Goal: Task Accomplishment & Management: Manage account settings

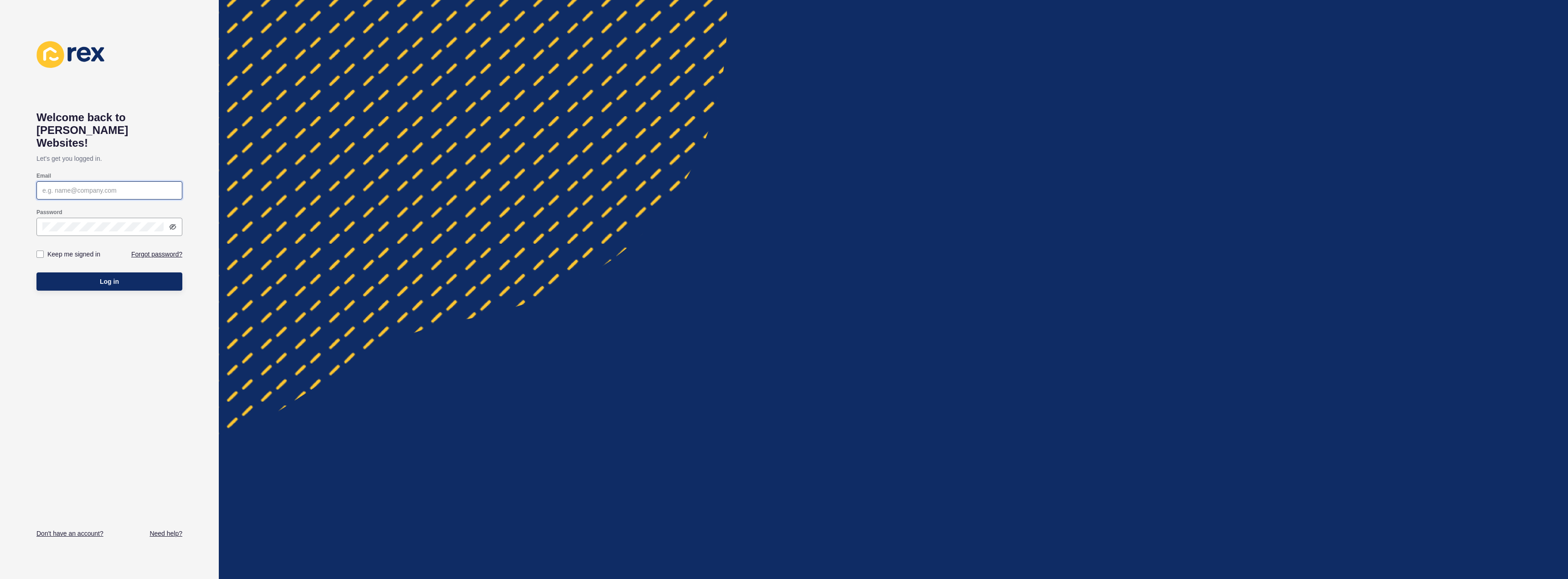
click at [125, 186] on input "Email" at bounding box center [110, 190] width 134 height 9
click at [120, 186] on input "anthony.hartshorn@" at bounding box center [110, 190] width 134 height 9
type input "anthony.hartshorn@hartshornproperty.com.au"
click at [170, 223] on icon at bounding box center [173, 227] width 7 height 7
click at [124, 275] on button "Log in" at bounding box center [110, 282] width 146 height 18
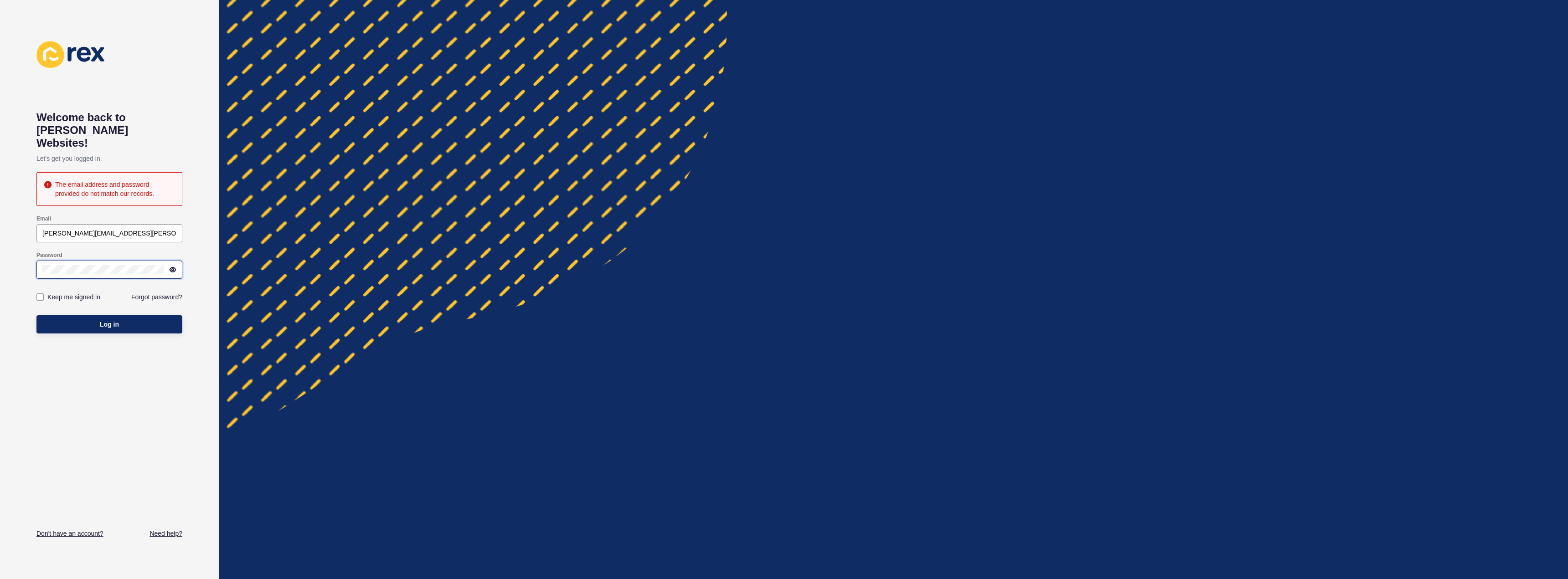
click at [37, 315] on button "Log in" at bounding box center [110, 324] width 146 height 18
click at [81, 260] on div at bounding box center [110, 269] width 146 height 18
click at [37, 315] on button "Log in" at bounding box center [110, 324] width 146 height 18
drag, startPoint x: 51, startPoint y: 212, endPoint x: 54, endPoint y: 215, distance: 4.2
click at [54, 224] on div "[PERSON_NAME][EMAIL_ADDRESS][PERSON_NAME][DOMAIN_NAME]" at bounding box center [110, 233] width 146 height 18
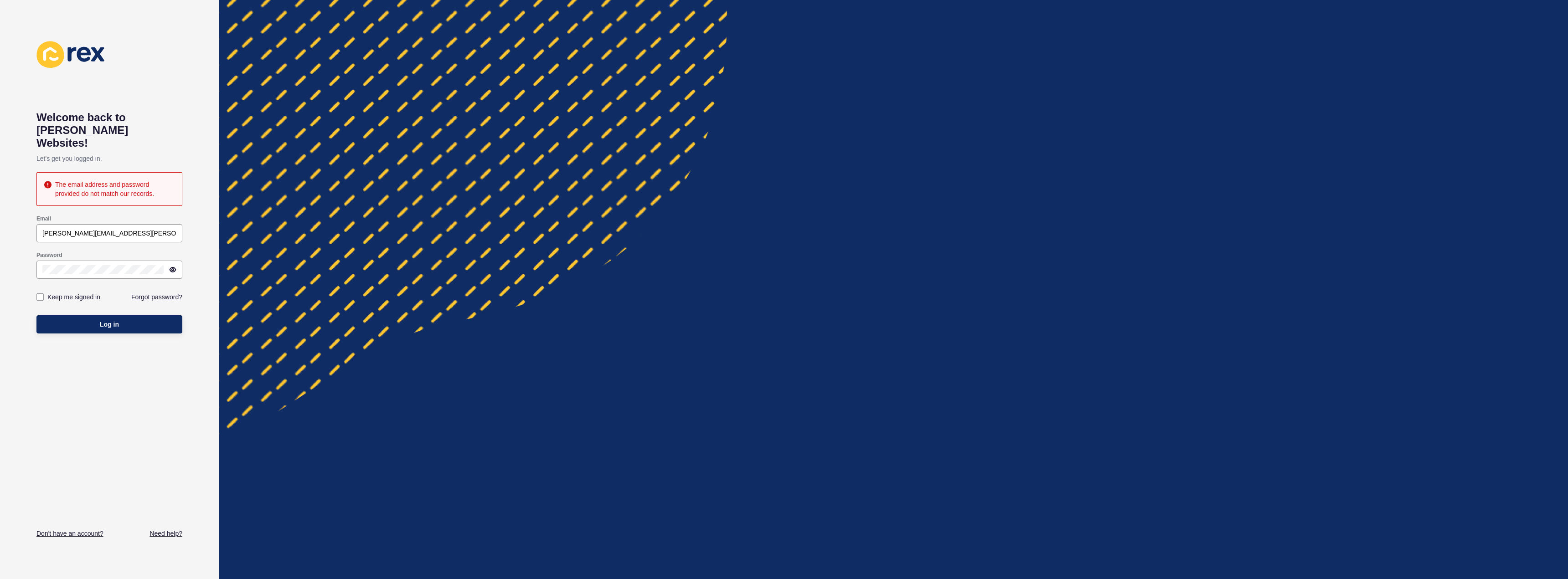
drag, startPoint x: 113, startPoint y: 248, endPoint x: 267, endPoint y: 267, distance: 155.2
click at [215, 271] on div "Welcome back to Rex Websites! Let's get you logged in. The email address and pa…" at bounding box center [109, 290] width 219 height 579
click at [0, 229] on div "Welcome back to Rex Websites! Let's get you logged in. The email address and pa…" at bounding box center [109, 290] width 219 height 579
drag, startPoint x: 211, startPoint y: 232, endPoint x: 0, endPoint y: 206, distance: 212.6
click at [209, 233] on div "Welcome back to Rex Websites! Let's get you logged in. The email address and pa…" at bounding box center [109, 290] width 219 height 579
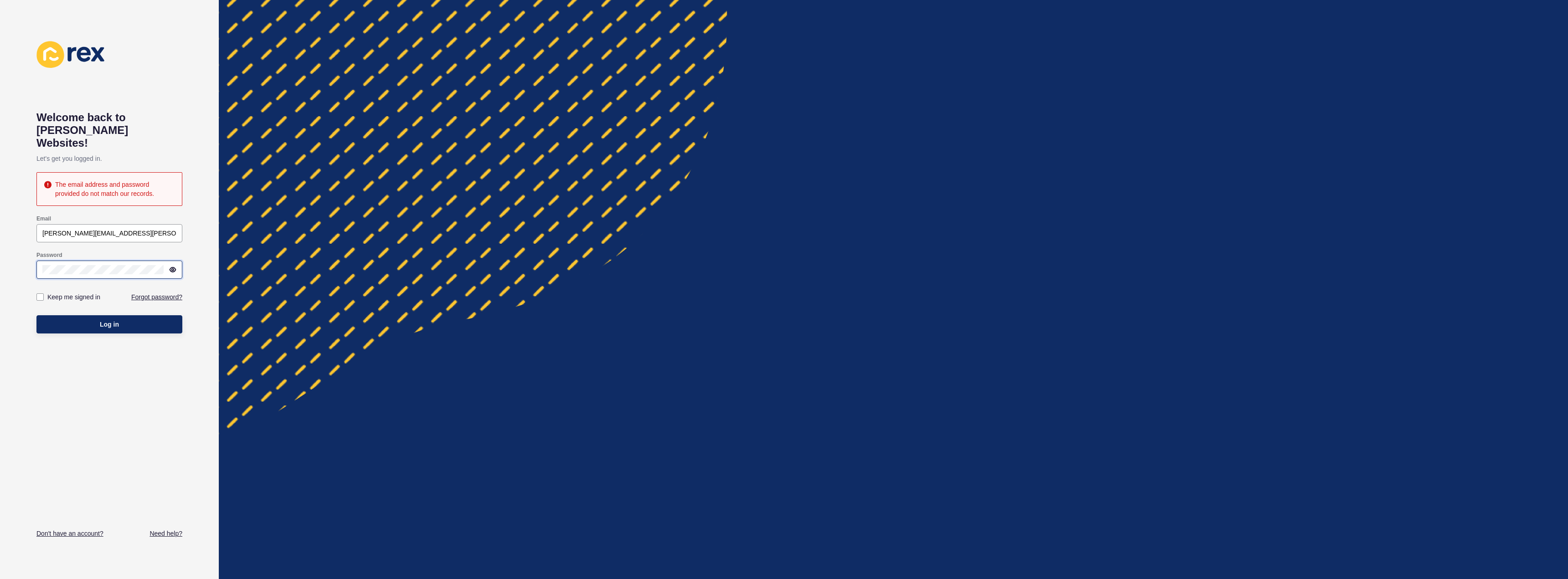
click at [40, 251] on div "Password" at bounding box center [109, 265] width 148 height 29
click at [109, 251] on div "Password" at bounding box center [110, 255] width 146 height 7
click at [139, 288] on div "Keep me signed in Forgot password?" at bounding box center [110, 297] width 146 height 27
click at [37, 315] on button "Log in" at bounding box center [110, 324] width 146 height 18
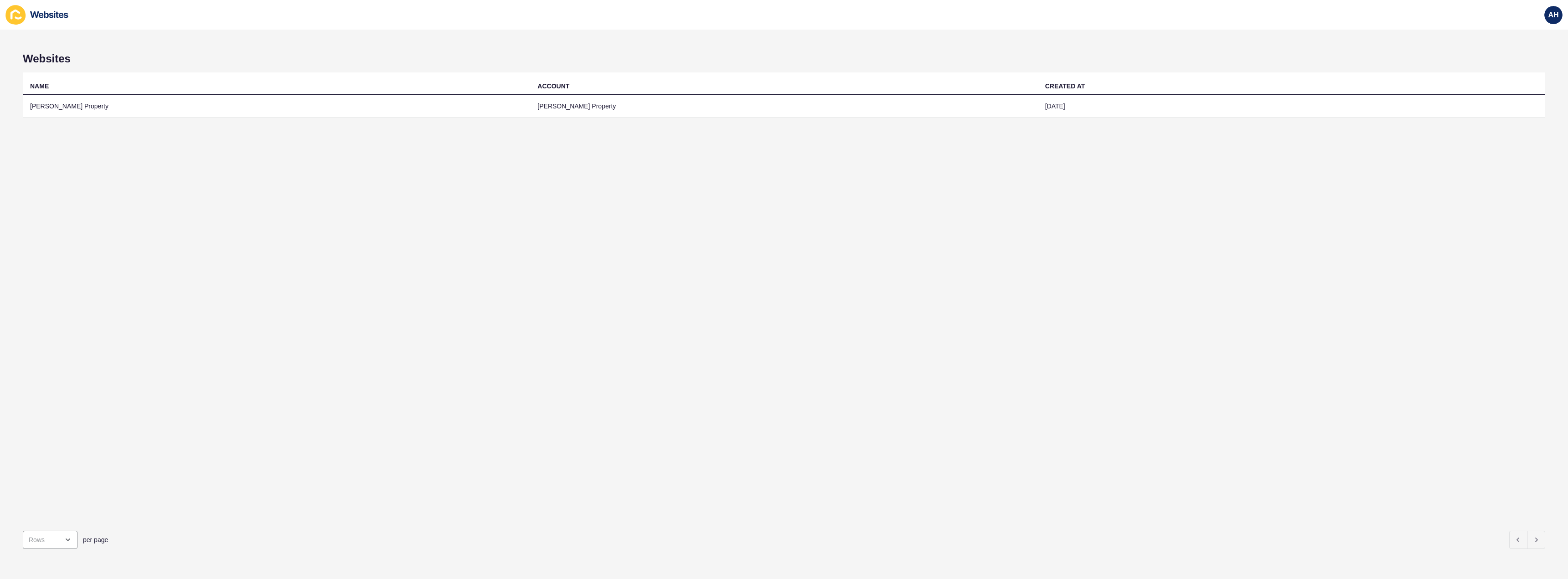
click at [553, 122] on div "NAME ACCOUNT CREATED AT Hartshorn Property Hartshorn Property 27 Sep 2024" at bounding box center [783, 297] width 1522 height 451
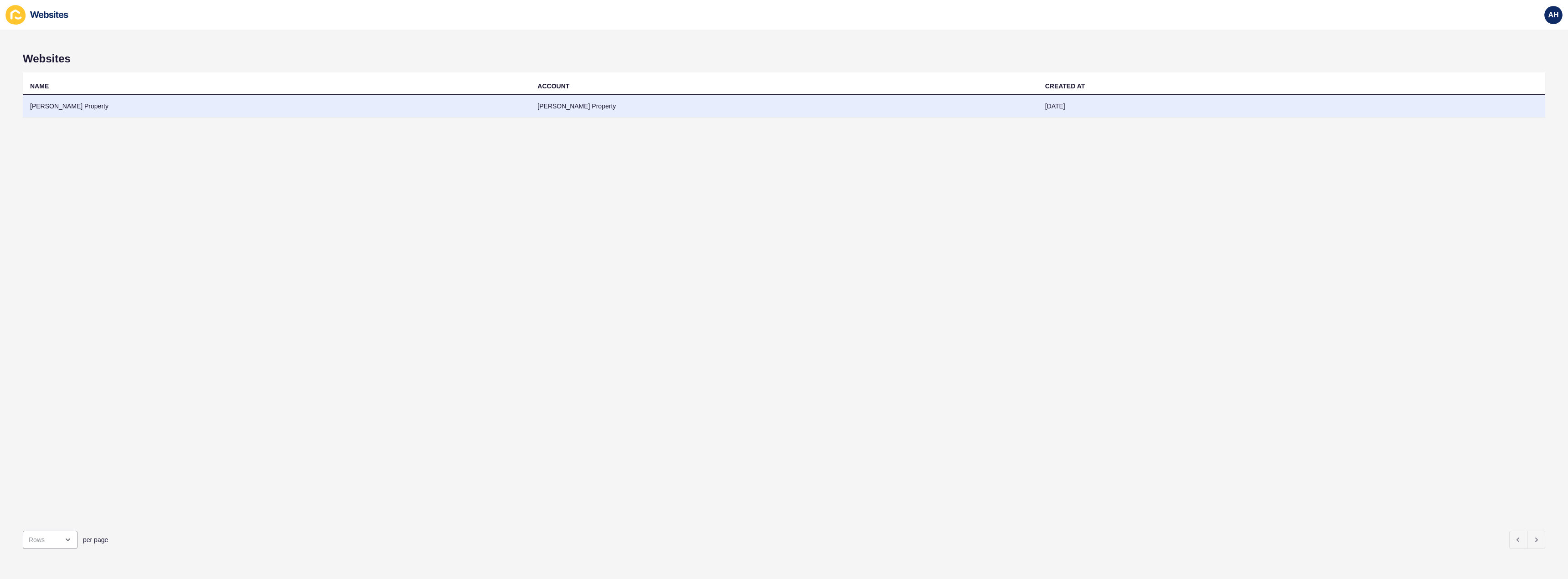
click at [582, 110] on td "[PERSON_NAME] Property" at bounding box center [783, 106] width 507 height 23
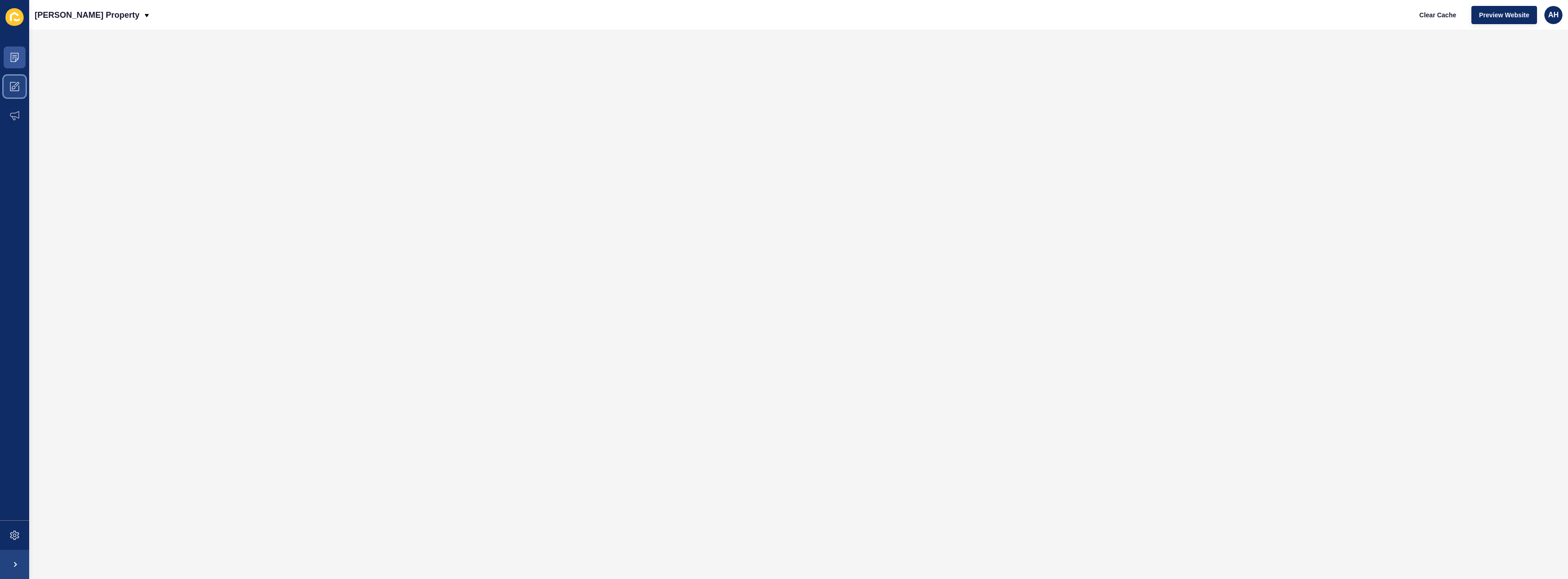
click at [23, 88] on span at bounding box center [15, 86] width 29 height 29
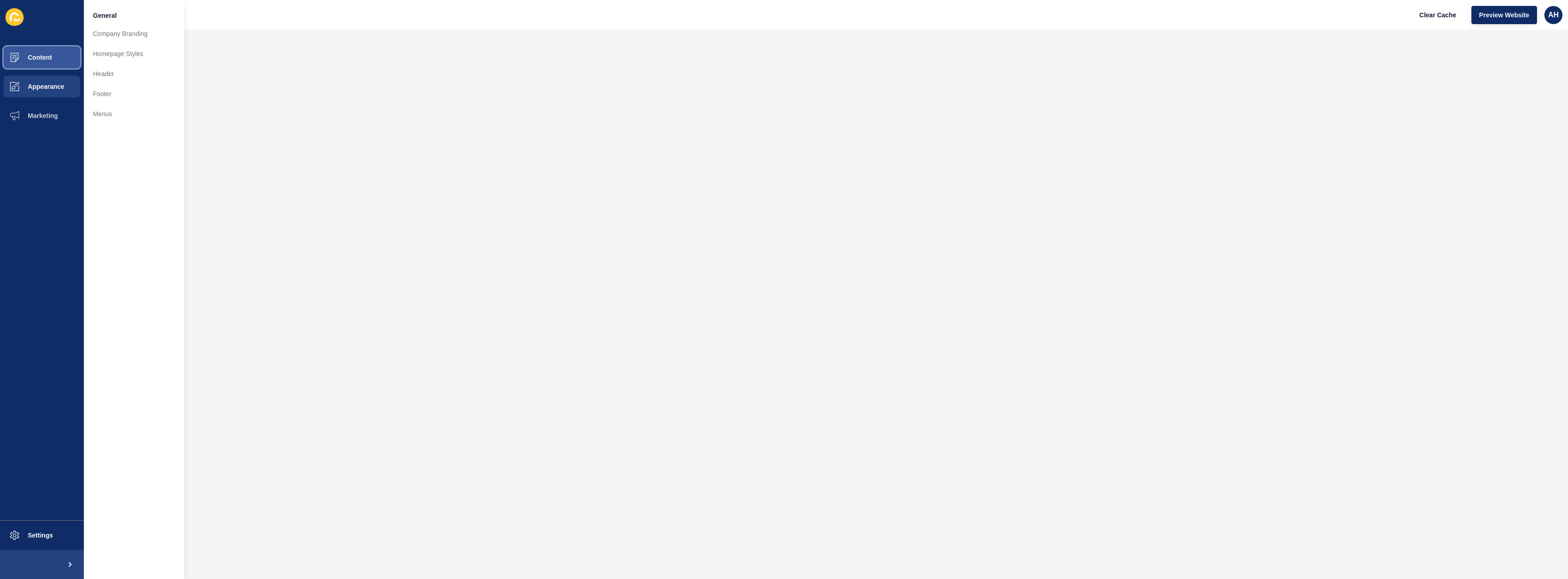
click at [34, 66] on button "Content" at bounding box center [42, 57] width 84 height 29
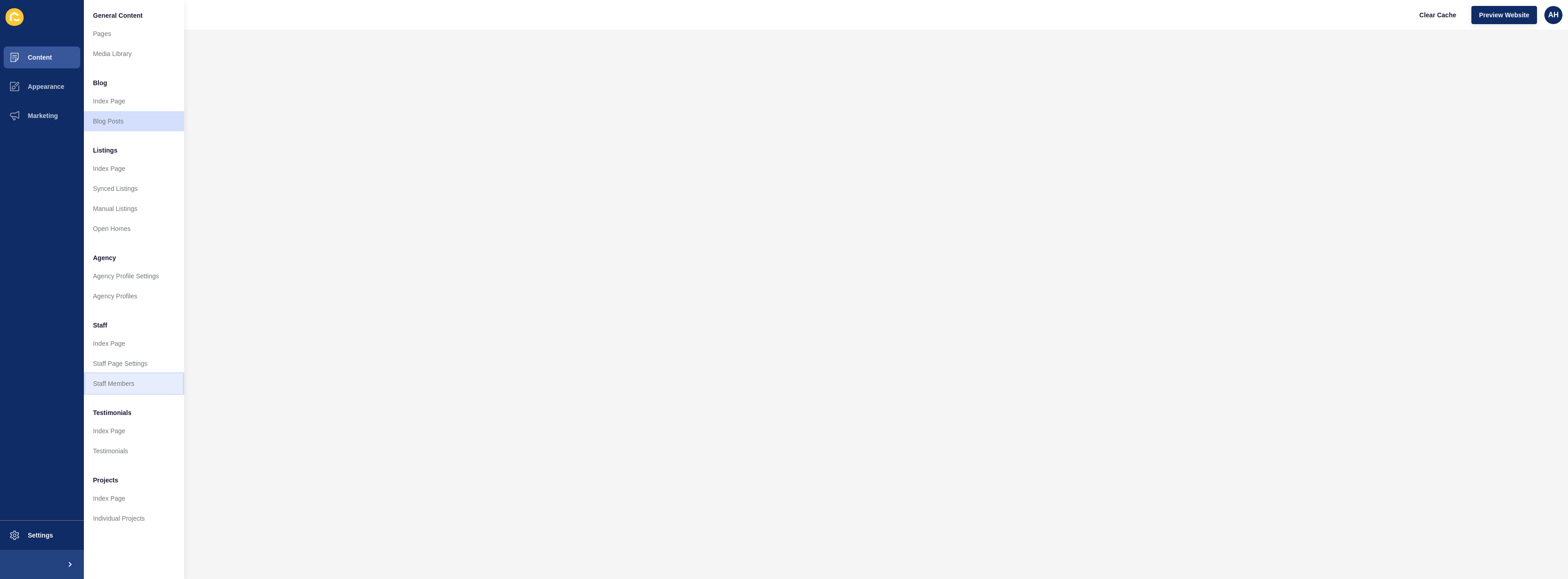
click at [144, 378] on link "Staff Members" at bounding box center [134, 383] width 100 height 20
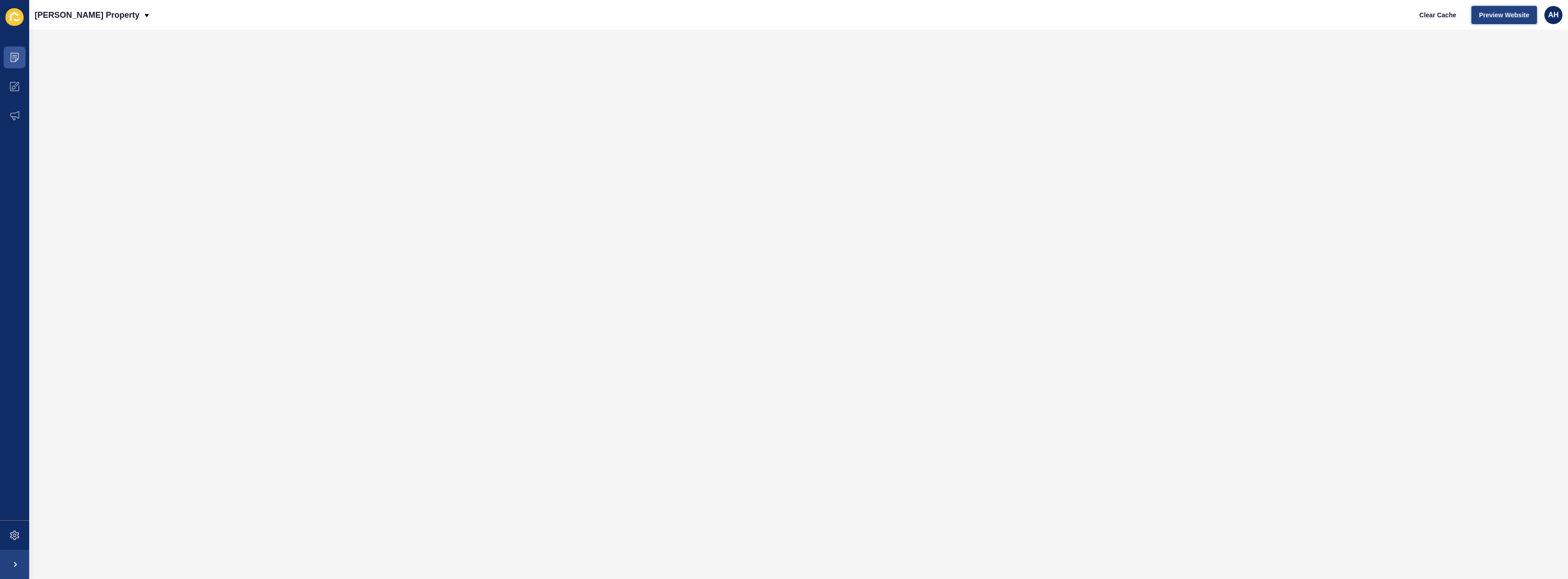
click at [920, 14] on span "Preview Website" at bounding box center [1504, 15] width 50 height 9
click at [17, 58] on icon at bounding box center [14, 57] width 9 height 9
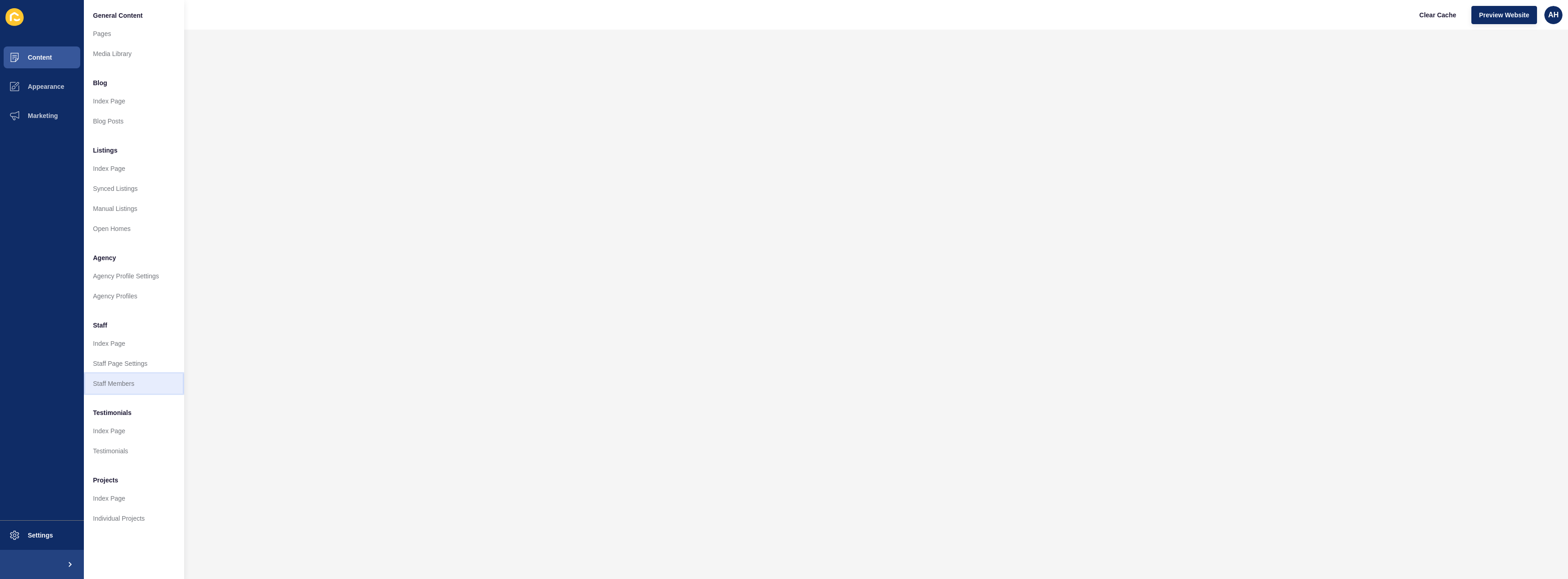
click at [147, 385] on link "Staff Members" at bounding box center [134, 383] width 100 height 20
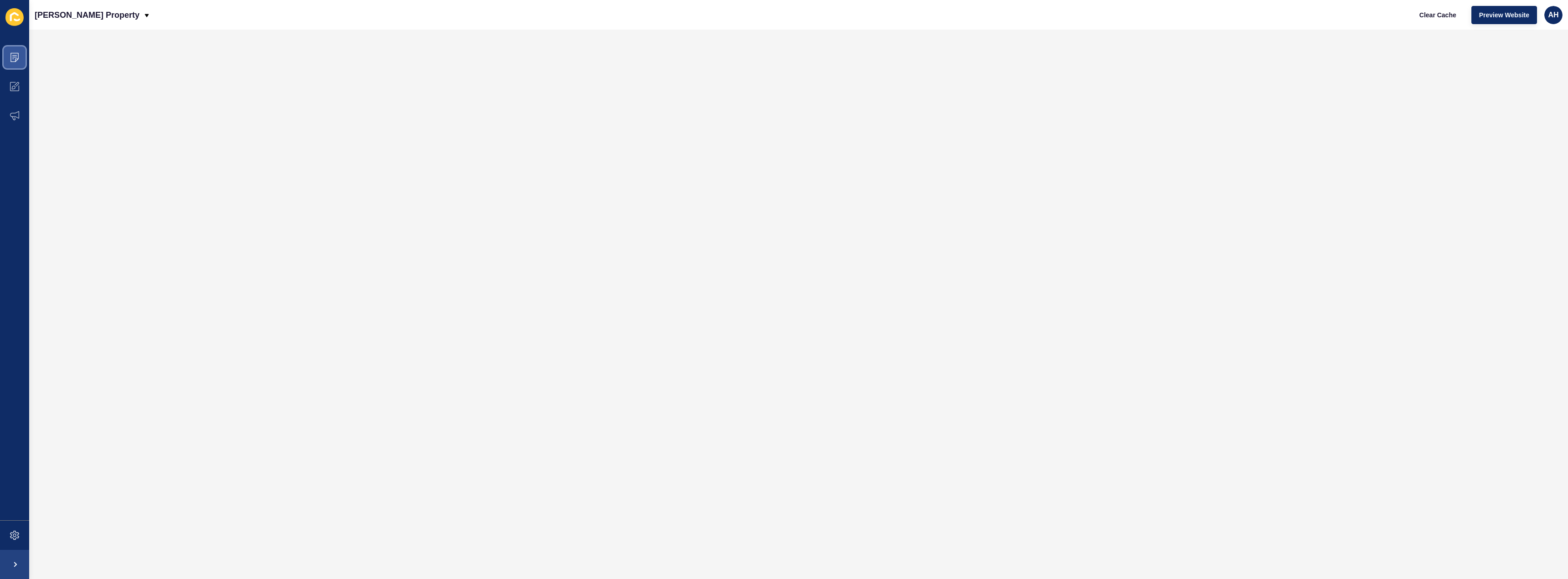
click at [28, 63] on span at bounding box center [15, 57] width 29 height 29
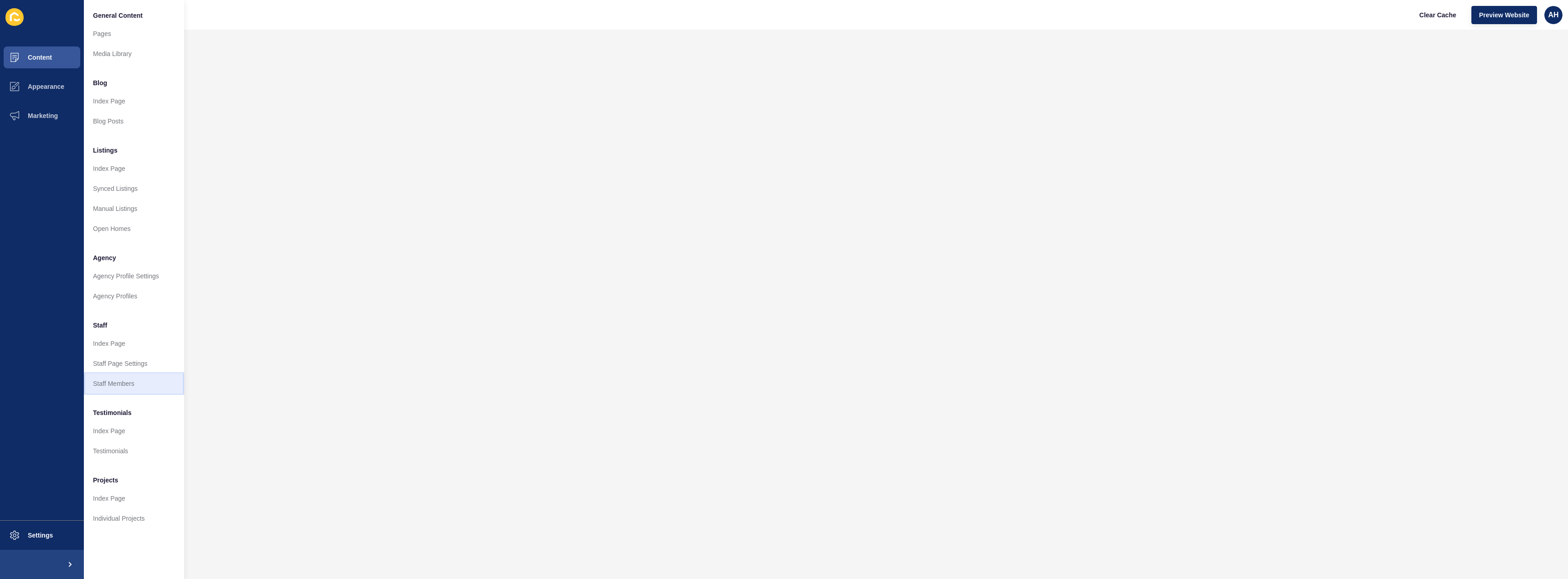
click at [119, 383] on link "Staff Members" at bounding box center [134, 383] width 100 height 20
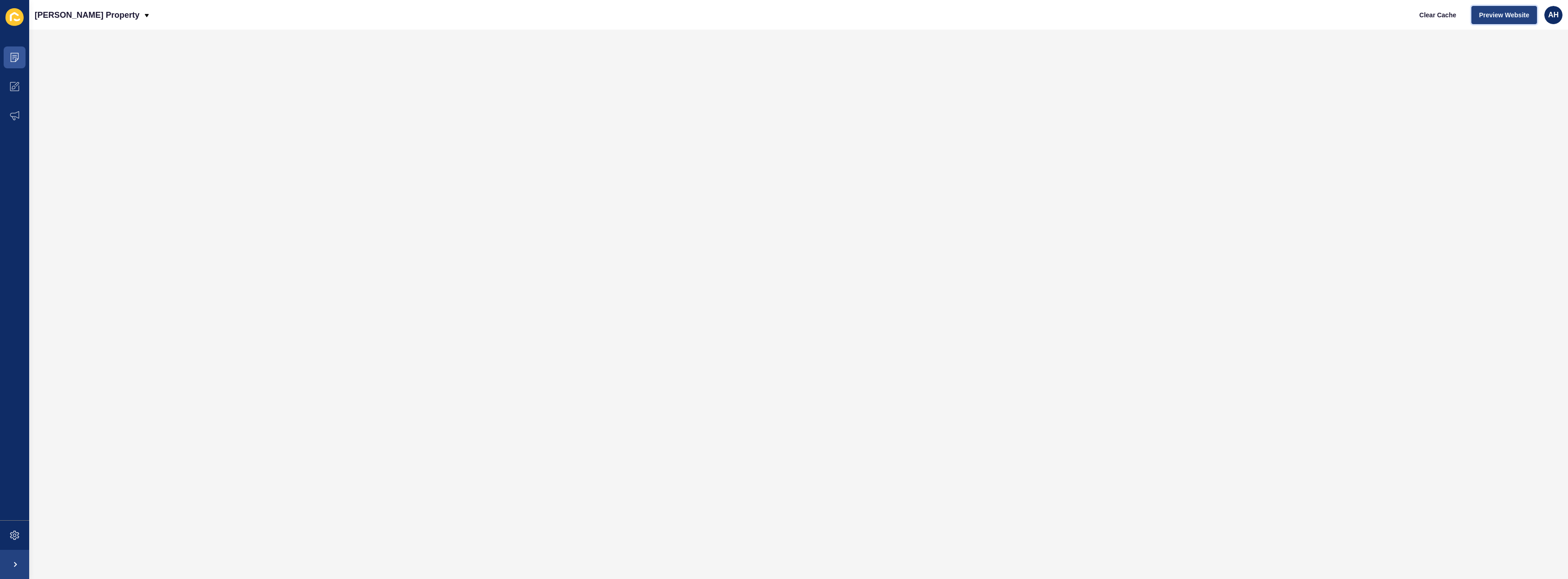
click at [920, 20] on button "Preview Website" at bounding box center [1504, 15] width 66 height 18
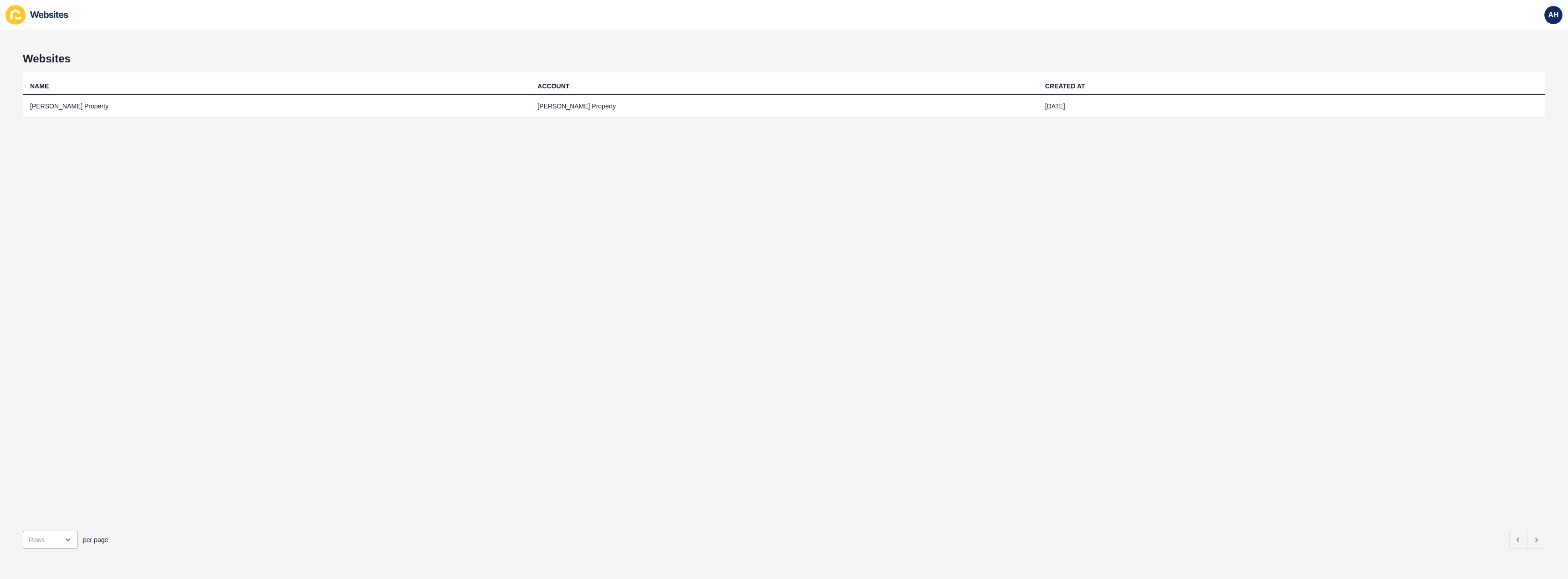
click at [209, 94] on th "NAME" at bounding box center [276, 83] width 507 height 23
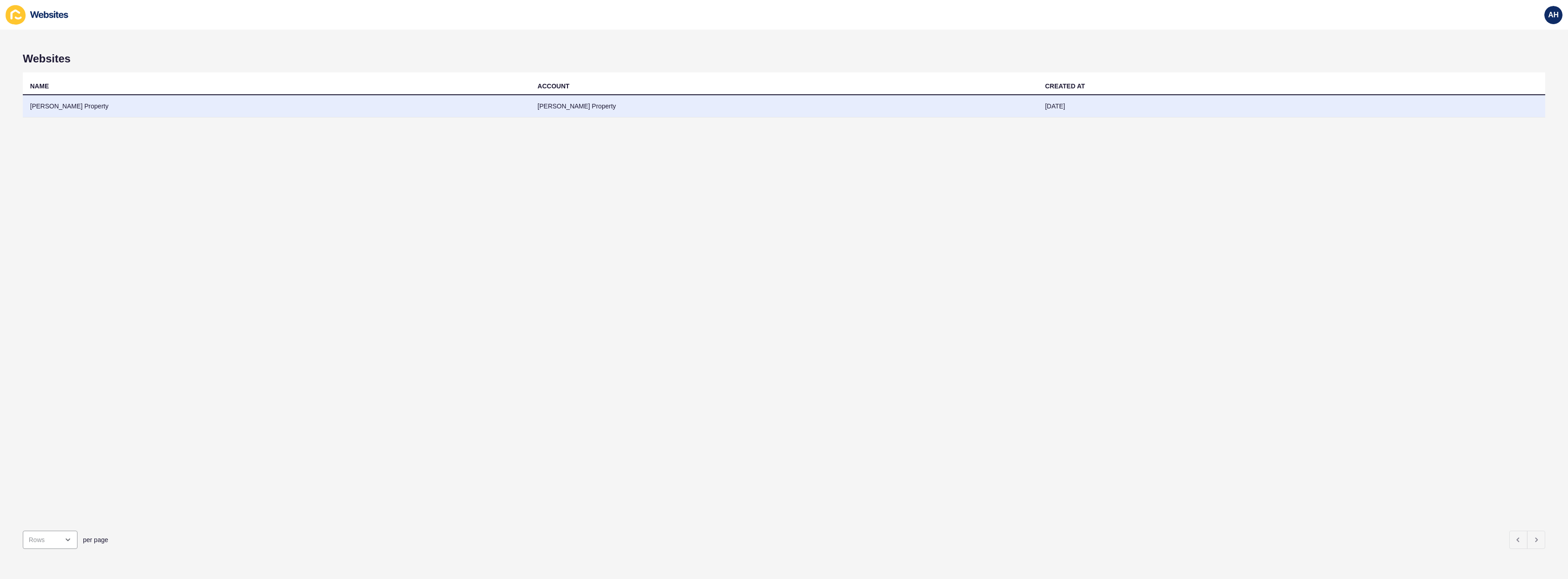
click at [1157, 102] on td "[DATE]" at bounding box center [1291, 106] width 507 height 23
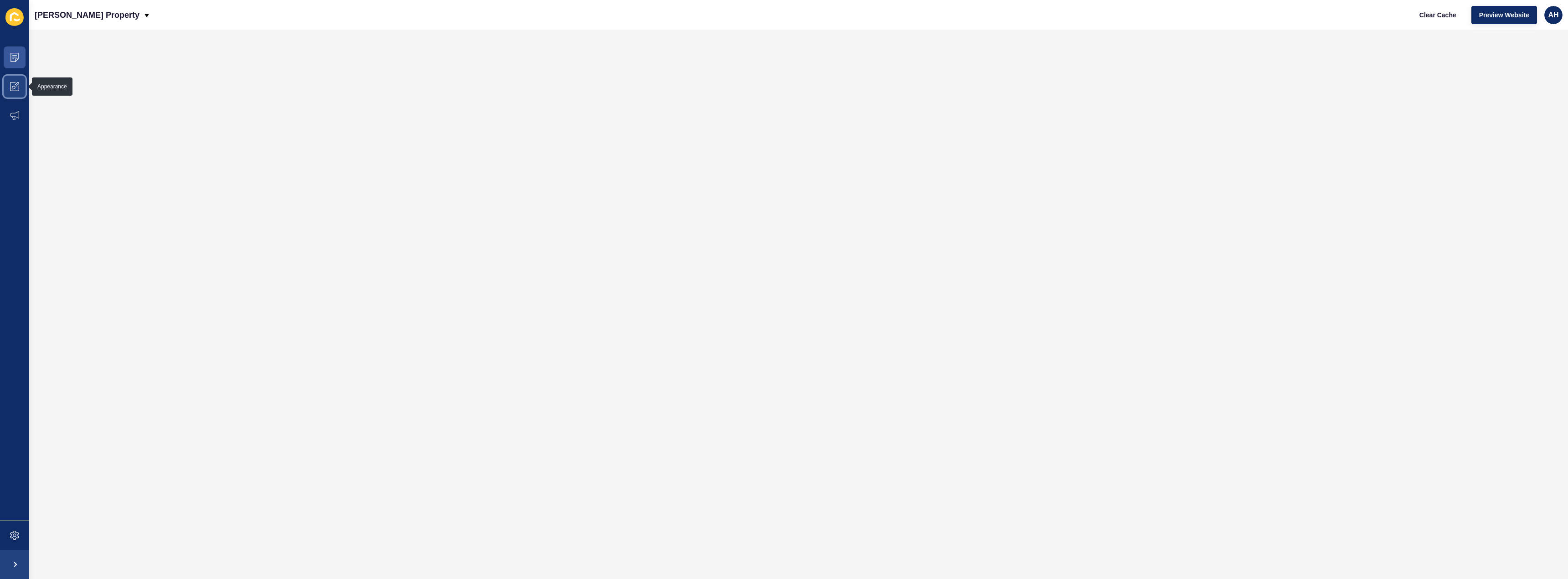
click at [15, 92] on span at bounding box center [15, 86] width 29 height 29
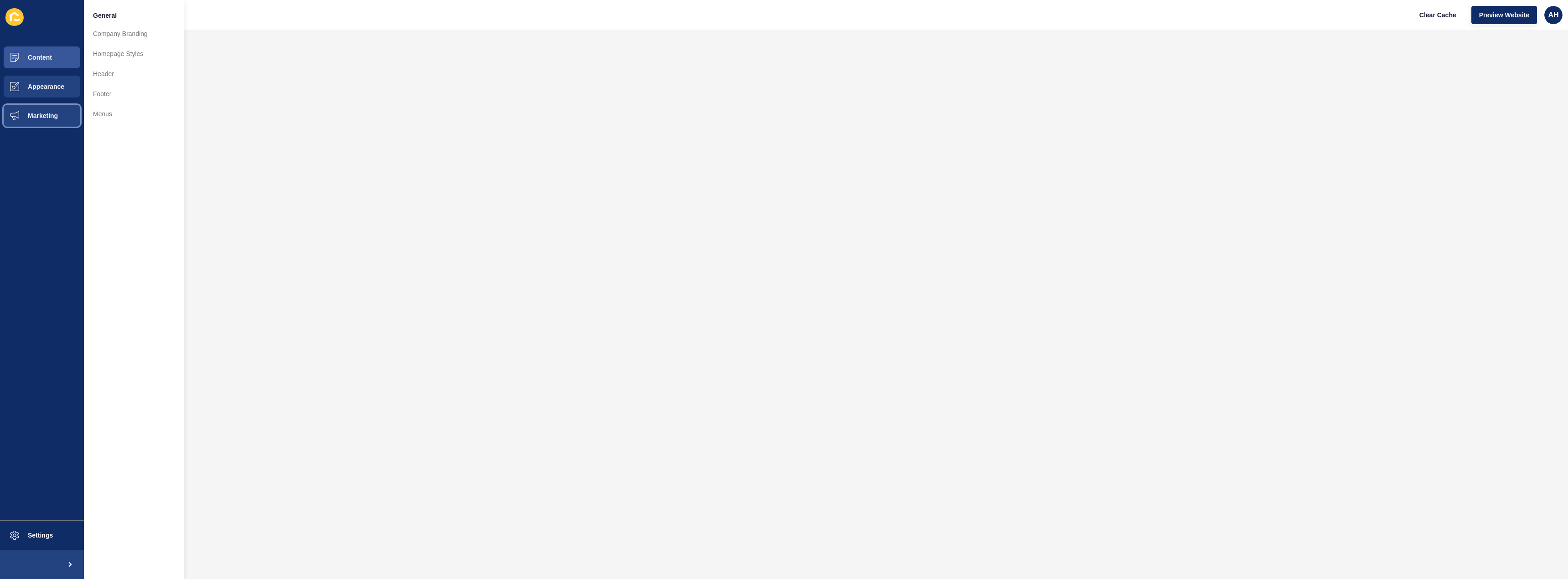
click at [34, 113] on span "Marketing" at bounding box center [28, 116] width 59 height 7
click at [37, 83] on button "Appearance" at bounding box center [42, 86] width 84 height 29
click at [144, 44] on link "Homepage Styles" at bounding box center [134, 54] width 100 height 20
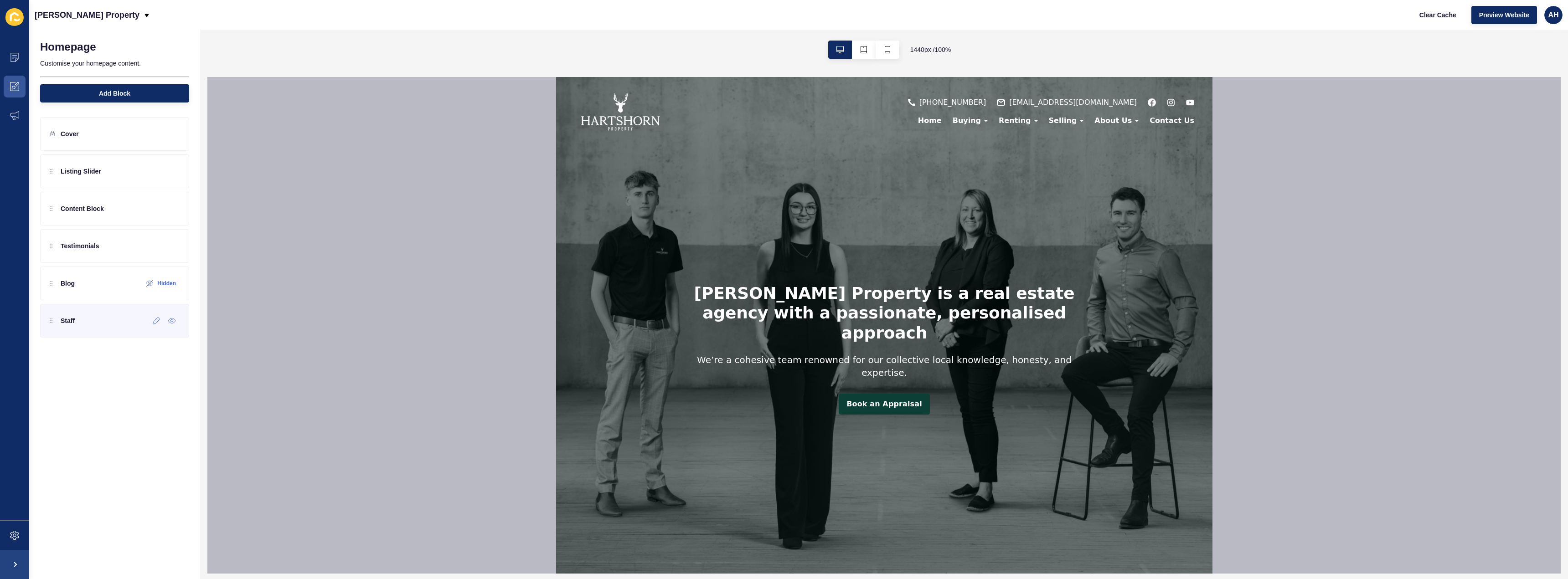
click at [69, 314] on div "Staff" at bounding box center [62, 321] width 25 height 15
click at [63, 325] on div "Staff" at bounding box center [62, 321] width 25 height 15
click at [166, 324] on div at bounding box center [172, 321] width 15 height 15
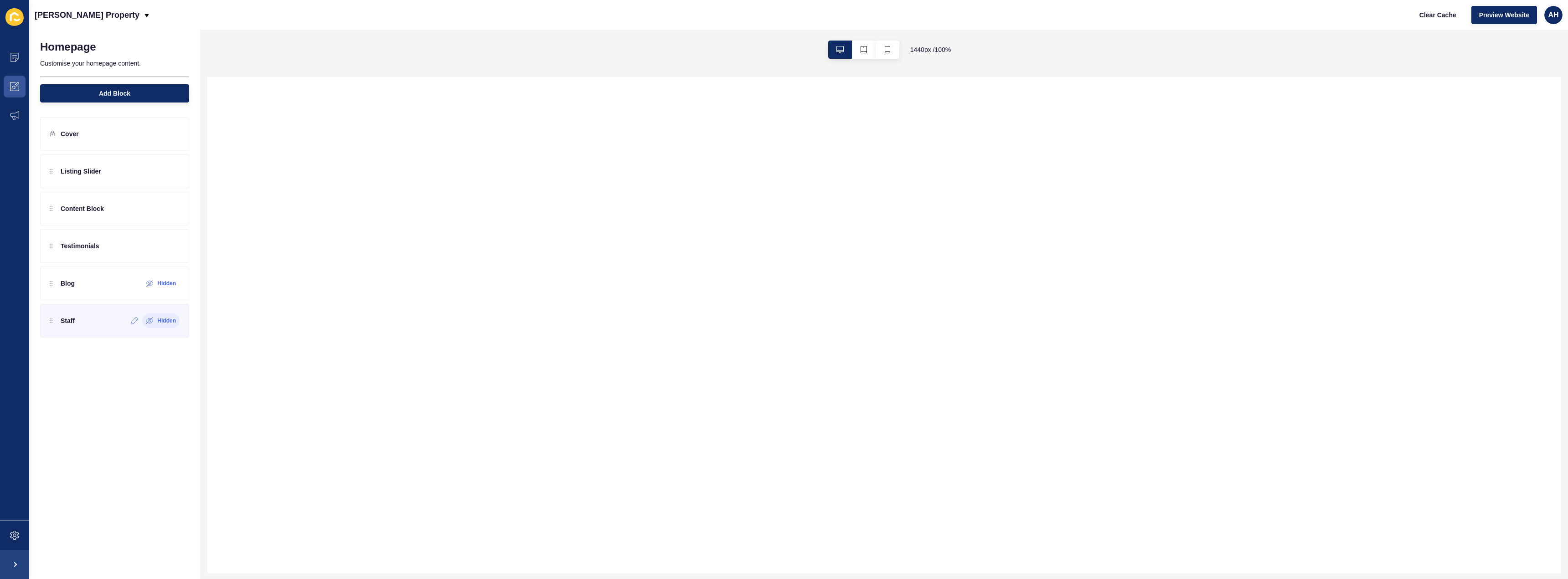
click at [145, 324] on div "Hidden" at bounding box center [161, 321] width 37 height 15
click at [153, 324] on icon at bounding box center [156, 321] width 7 height 7
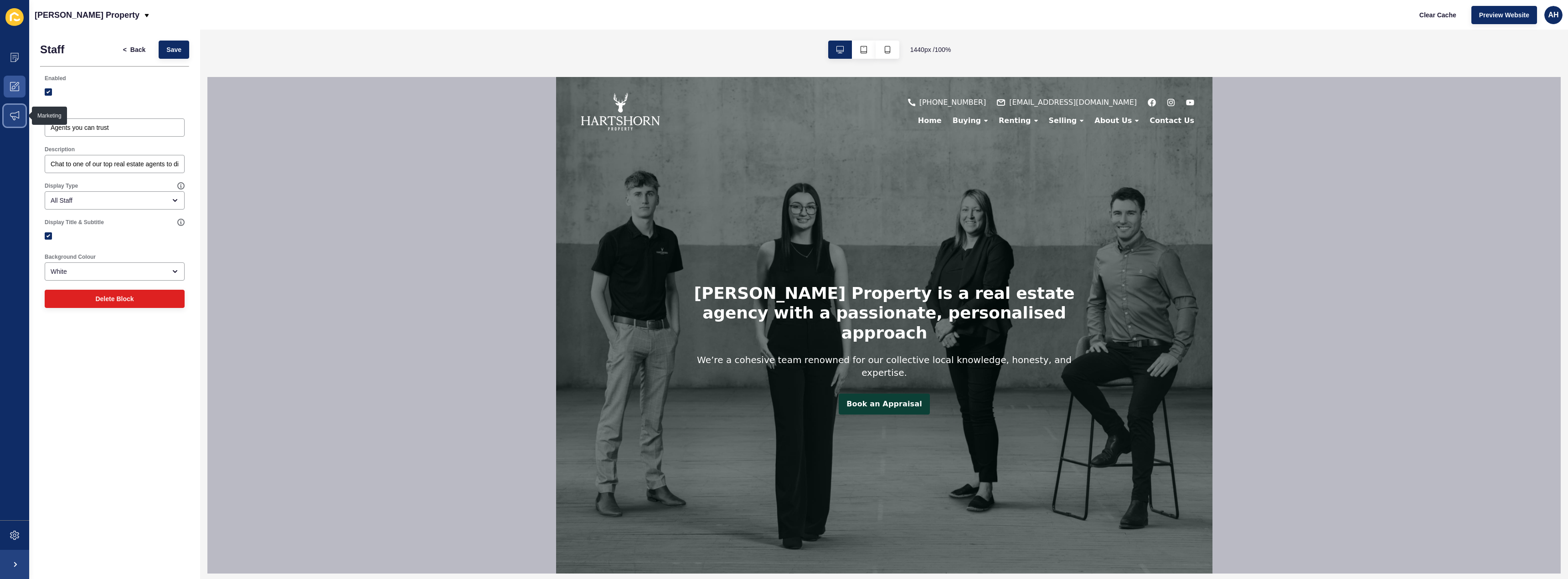
click at [21, 113] on span at bounding box center [15, 116] width 29 height 29
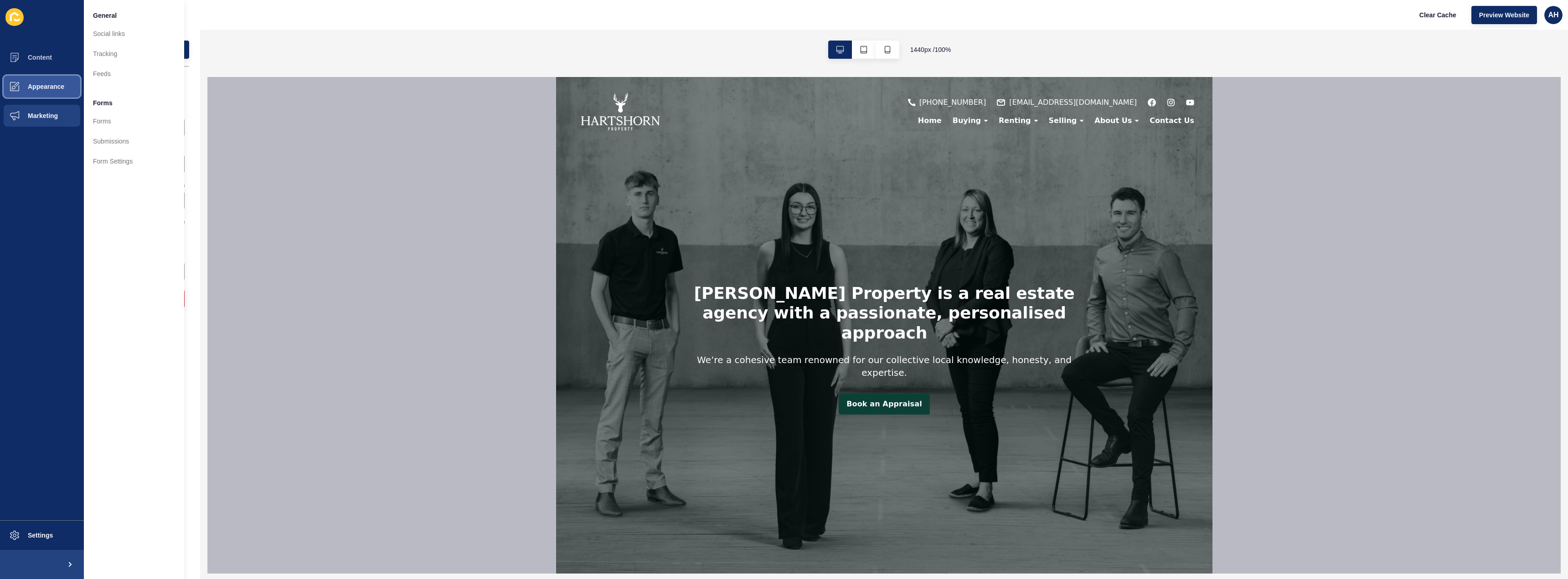
click at [54, 74] on button "Appearance" at bounding box center [42, 86] width 84 height 29
click at [57, 69] on button "Content" at bounding box center [42, 57] width 84 height 29
click at [130, 328] on li "Staff" at bounding box center [134, 324] width 100 height 18
click at [85, 325] on li "Staff" at bounding box center [134, 324] width 100 height 18
click at [91, 325] on li "Staff" at bounding box center [134, 324] width 100 height 18
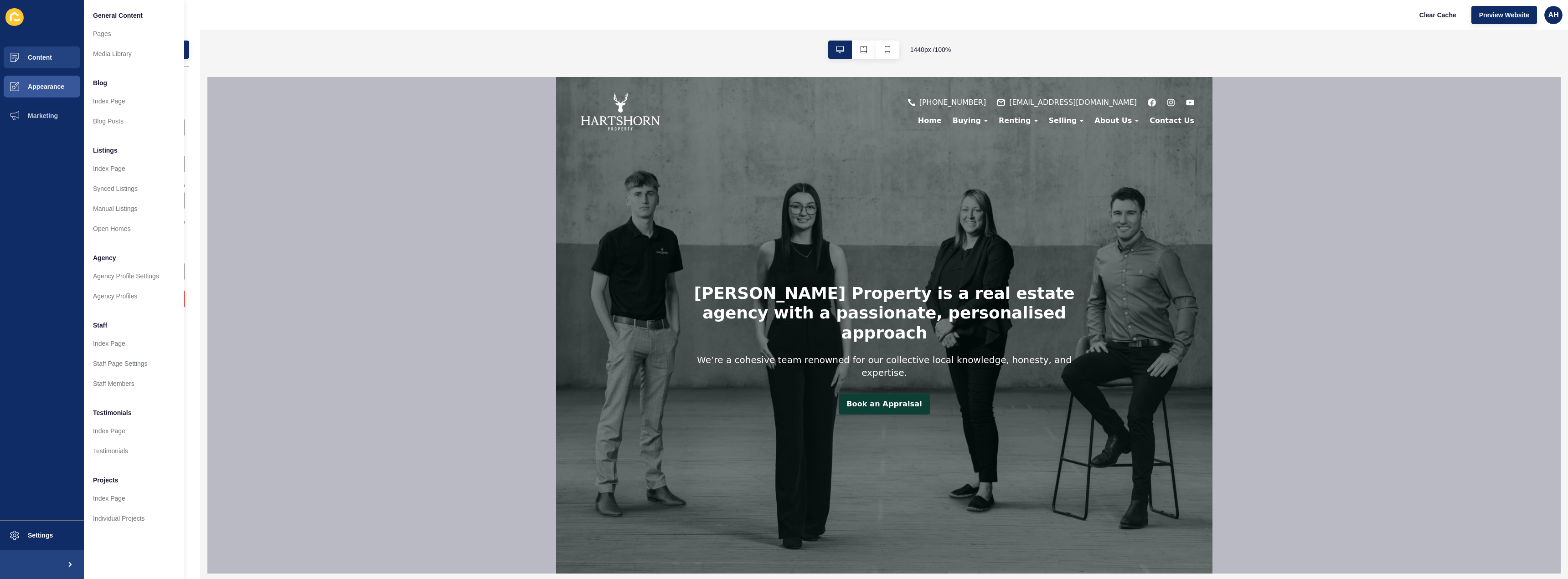
click at [94, 325] on span "Staff" at bounding box center [100, 325] width 14 height 9
click at [96, 350] on link "Index Page" at bounding box center [134, 343] width 100 height 20
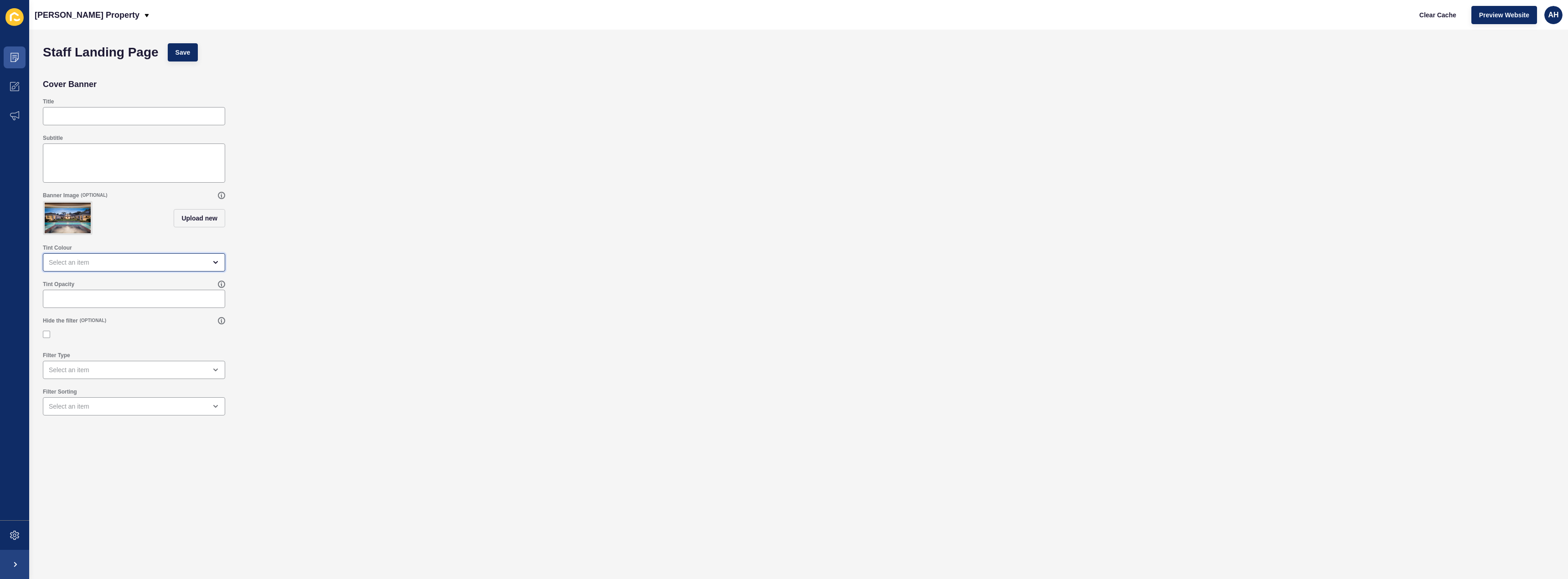
click at [124, 271] on div "open menu" at bounding box center [134, 262] width 183 height 18
click at [328, 300] on div "Tint Opacity" at bounding box center [799, 294] width 1521 height 36
click at [13, 58] on icon at bounding box center [14, 57] width 9 height 9
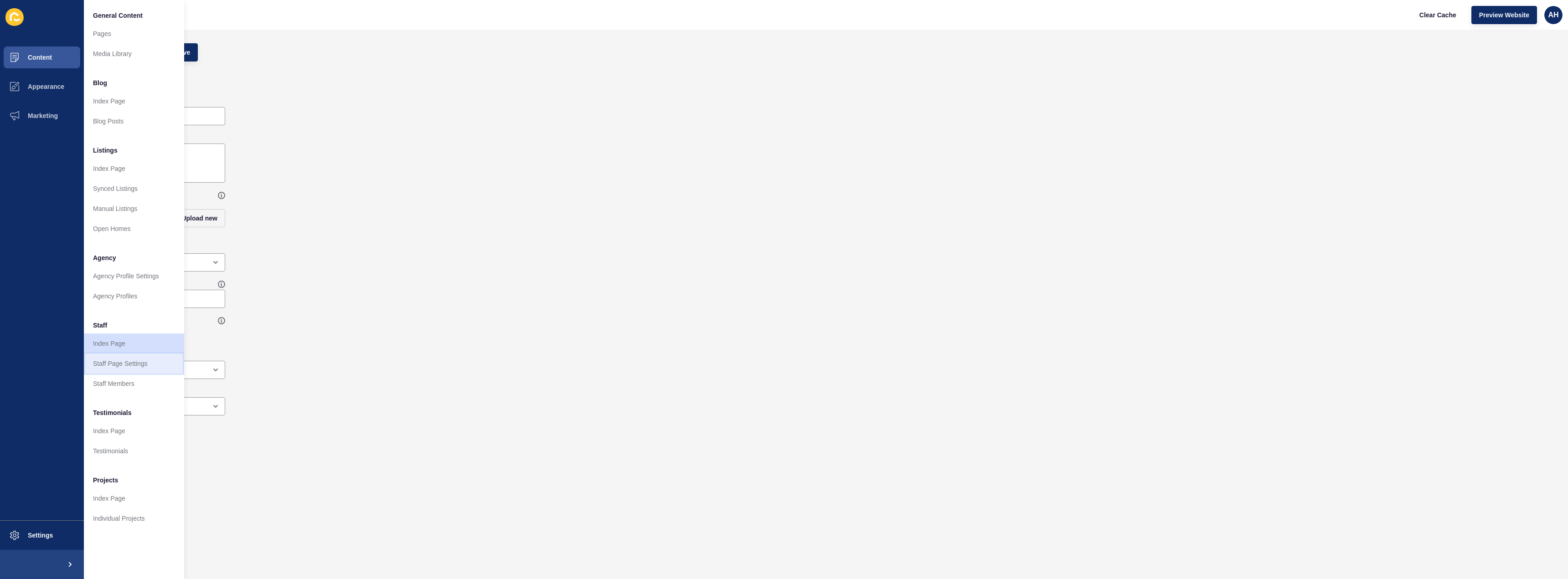
click at [126, 355] on link "Staff Page Settings" at bounding box center [134, 363] width 100 height 20
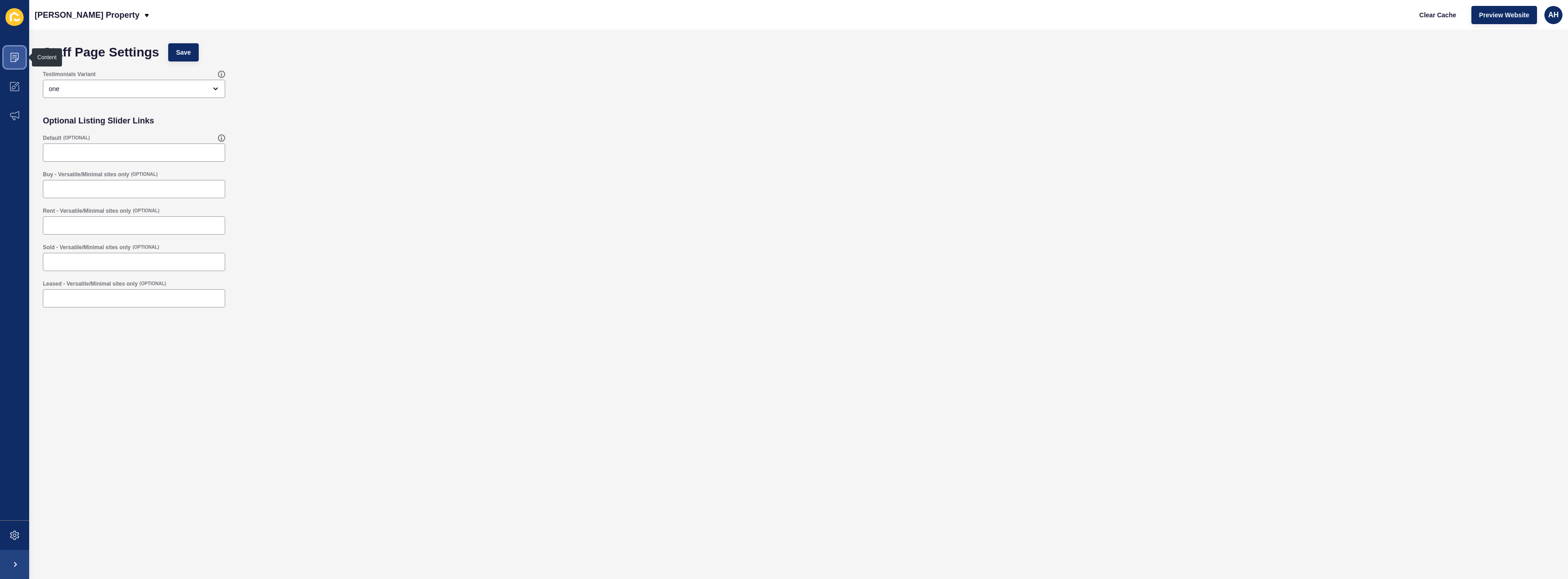
click at [12, 54] on icon at bounding box center [14, 57] width 9 height 9
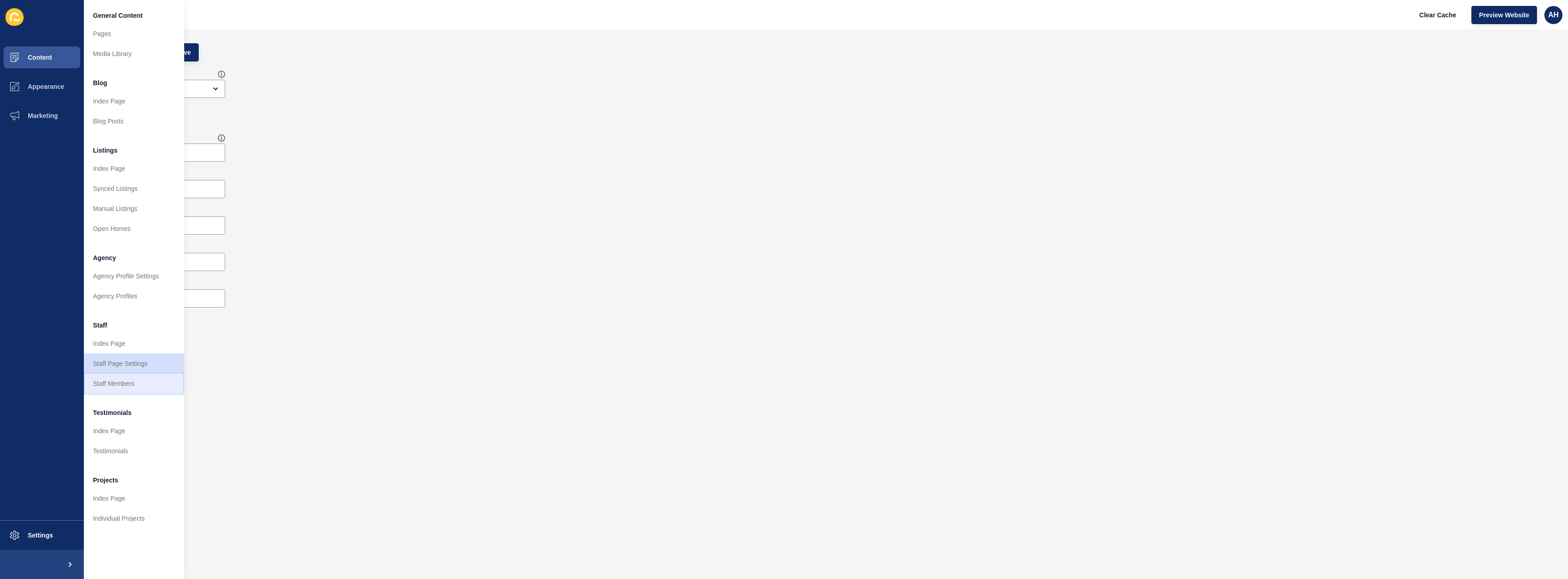
click at [121, 383] on link "Staff Members" at bounding box center [134, 383] width 100 height 20
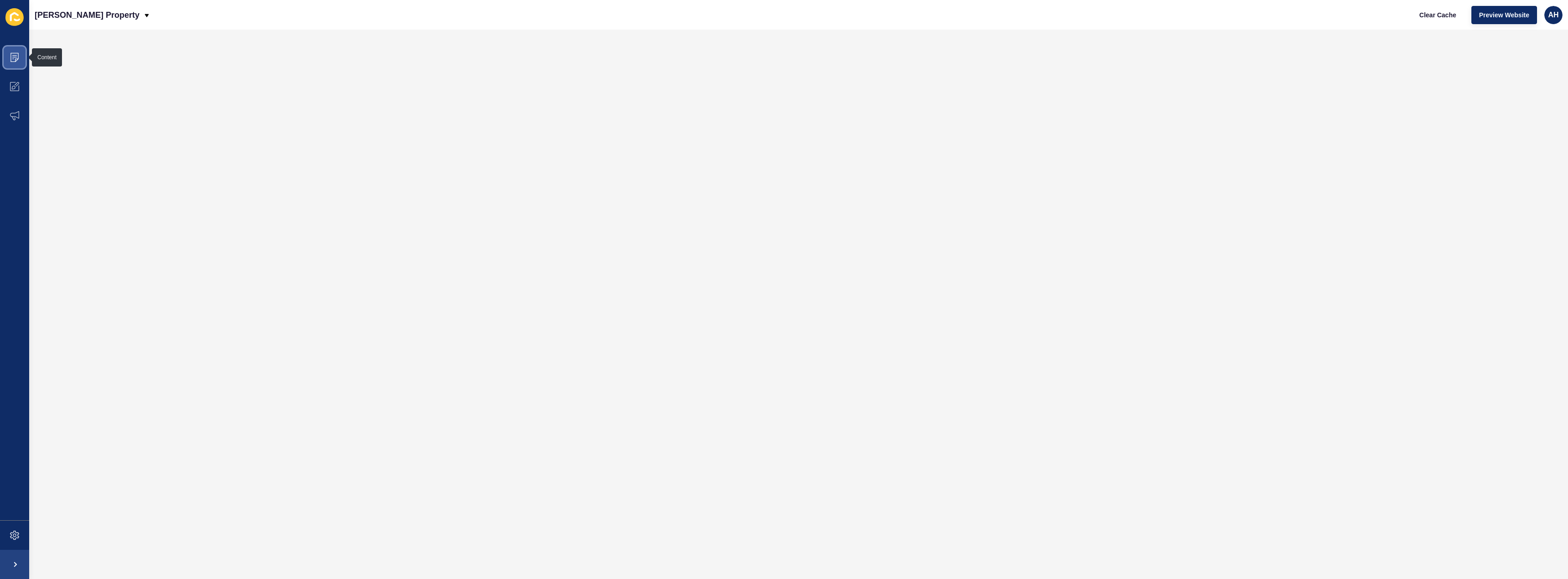
click at [9, 50] on span at bounding box center [15, 57] width 29 height 29
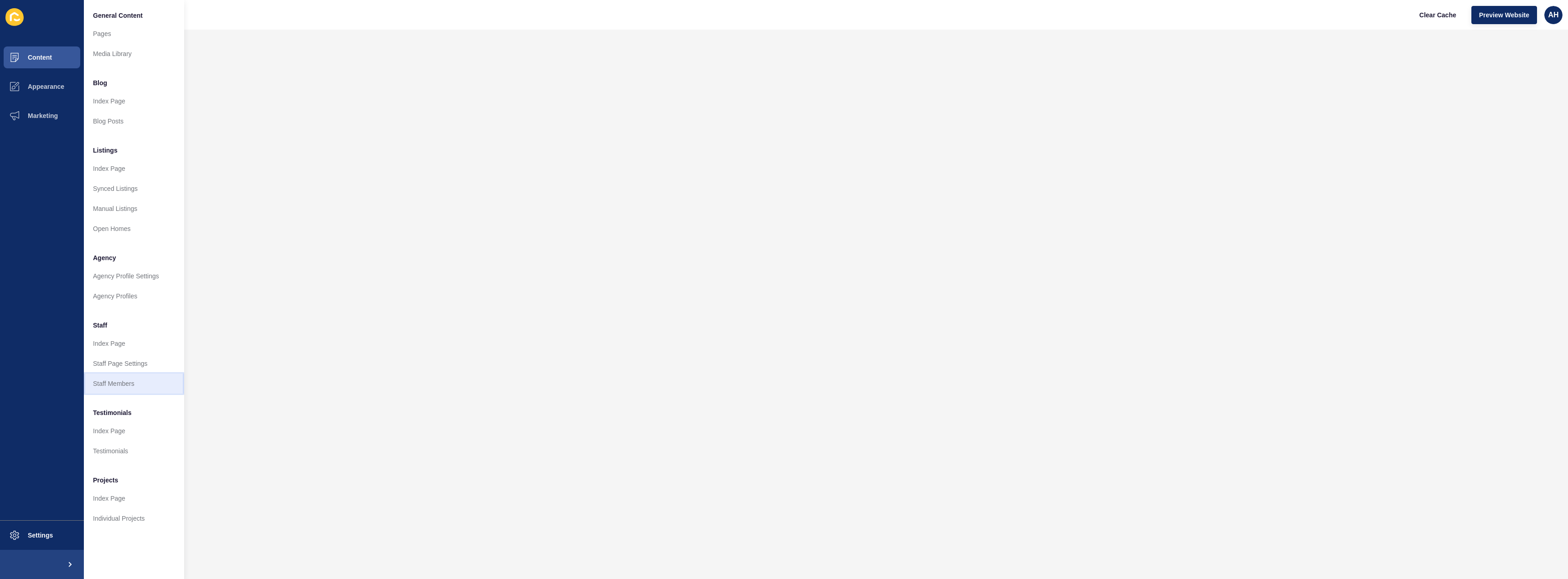
click at [123, 376] on link "Staff Members" at bounding box center [134, 383] width 100 height 20
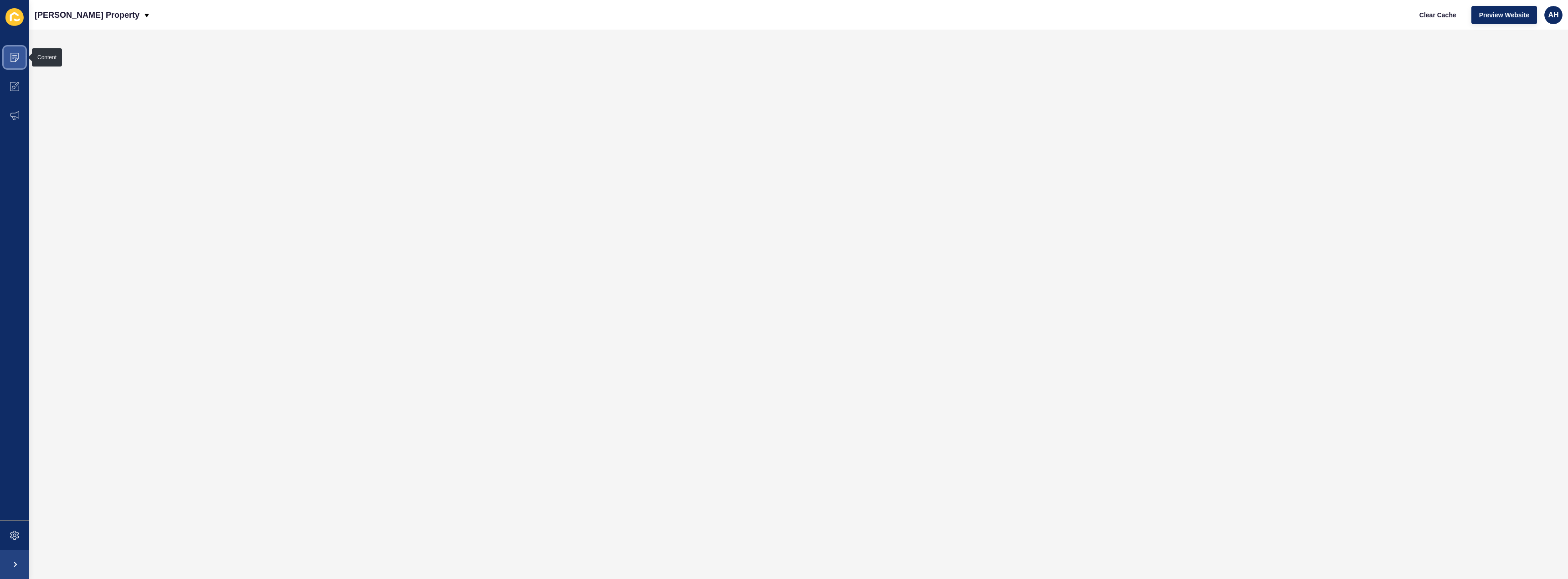
click at [15, 49] on span at bounding box center [15, 57] width 29 height 29
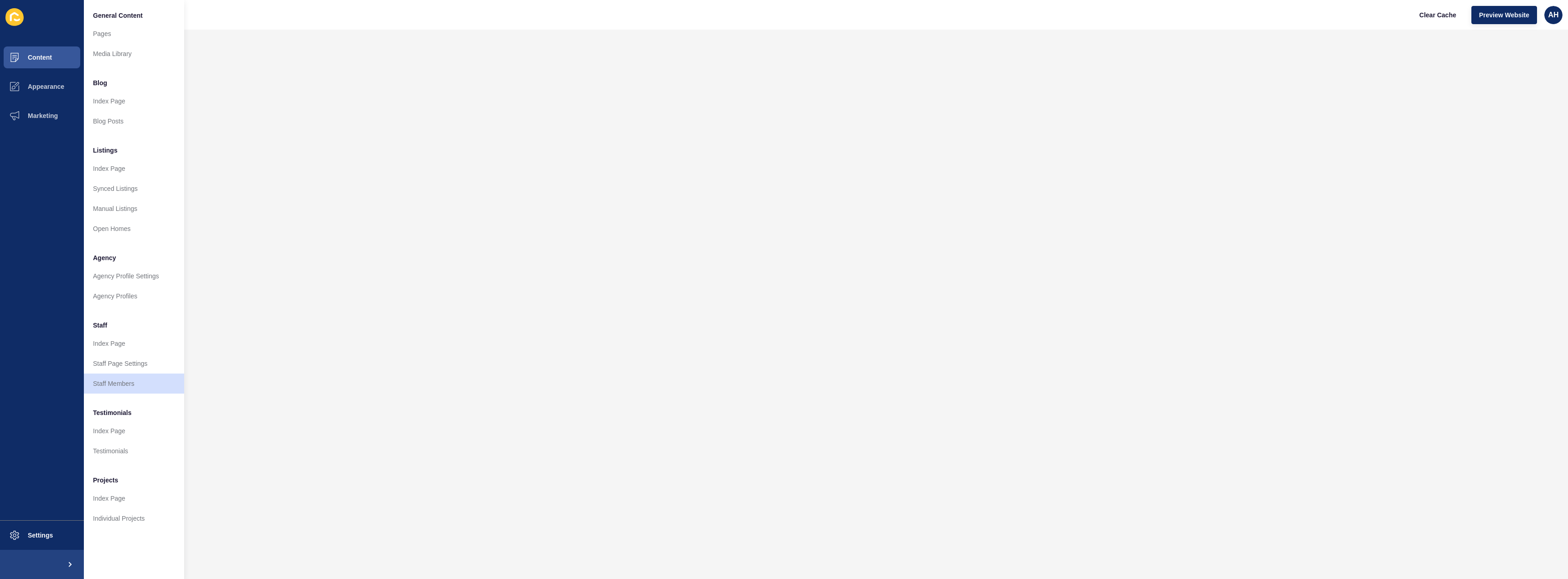
click at [172, 394] on ul "General Content Pages Media Library Blog Index Page Blog Posts Listings Index P…" at bounding box center [134, 267] width 100 height 523
click at [172, 392] on link "Staff Members" at bounding box center [134, 383] width 100 height 20
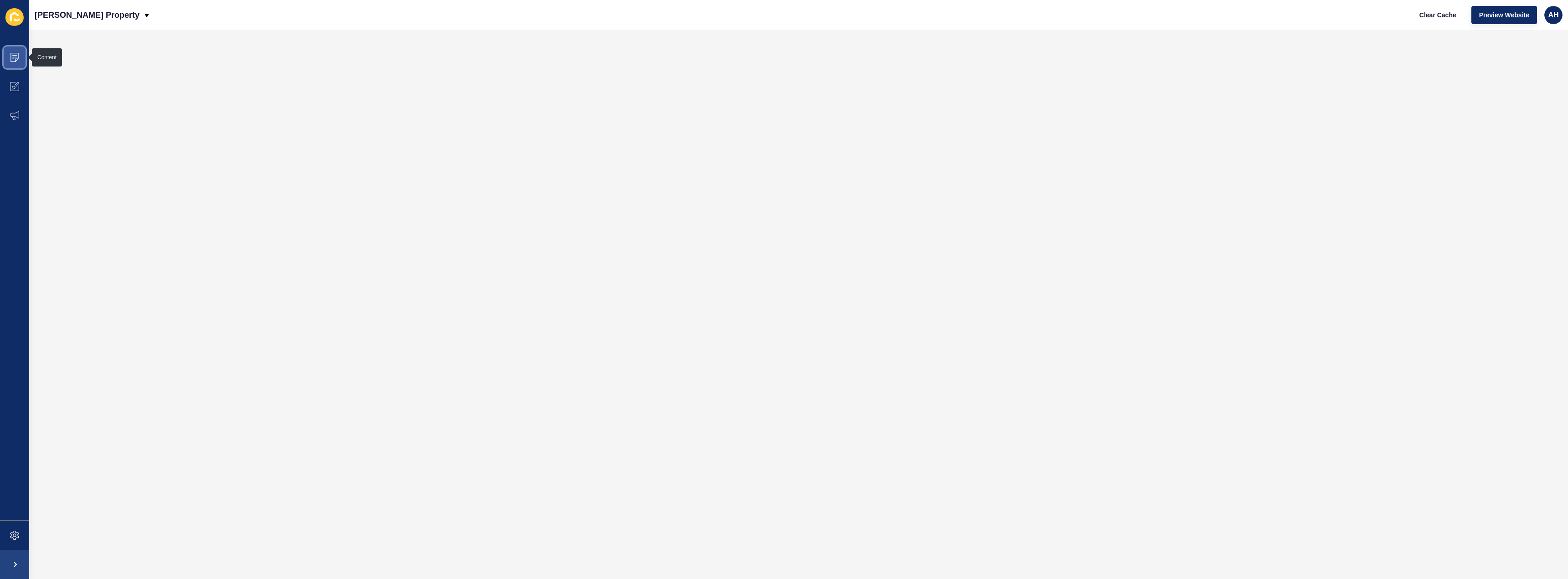
click at [5, 63] on span at bounding box center [15, 57] width 29 height 29
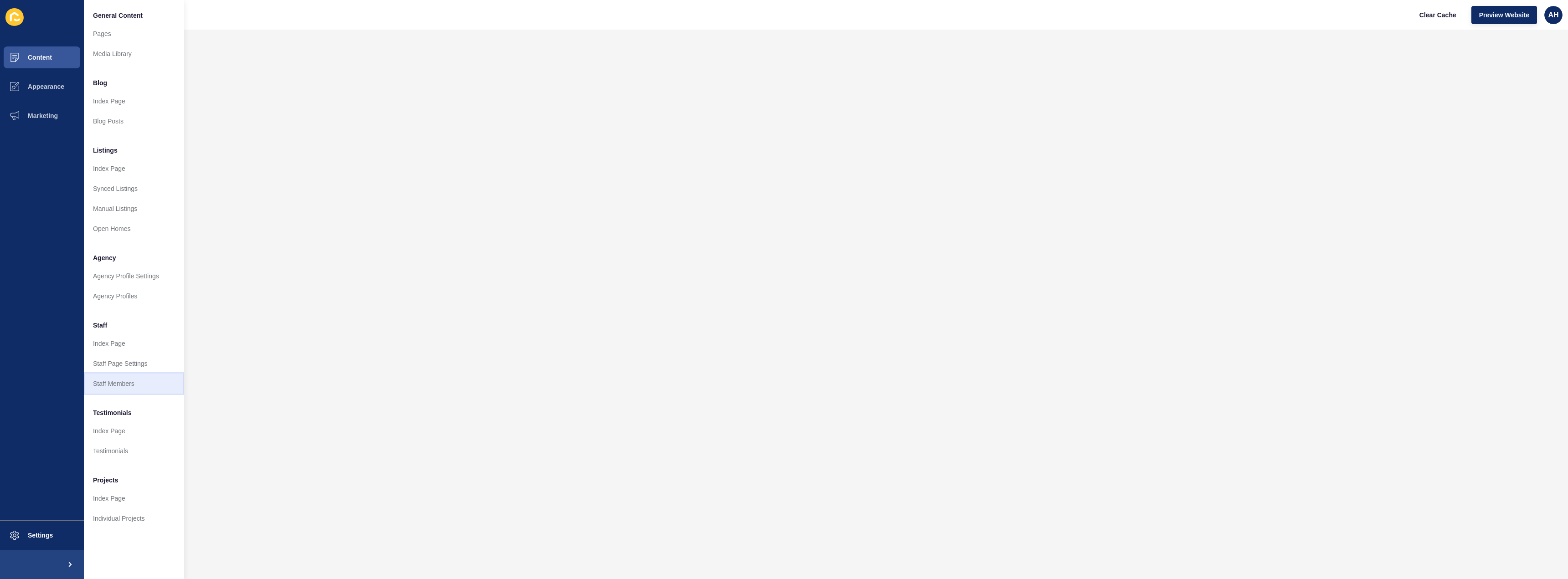
click at [113, 387] on link "Staff Members" at bounding box center [134, 383] width 100 height 20
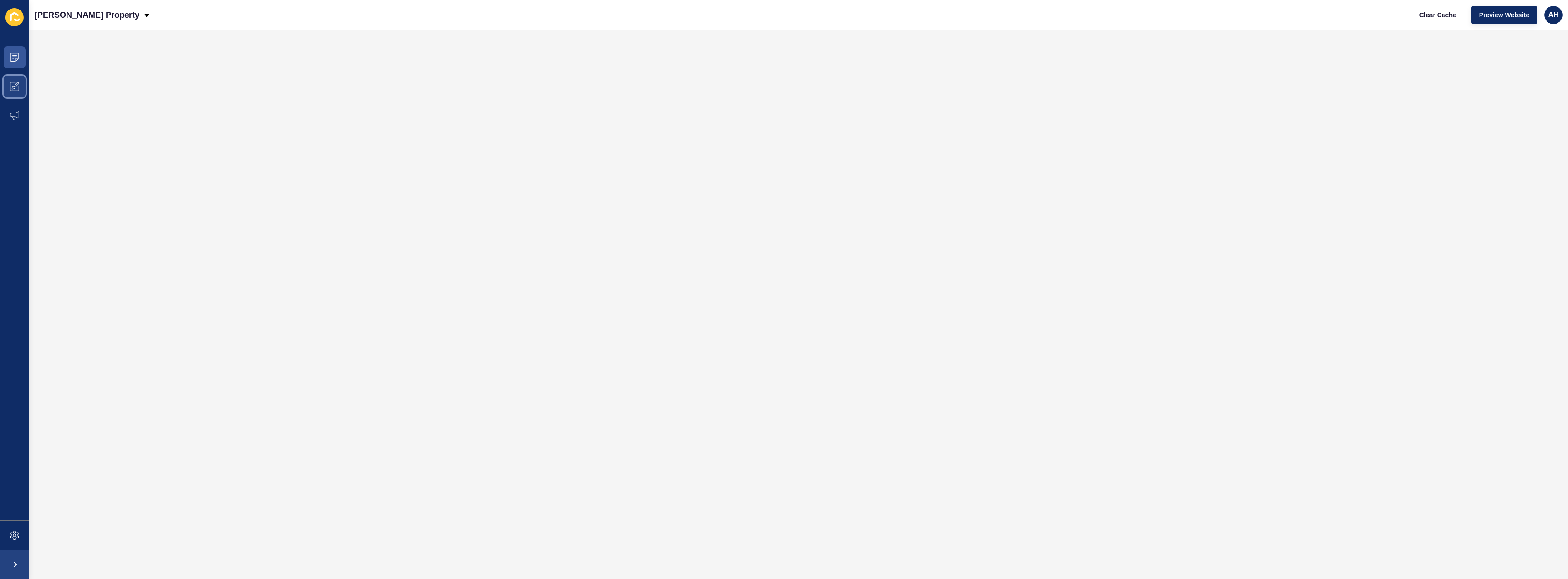
click at [19, 89] on icon at bounding box center [14, 86] width 9 height 9
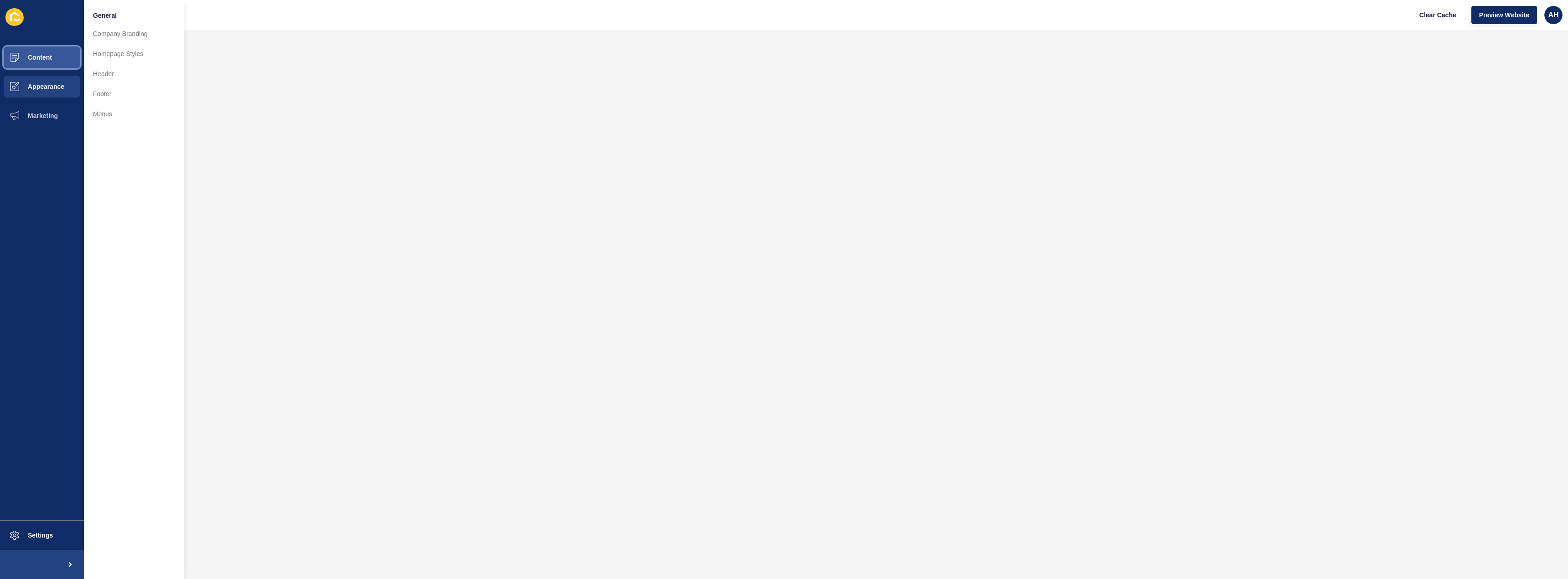
click at [56, 55] on button "Content" at bounding box center [42, 57] width 84 height 29
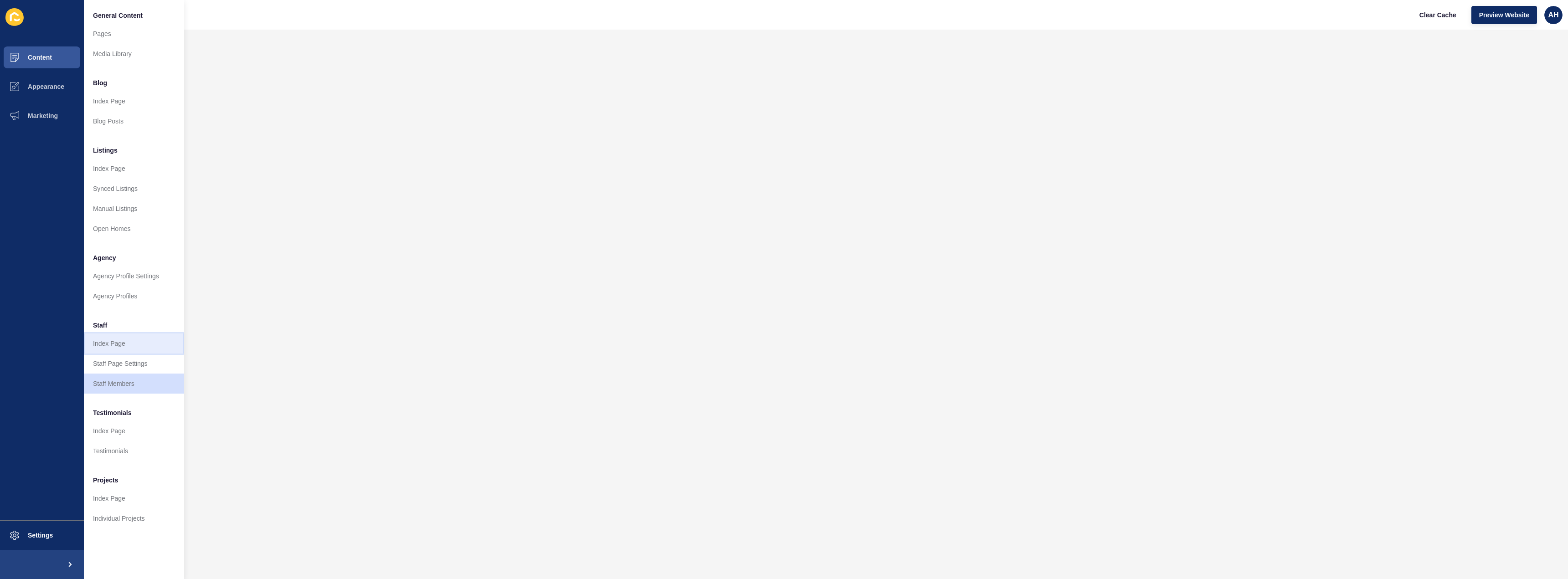
click at [123, 347] on link "Index Page" at bounding box center [134, 343] width 100 height 20
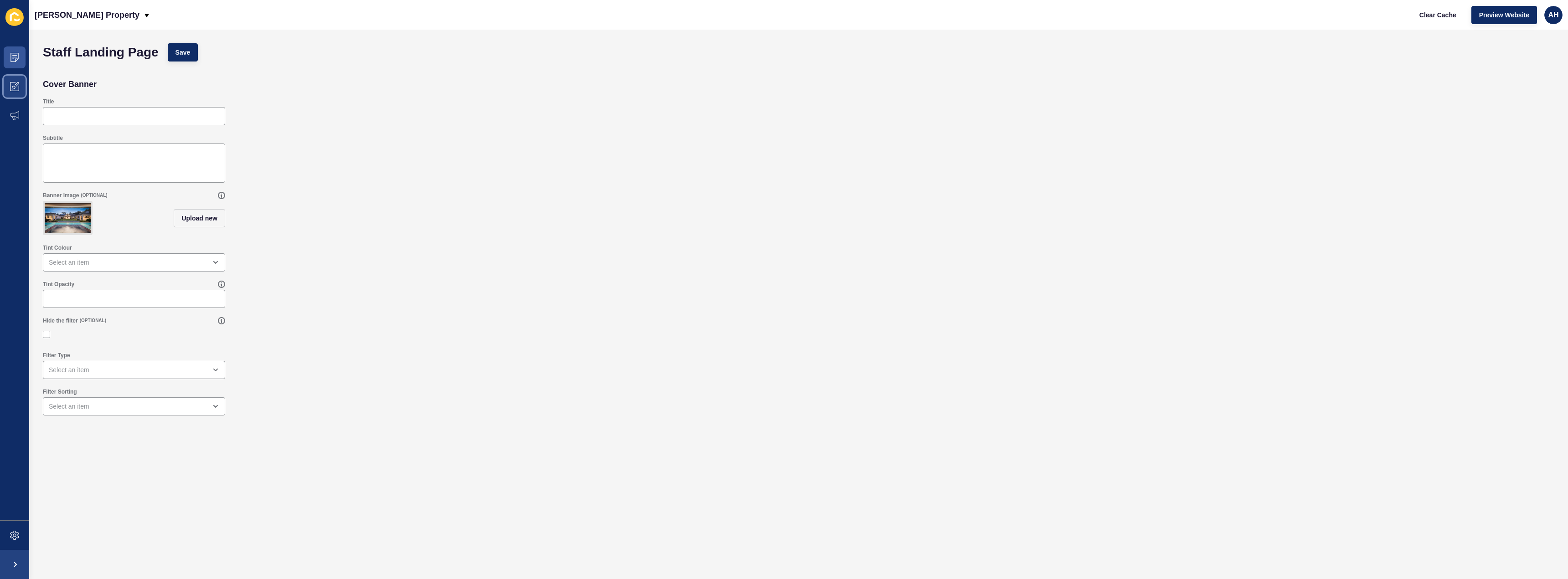
click at [18, 78] on span at bounding box center [15, 86] width 29 height 29
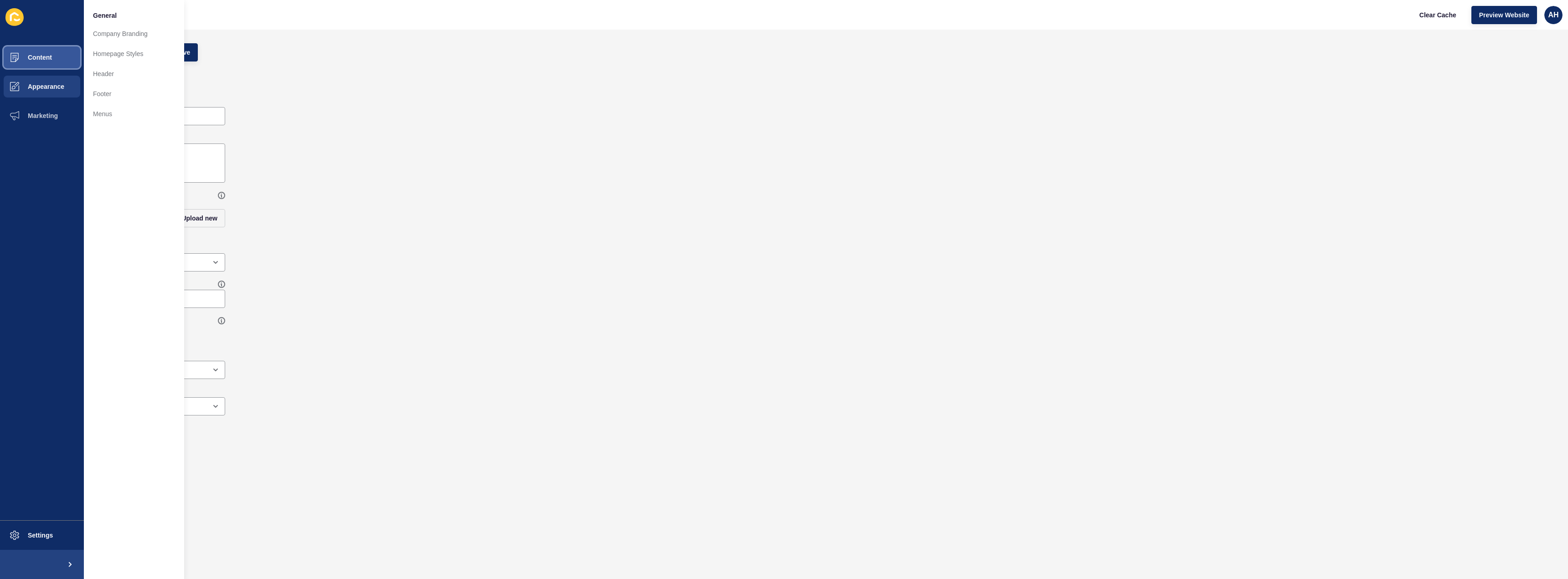
click at [43, 57] on span "Content" at bounding box center [26, 57] width 54 height 7
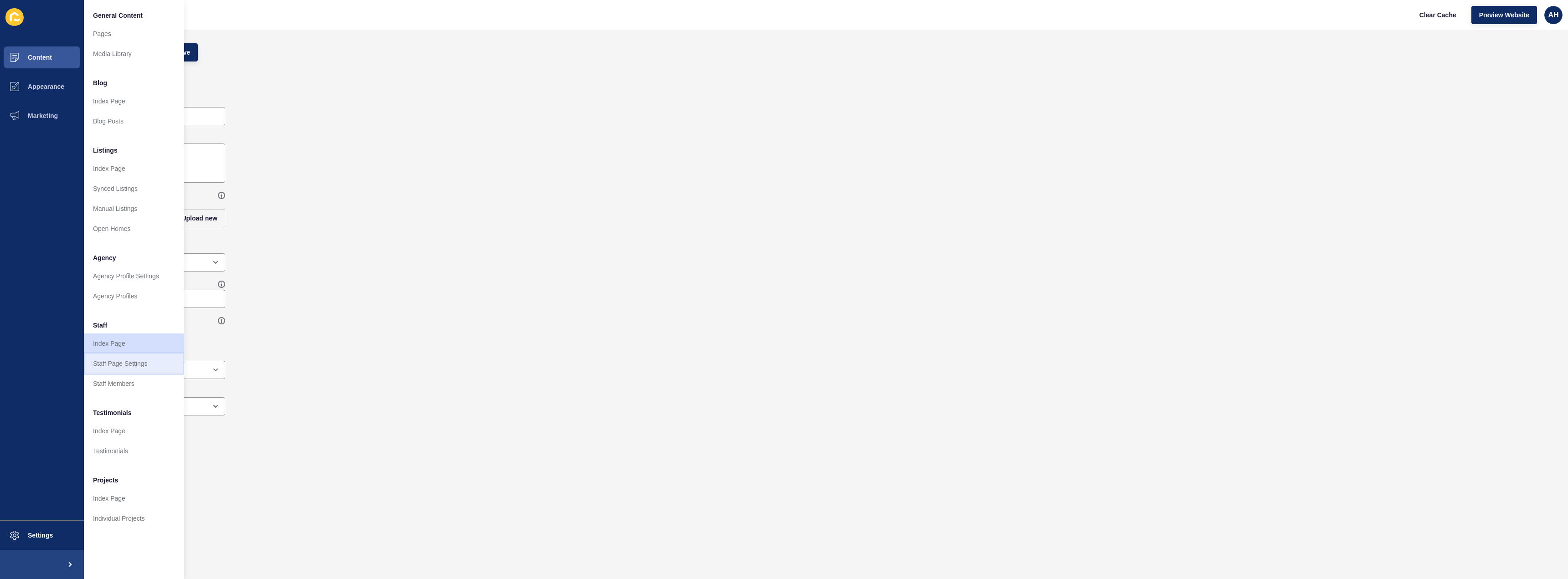
click at [164, 367] on link "Staff Page Settings" at bounding box center [134, 363] width 100 height 20
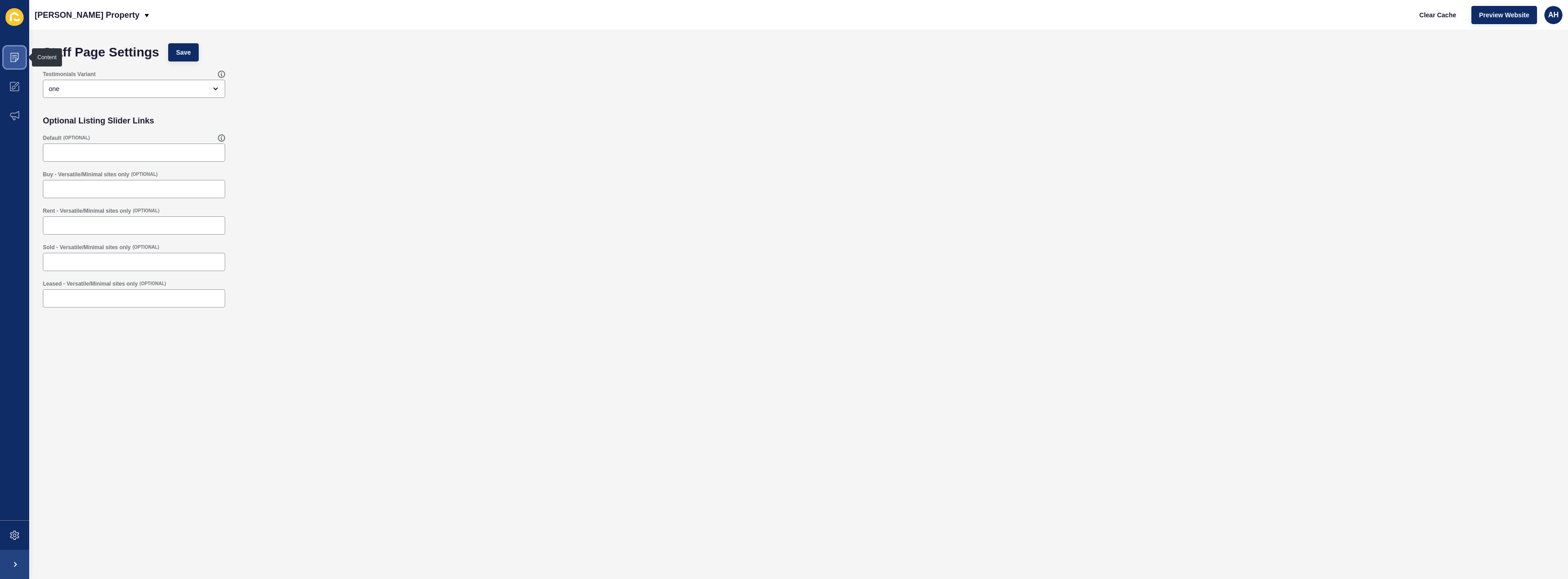
click at [15, 57] on icon at bounding box center [14, 57] width 4 height 1
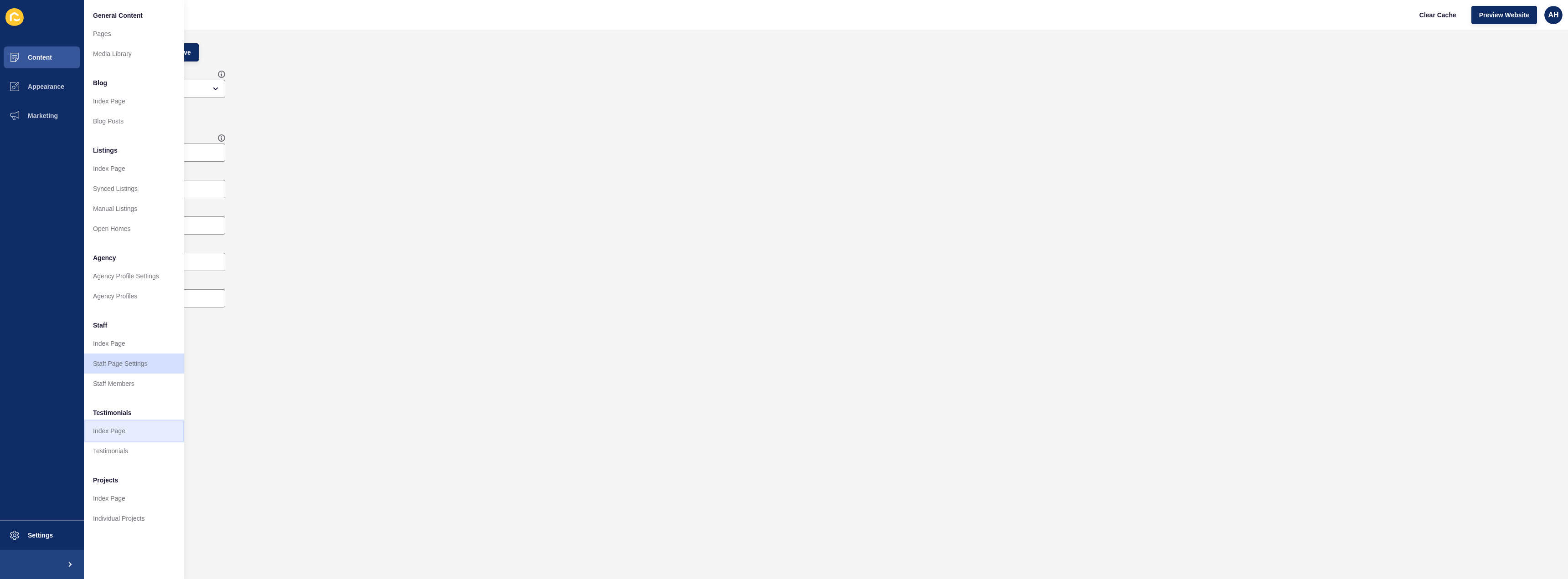
click at [121, 432] on link "Index Page" at bounding box center [134, 431] width 100 height 20
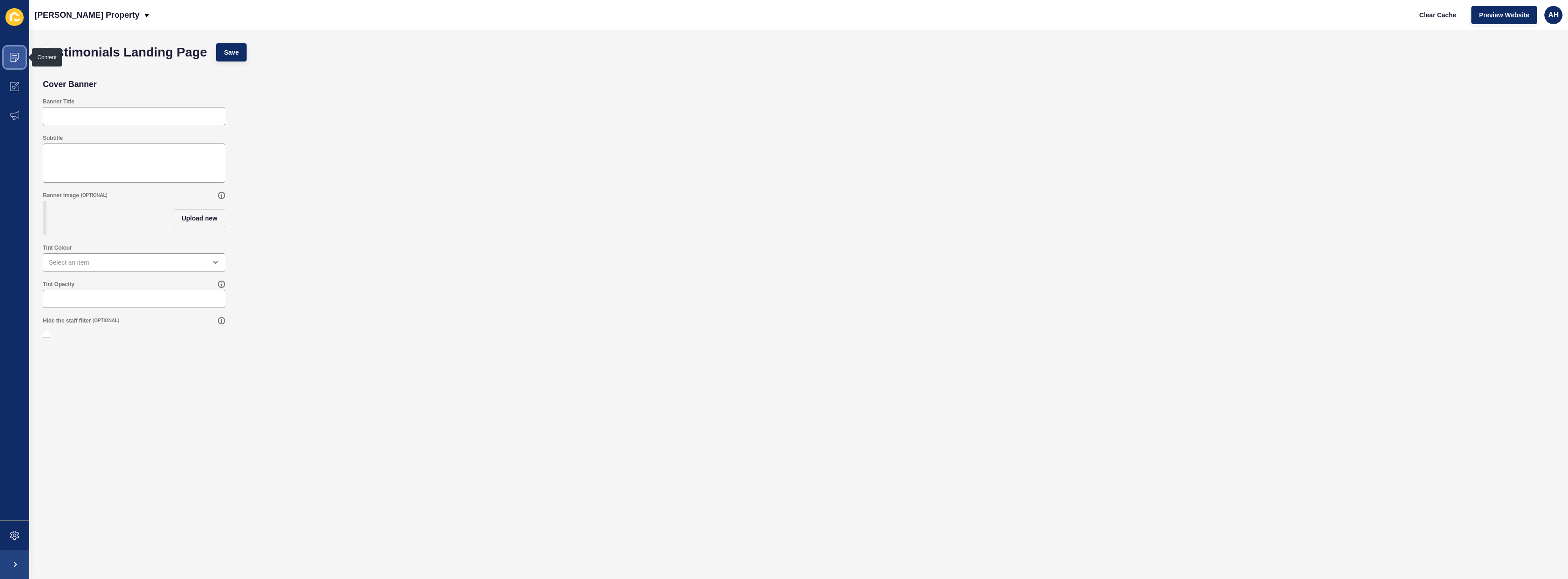
click at [2, 54] on span at bounding box center [15, 57] width 29 height 29
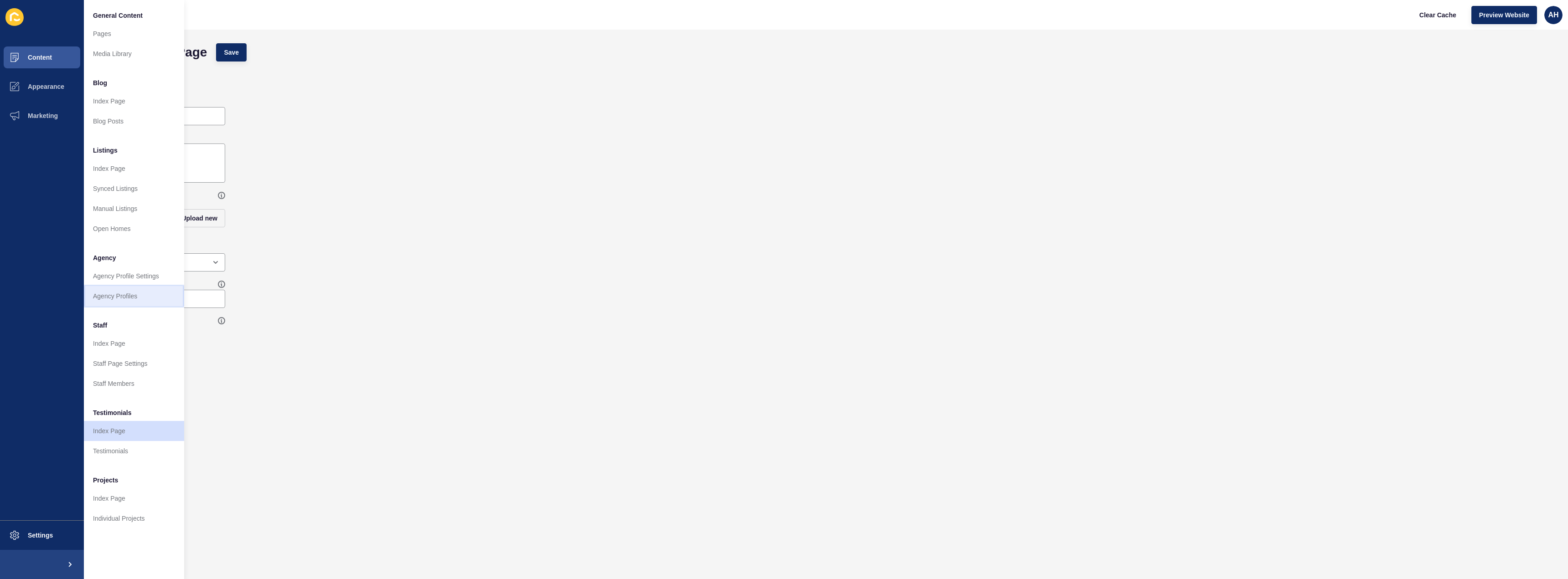
click at [163, 288] on link "Agency Profiles" at bounding box center [134, 296] width 100 height 20
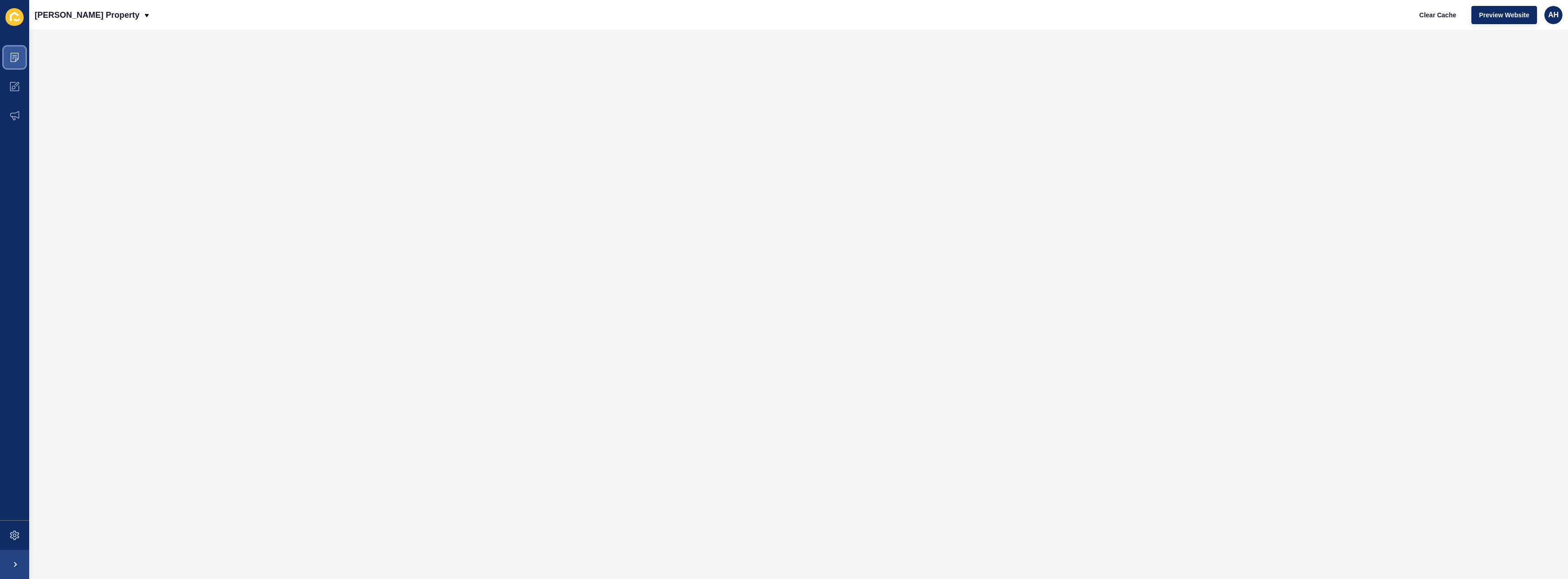
click at [7, 52] on span at bounding box center [15, 57] width 29 height 29
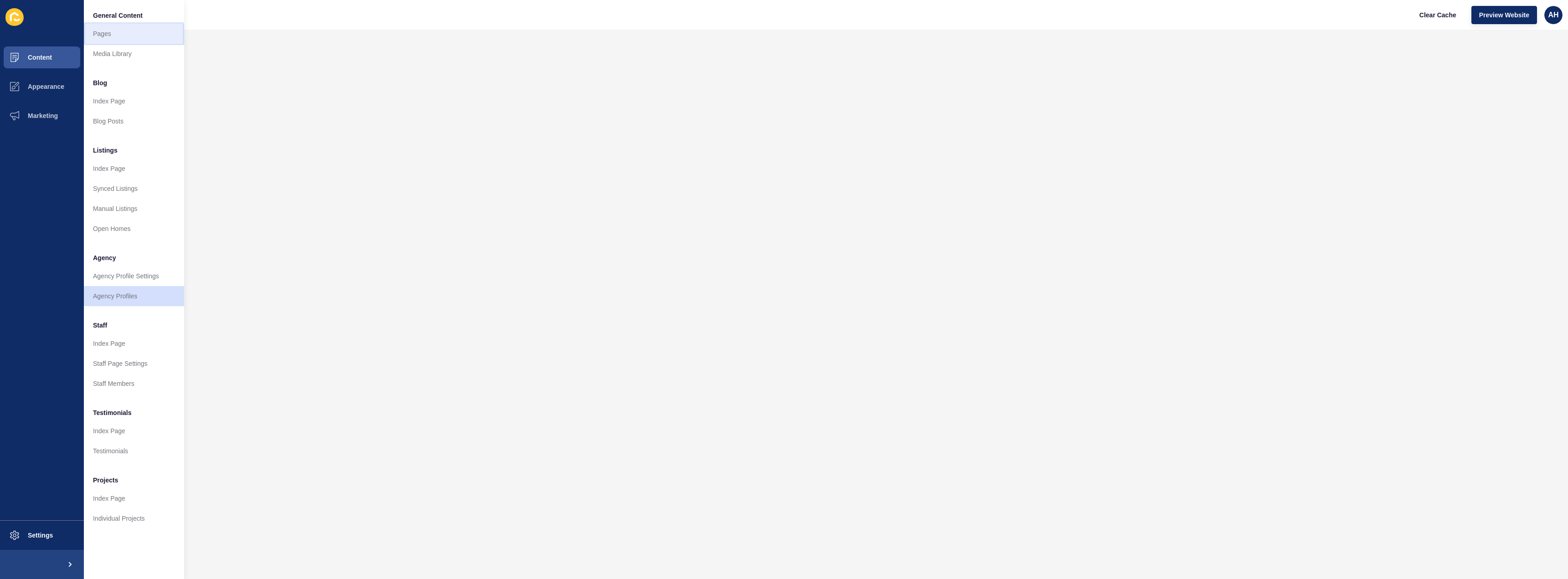
click at [111, 43] on link "Pages" at bounding box center [134, 33] width 100 height 20
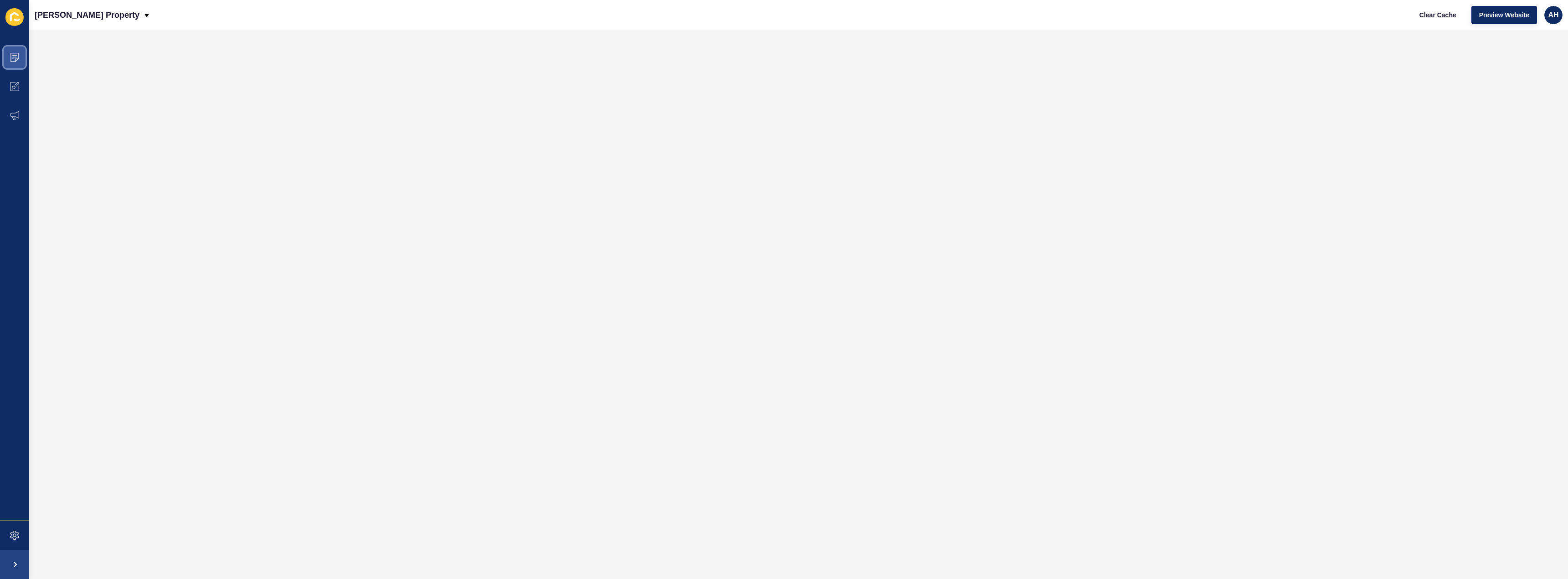
click at [8, 64] on span at bounding box center [15, 57] width 29 height 29
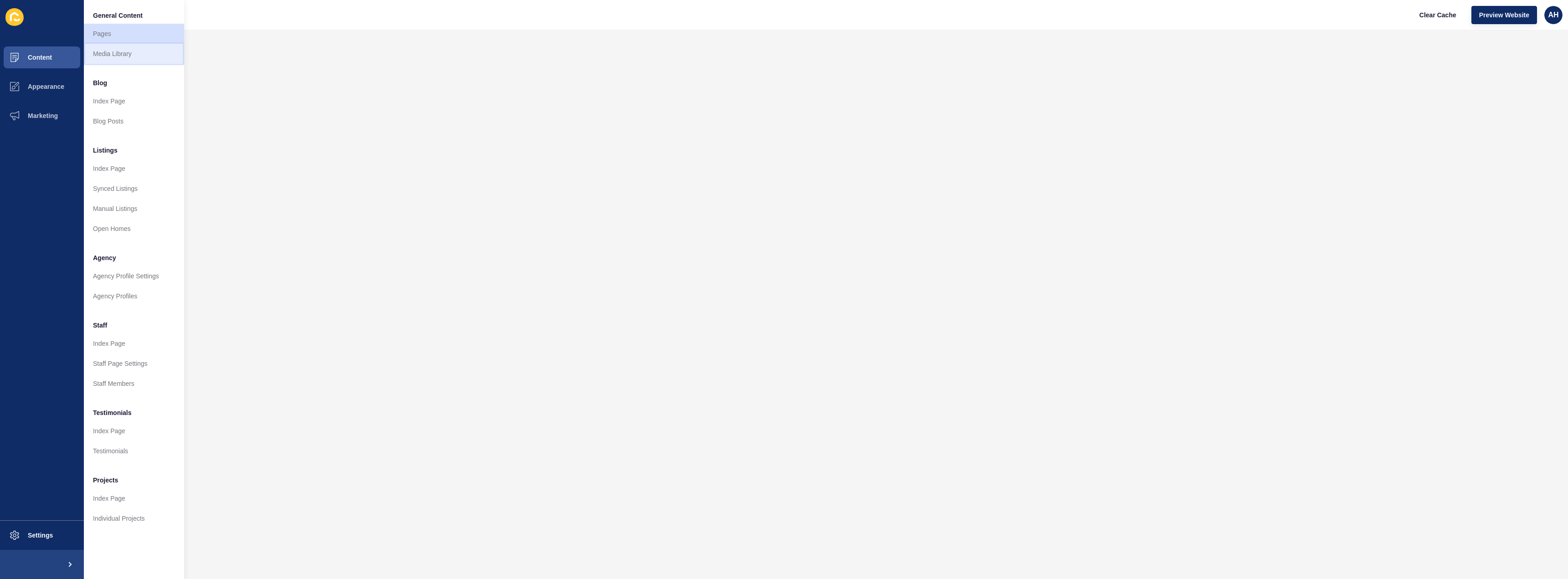
click at [116, 63] on link "Media Library" at bounding box center [134, 54] width 100 height 20
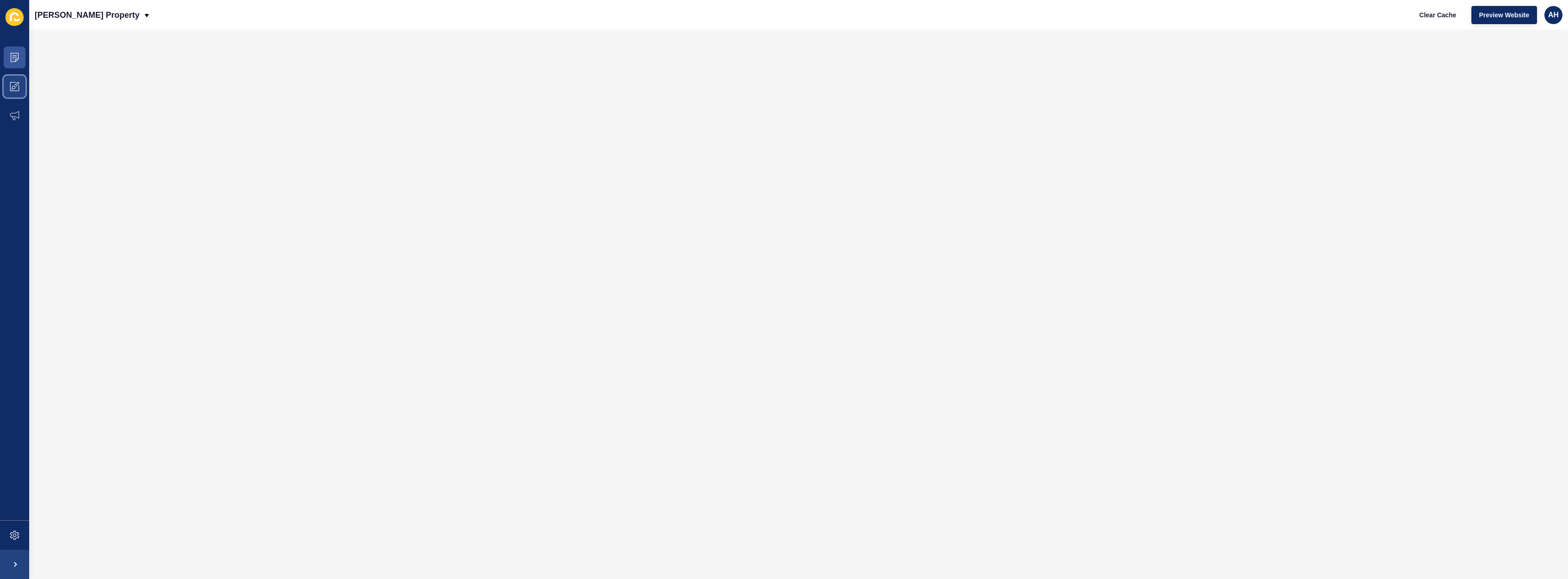
click at [17, 80] on span at bounding box center [15, 86] width 29 height 29
click at [21, 92] on span at bounding box center [15, 86] width 29 height 29
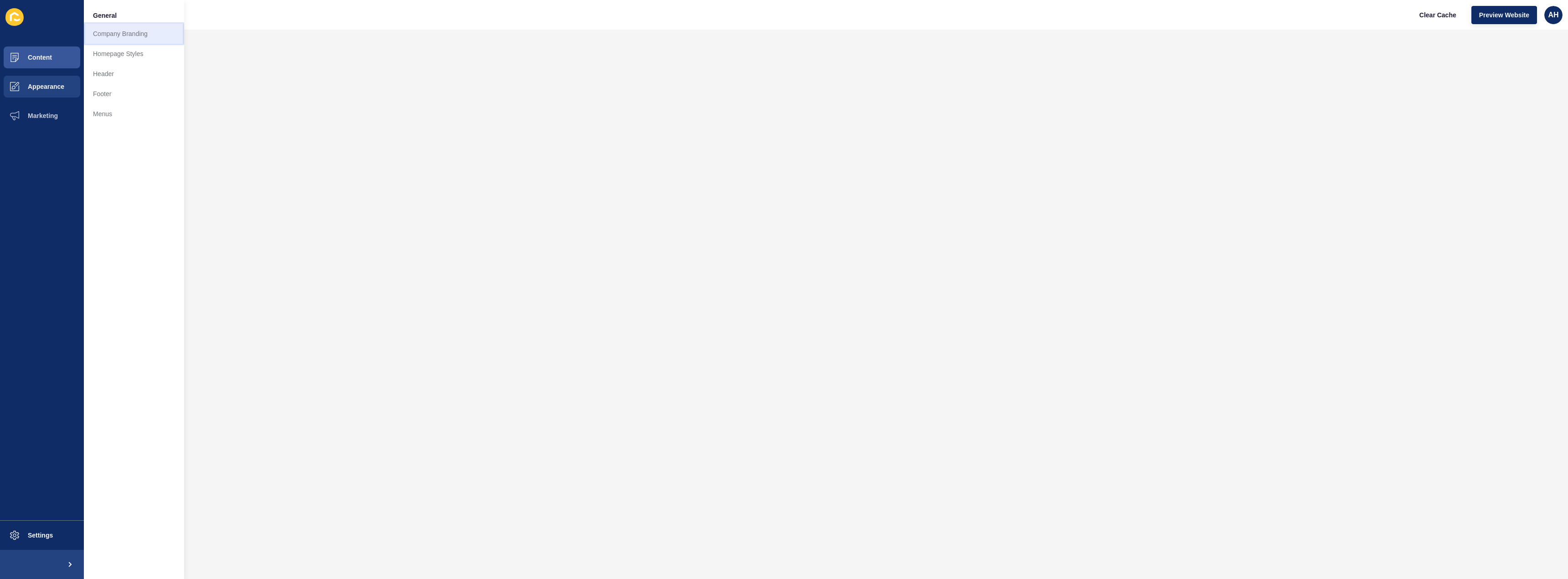
click at [147, 36] on link "Company Branding" at bounding box center [134, 33] width 100 height 20
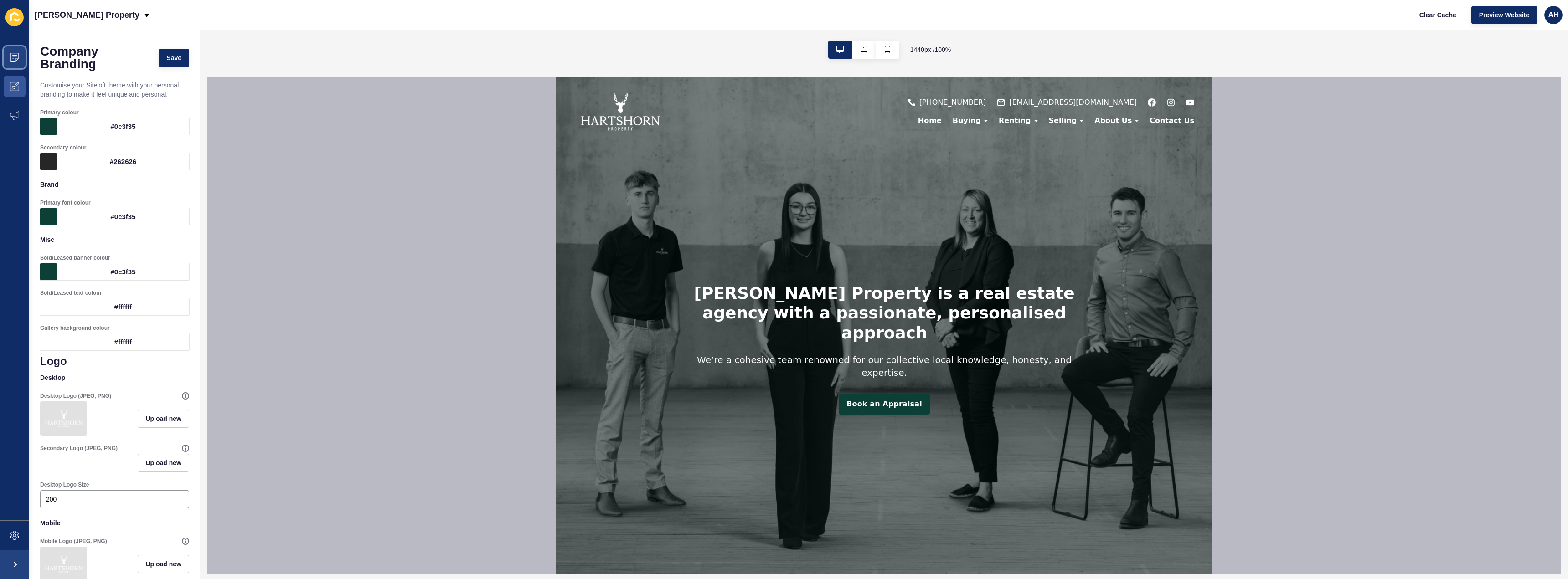
click at [8, 64] on span at bounding box center [15, 57] width 29 height 29
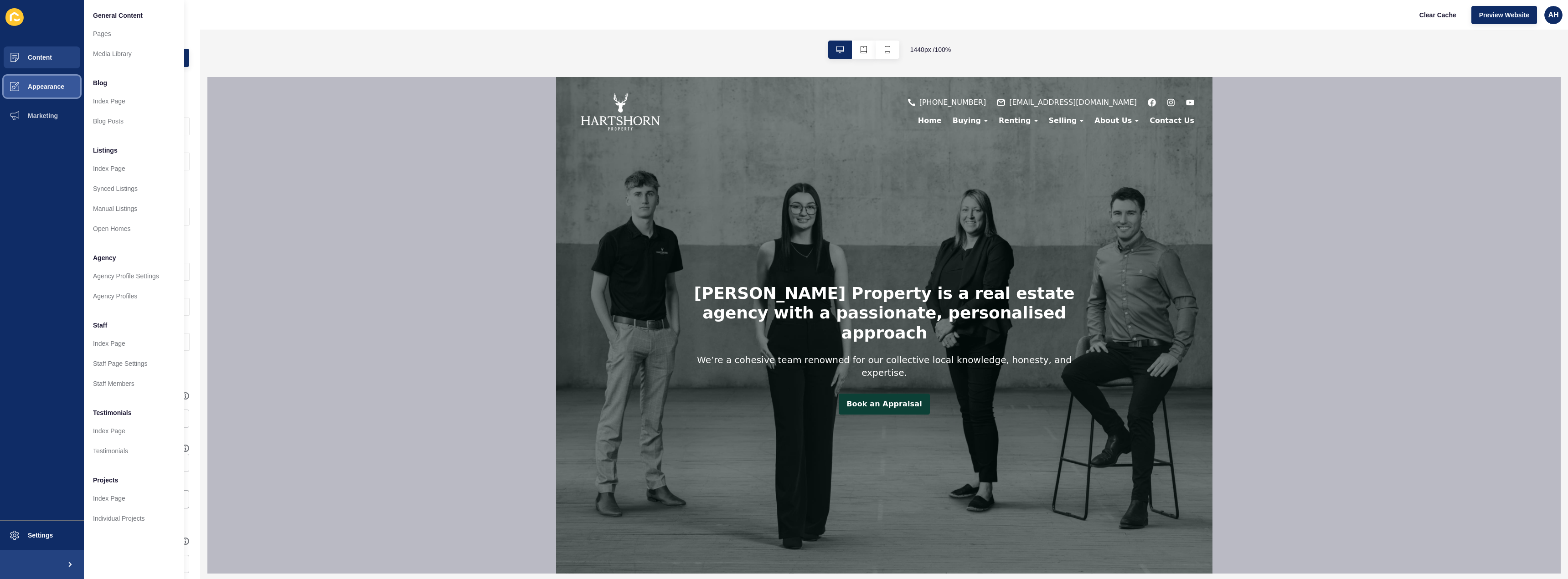
click at [55, 88] on span "Appearance" at bounding box center [32, 86] width 66 height 7
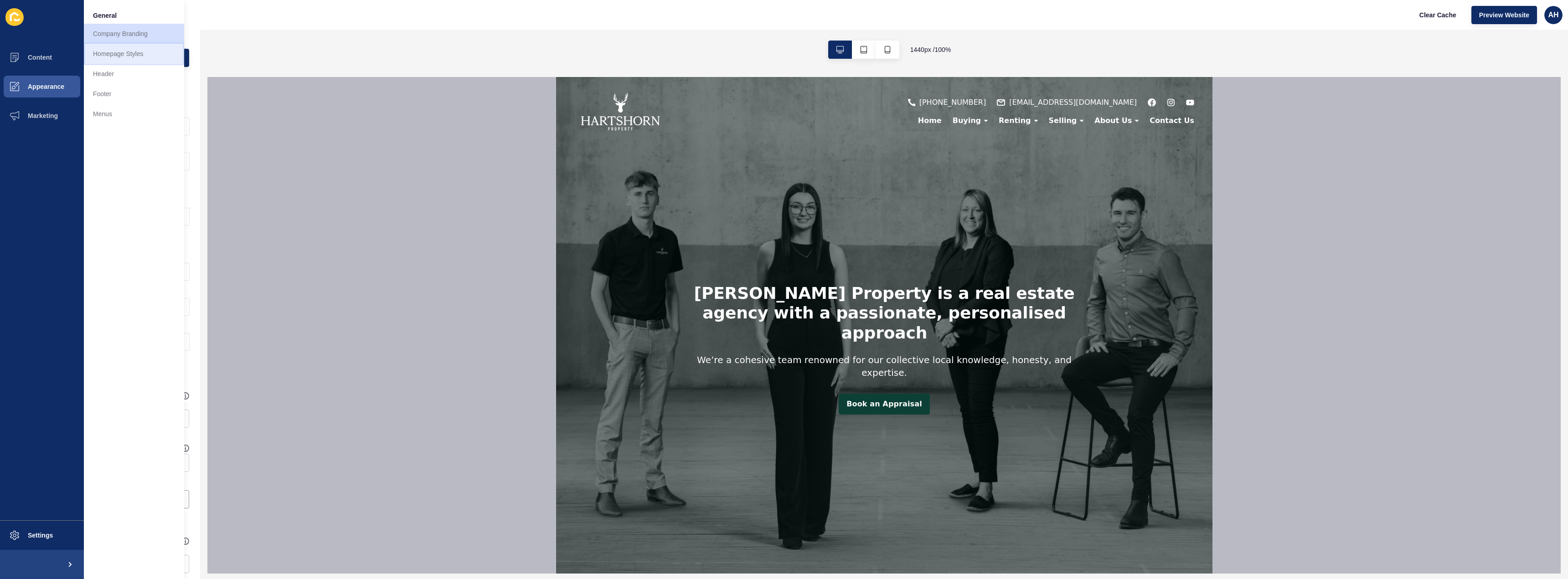
click at [123, 47] on link "Homepage Styles" at bounding box center [134, 54] width 100 height 20
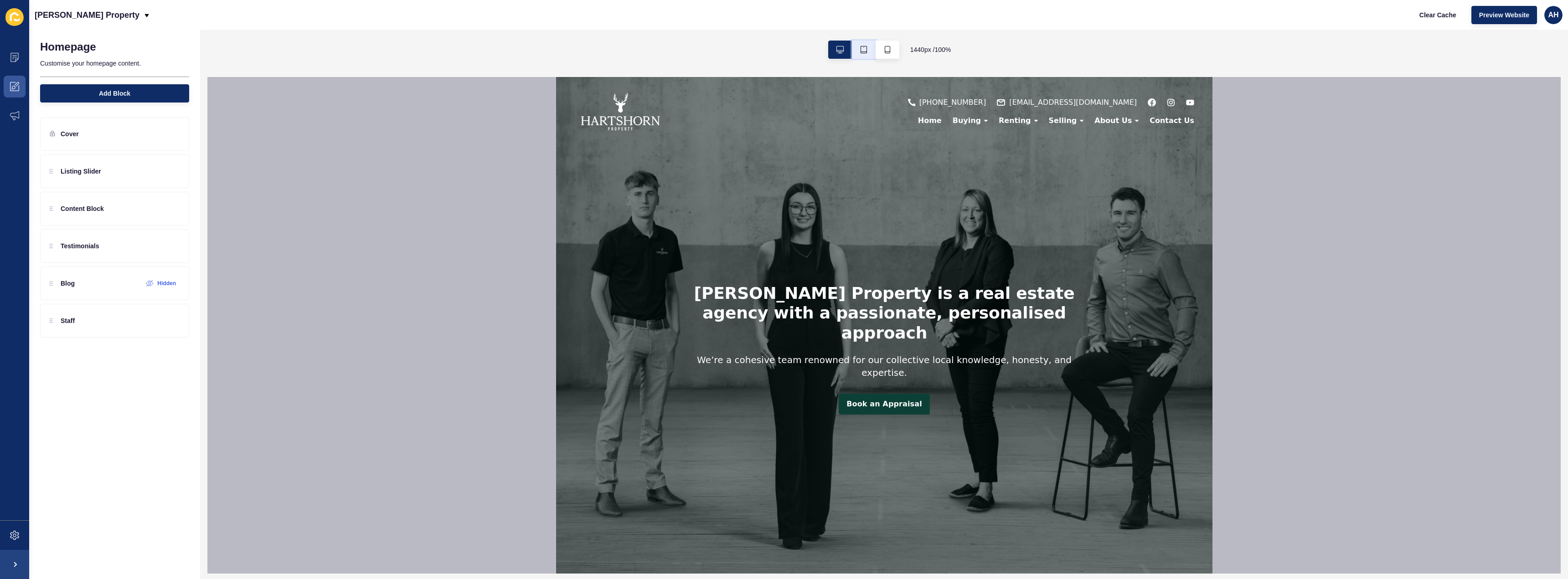
click at [856, 43] on button "button" at bounding box center [864, 50] width 24 height 18
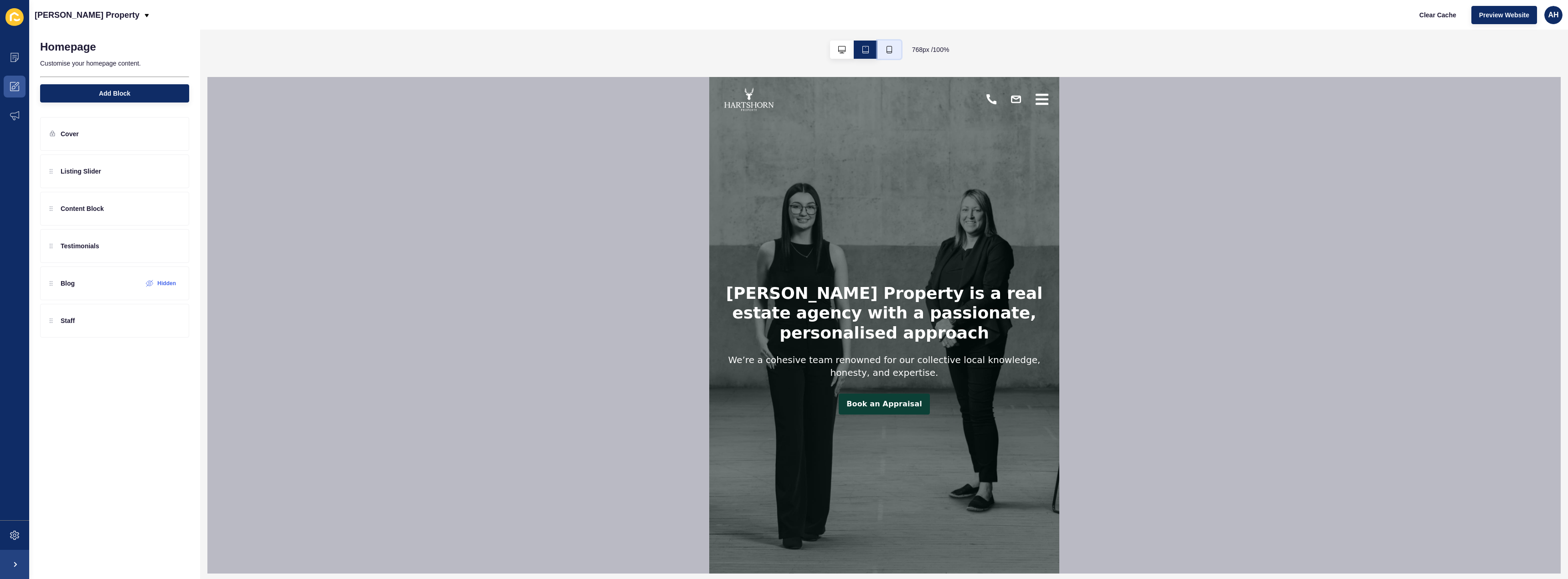
click at [886, 46] on icon "button" at bounding box center [889, 50] width 7 height 7
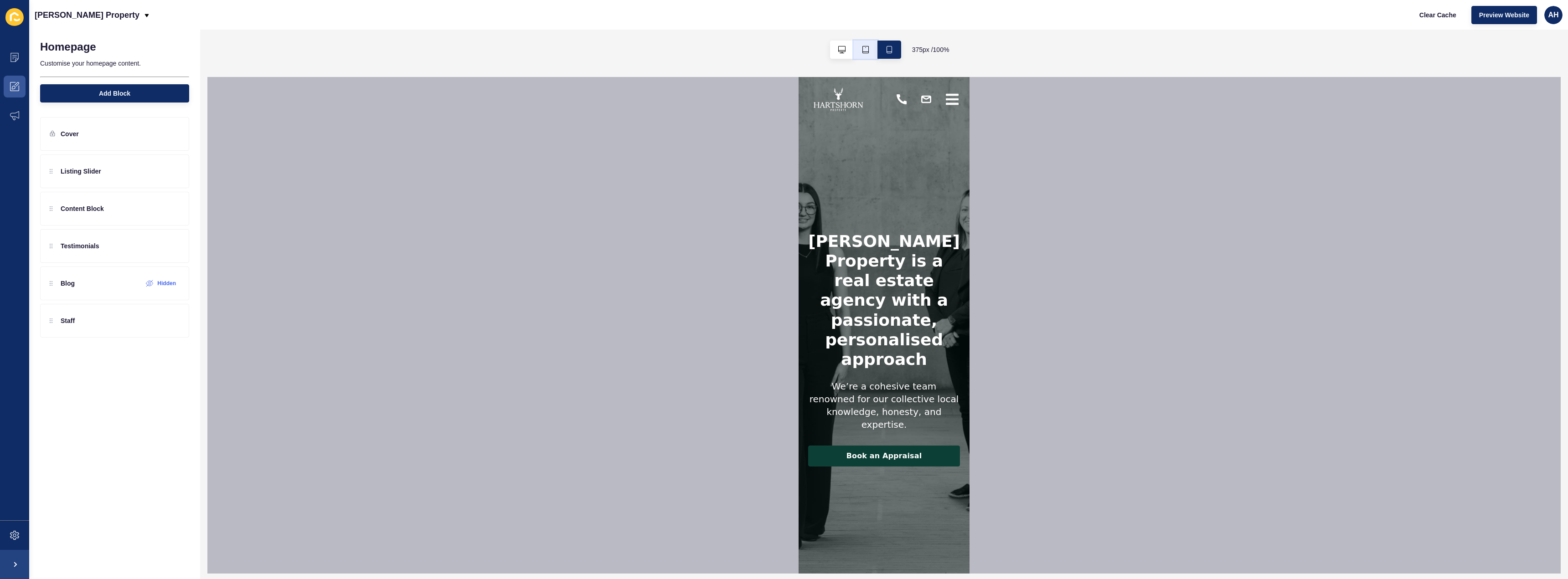
click at [862, 53] on icon "button" at bounding box center [866, 50] width 7 height 7
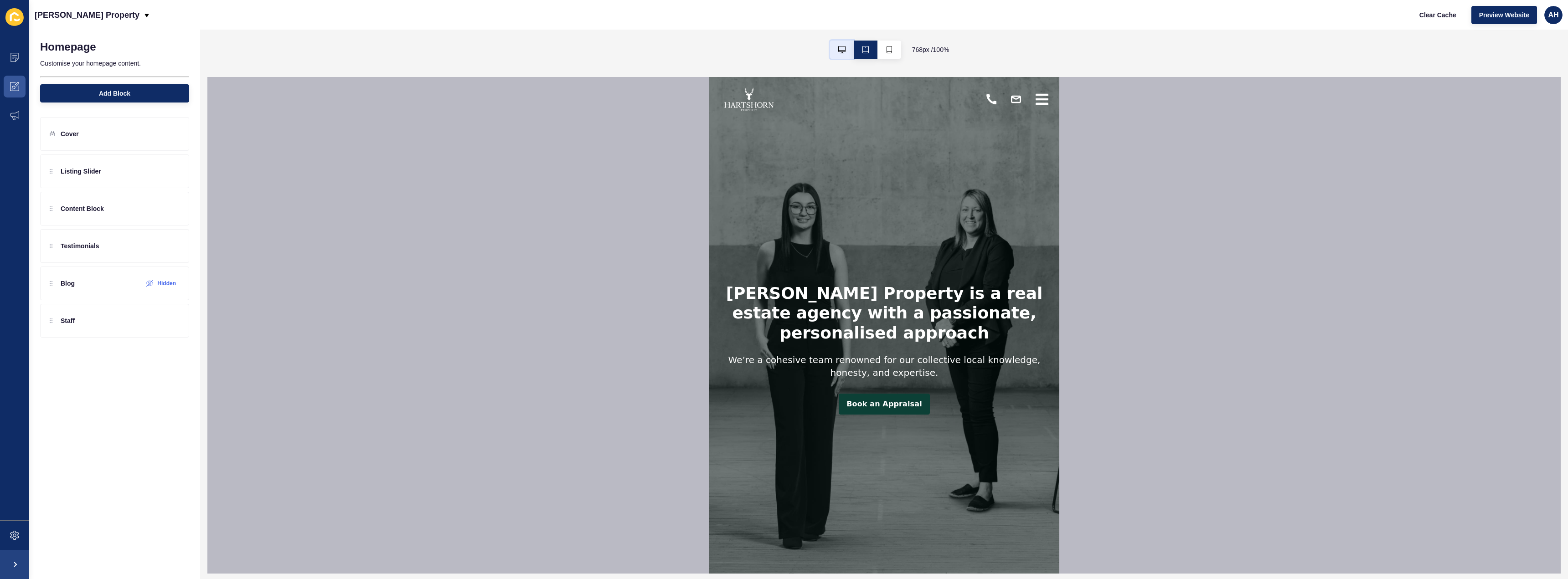
click at [844, 53] on icon "button" at bounding box center [842, 50] width 7 height 7
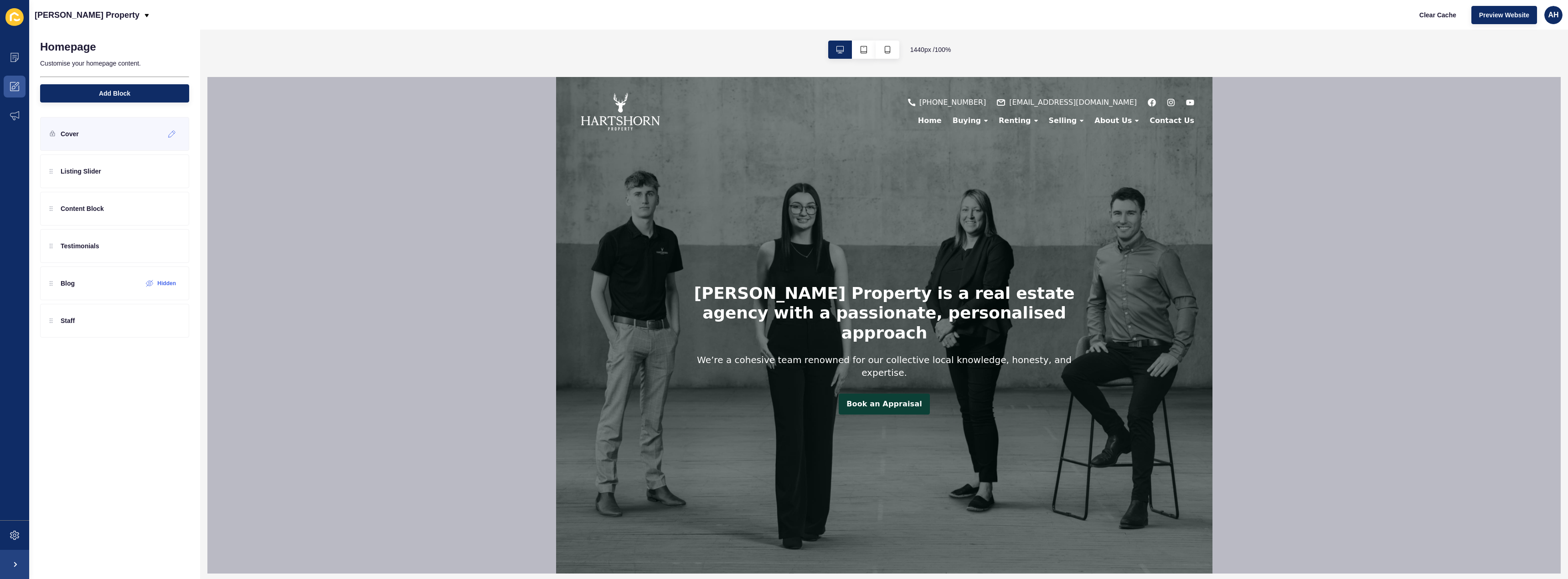
click at [113, 124] on div "Cover" at bounding box center [114, 133] width 149 height 33
click at [166, 135] on div at bounding box center [172, 134] width 15 height 15
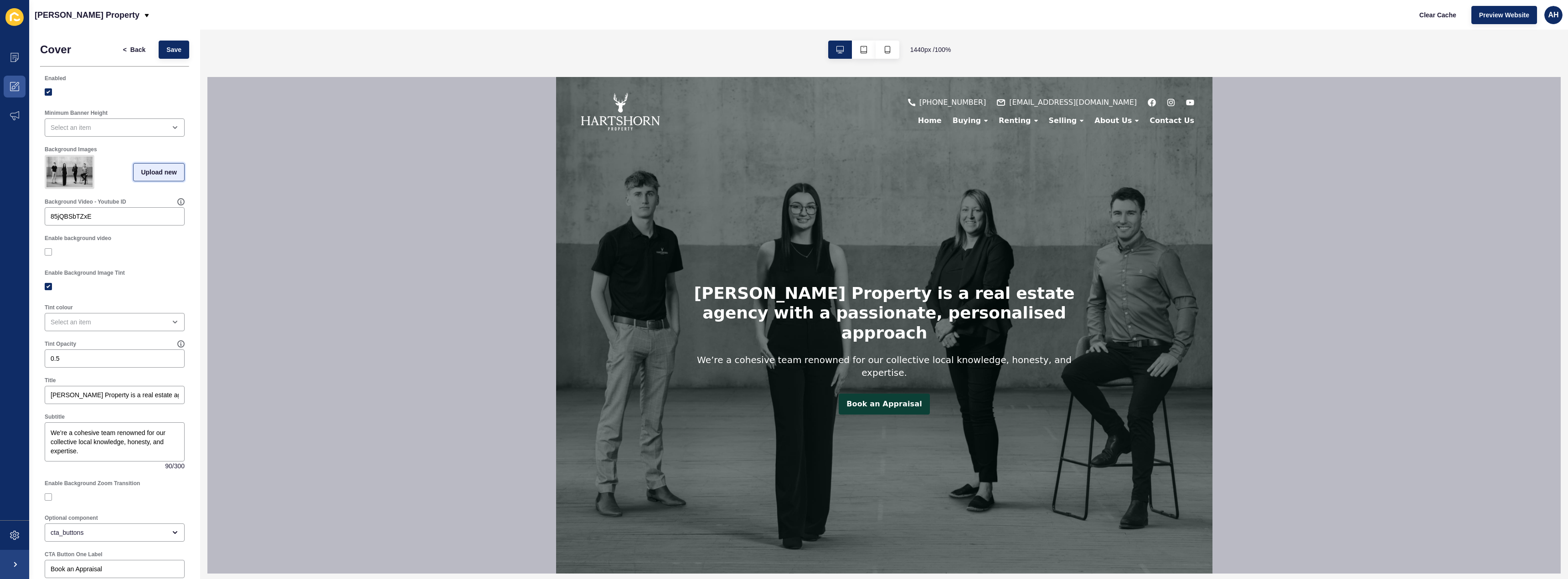
click at [144, 175] on span "Upload new" at bounding box center [158, 172] width 36 height 9
click at [148, 173] on span at bounding box center [114, 173] width 138 height 35
click at [46, 156] on input "Drag or click to upload" at bounding box center [46, 156] width 0 height 0
type input "C:\fakepath\HPG OFFICE-0715.jpg"
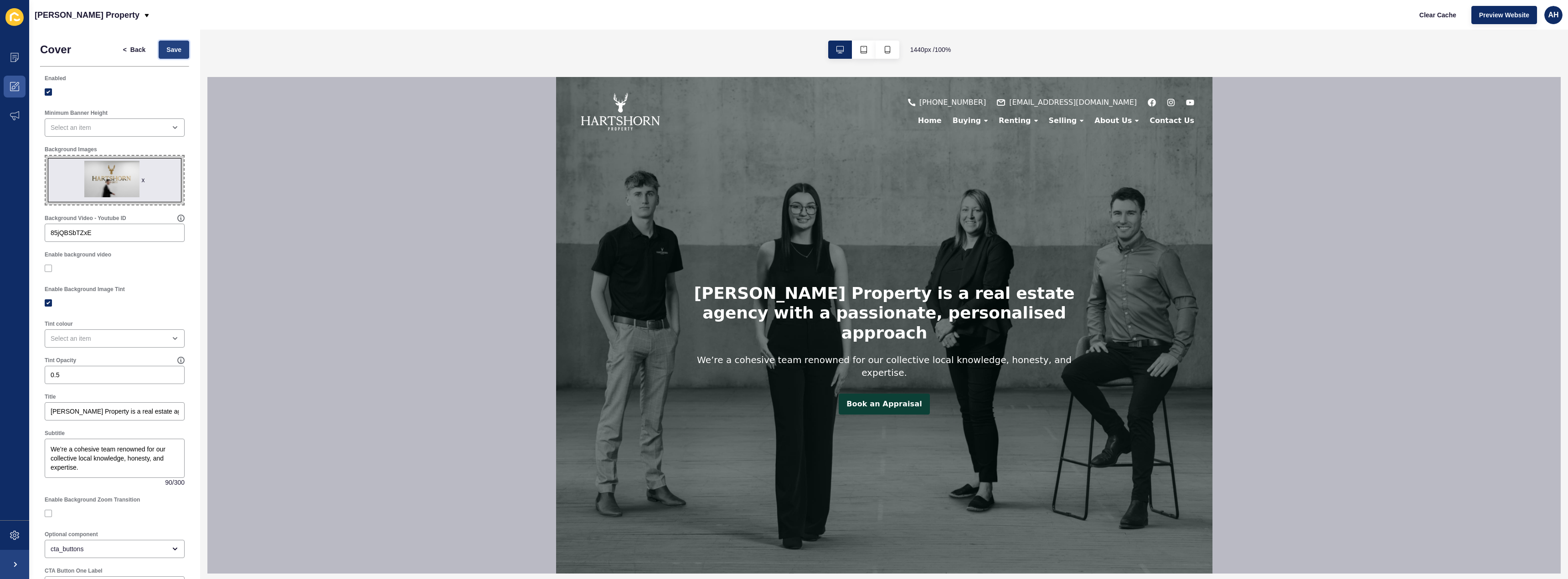
click at [166, 50] on span "Save" at bounding box center [173, 49] width 15 height 9
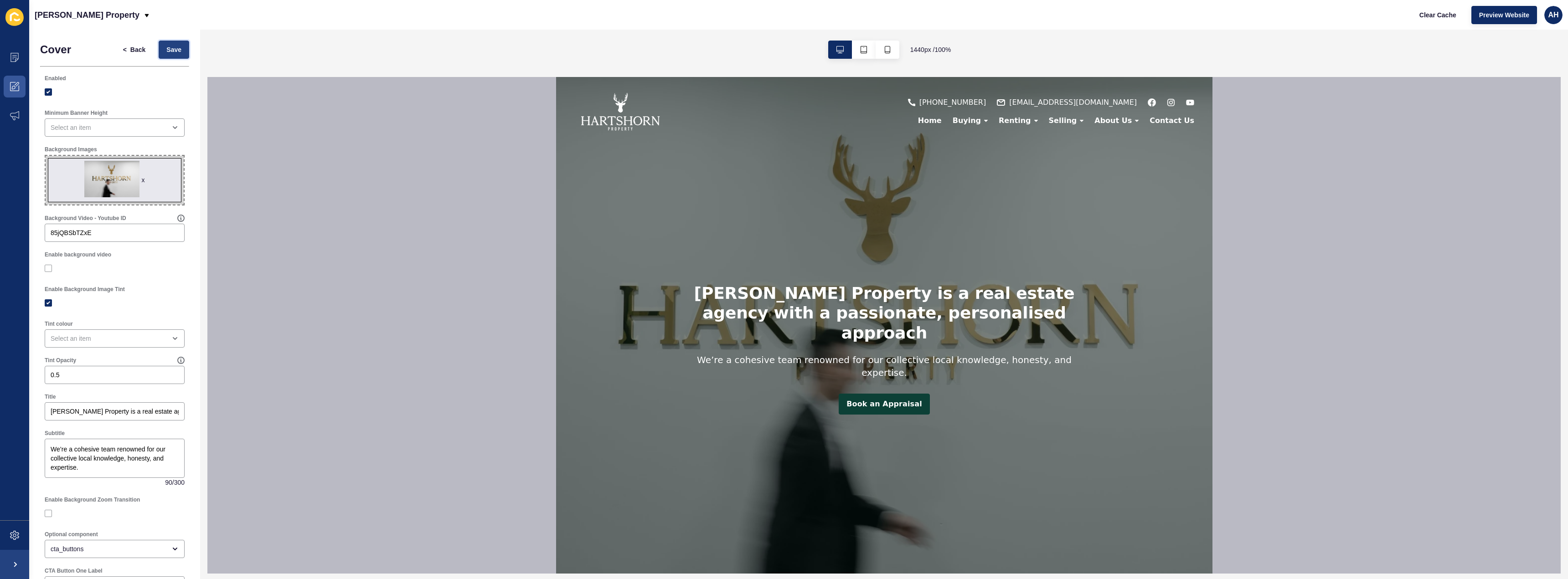
click at [174, 50] on span "Save" at bounding box center [173, 49] width 15 height 9
click at [111, 131] on div "open menu" at bounding box center [108, 127] width 115 height 9
click at [876, 48] on button "button" at bounding box center [887, 50] width 24 height 18
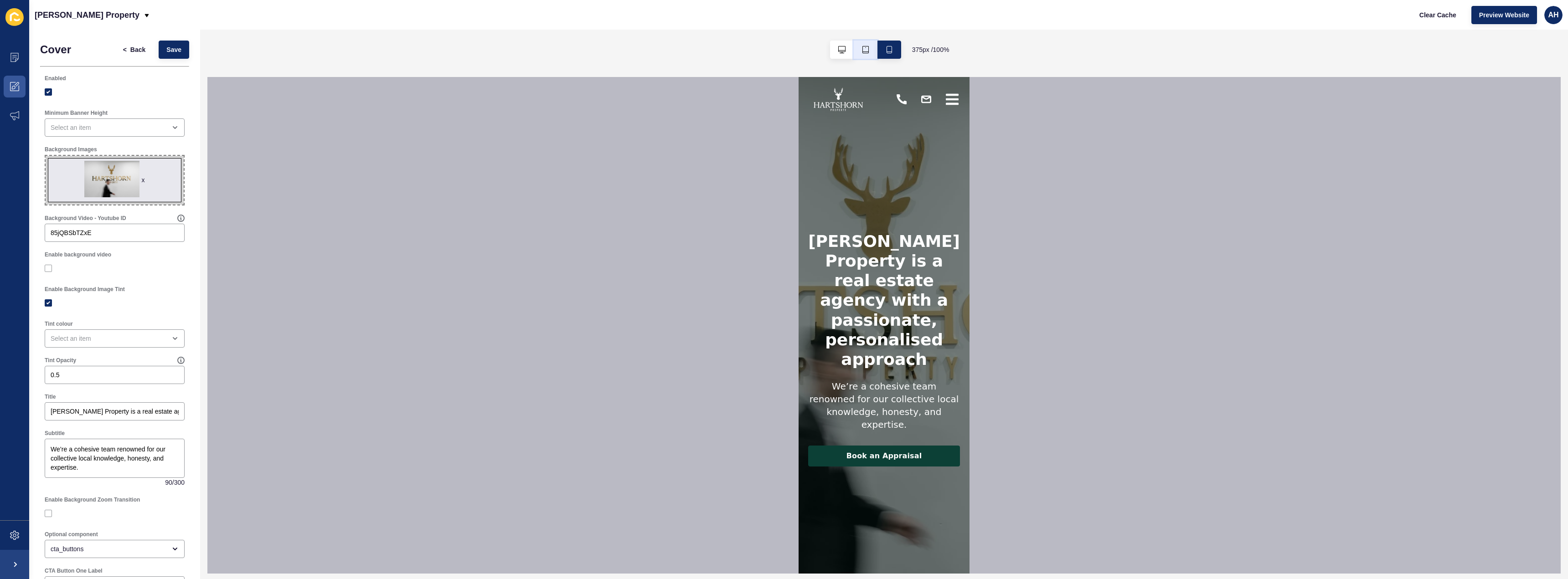
click at [867, 49] on icon "button" at bounding box center [866, 50] width 7 height 7
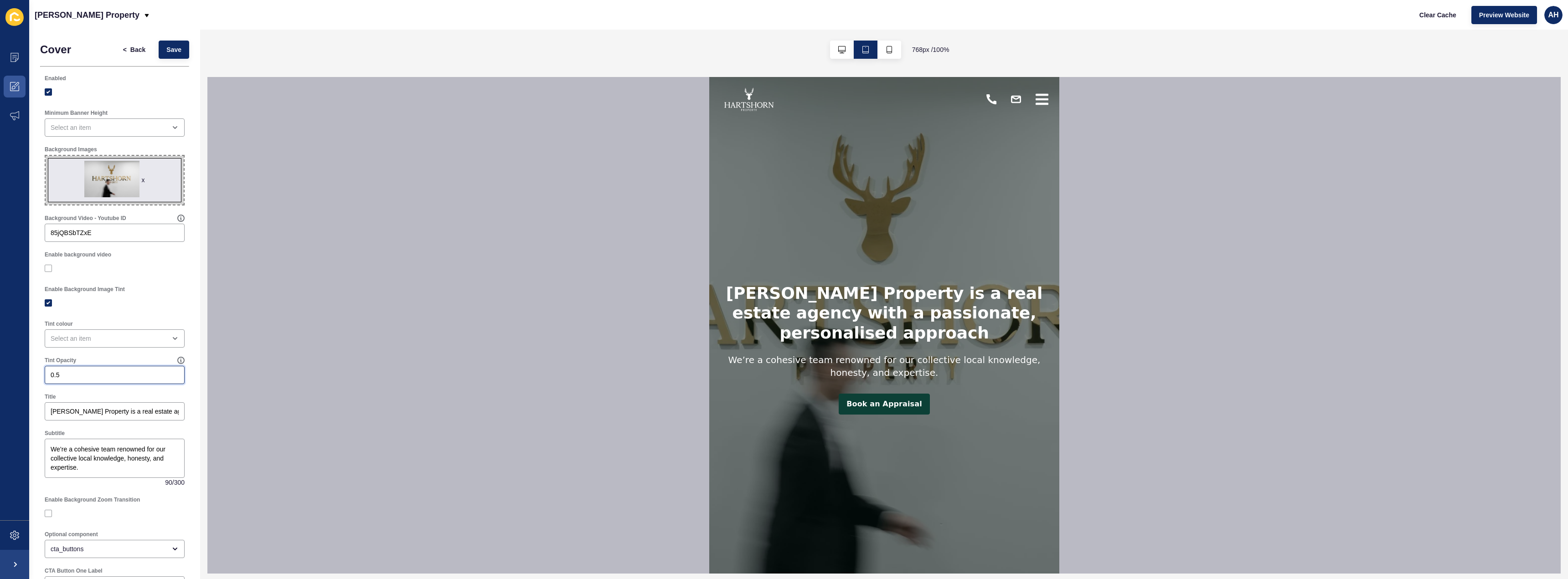
click at [142, 373] on input "0.5" at bounding box center [114, 375] width 128 height 9
click at [168, 373] on input "0.51" at bounding box center [114, 375] width 128 height 9
click at [168, 373] on input "0.52" at bounding box center [114, 375] width 128 height 9
click at [168, 373] on input "0.53" at bounding box center [114, 375] width 128 height 9
click at [168, 373] on input "0.54" at bounding box center [114, 375] width 128 height 9
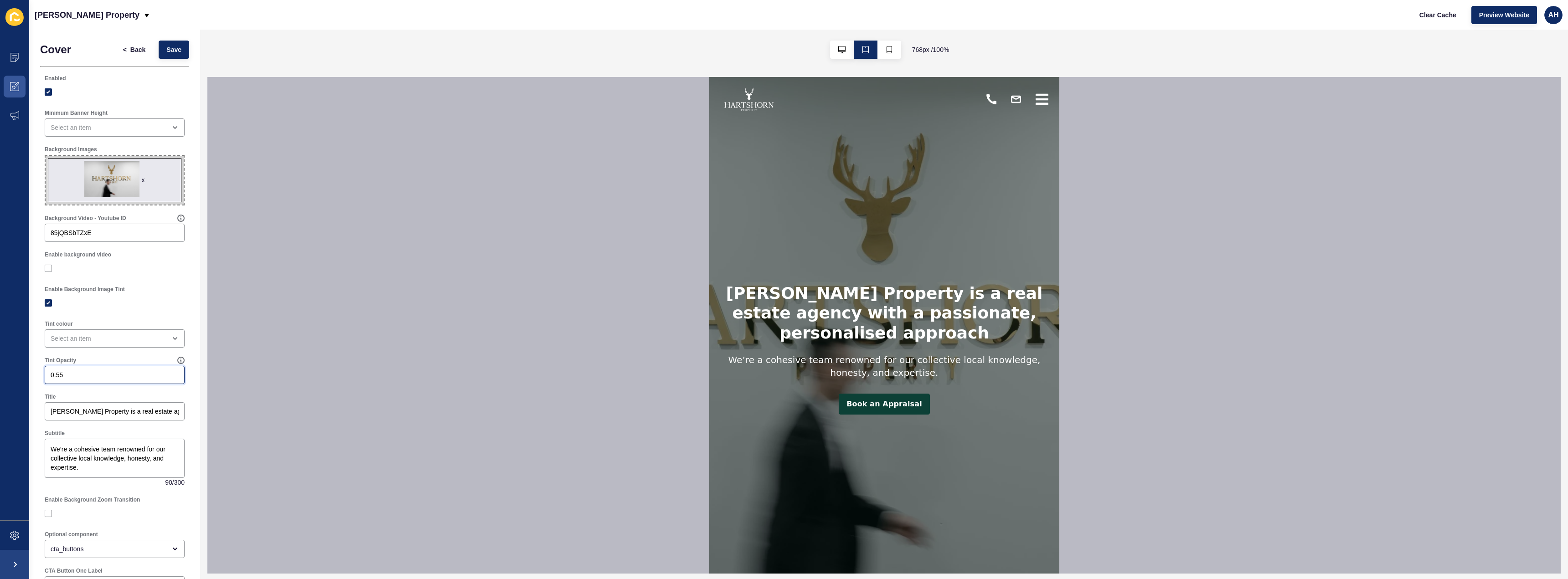
click at [168, 373] on input "0.55" at bounding box center [114, 375] width 128 height 9
click at [168, 373] on input "0.56" at bounding box center [114, 375] width 128 height 9
click at [168, 373] on input "0.57" at bounding box center [114, 375] width 128 height 9
click at [168, 373] on input "0.58" at bounding box center [114, 375] width 128 height 9
click at [168, 373] on input "0.59" at bounding box center [114, 375] width 128 height 9
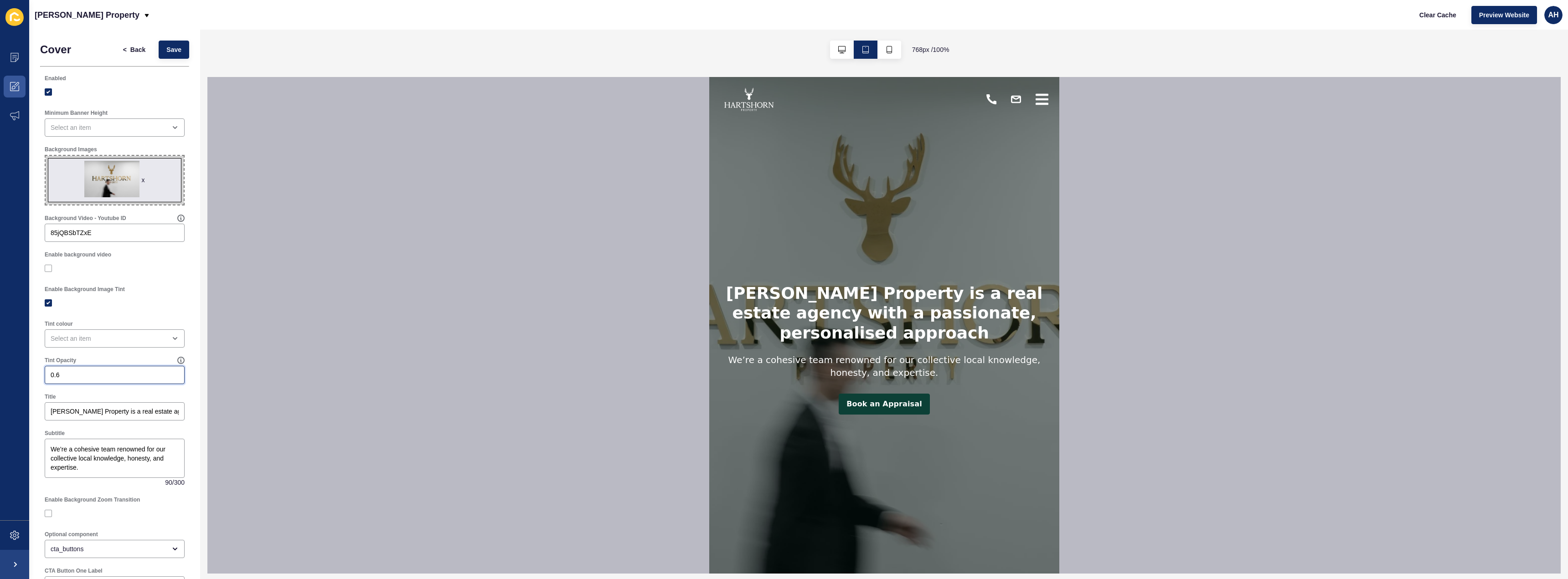
click at [168, 373] on input "0.6" at bounding box center [114, 375] width 128 height 9
click at [173, 47] on span "Save" at bounding box center [173, 49] width 15 height 9
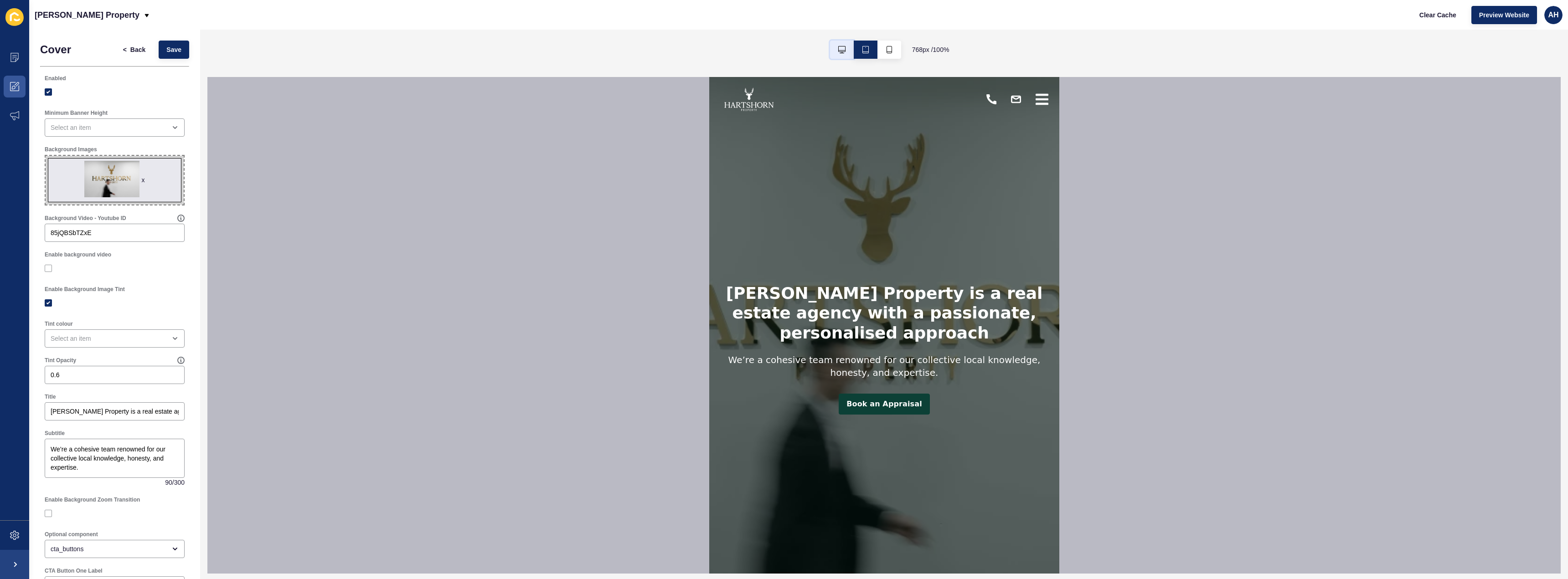
click at [851, 45] on button "button" at bounding box center [842, 50] width 24 height 18
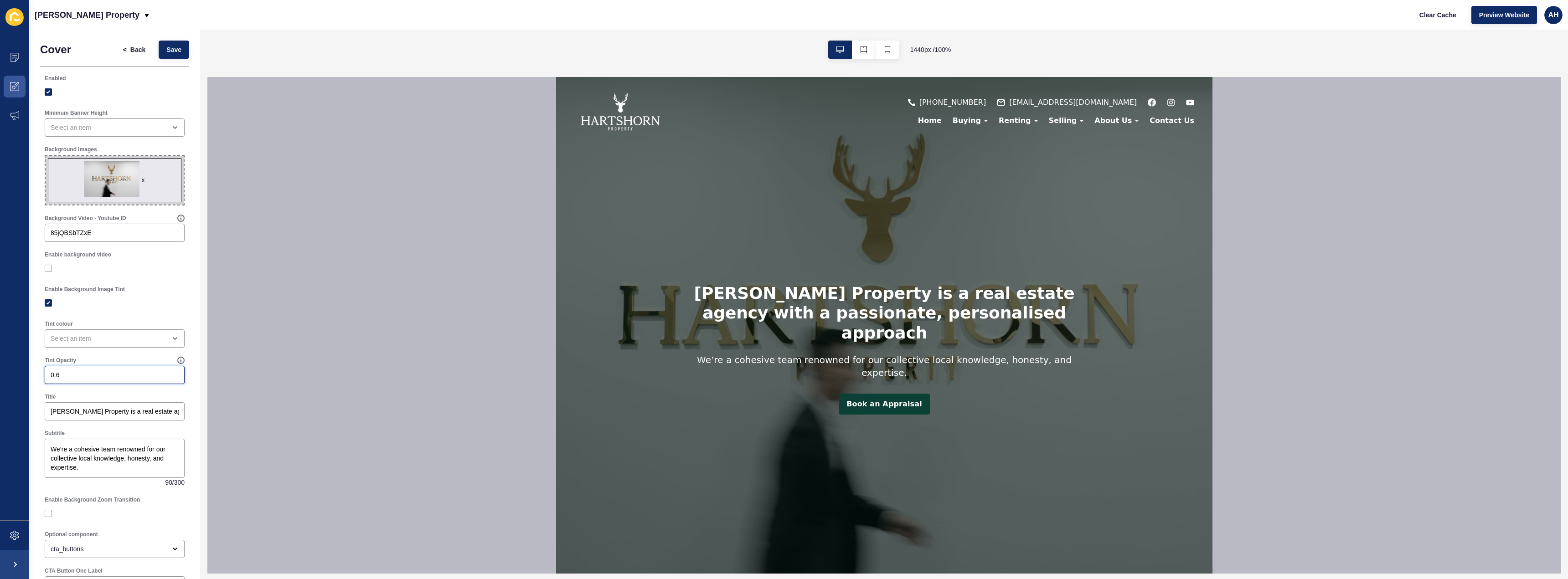
click at [83, 378] on input "0.6" at bounding box center [114, 375] width 128 height 9
click at [166, 51] on span "Save" at bounding box center [173, 49] width 15 height 9
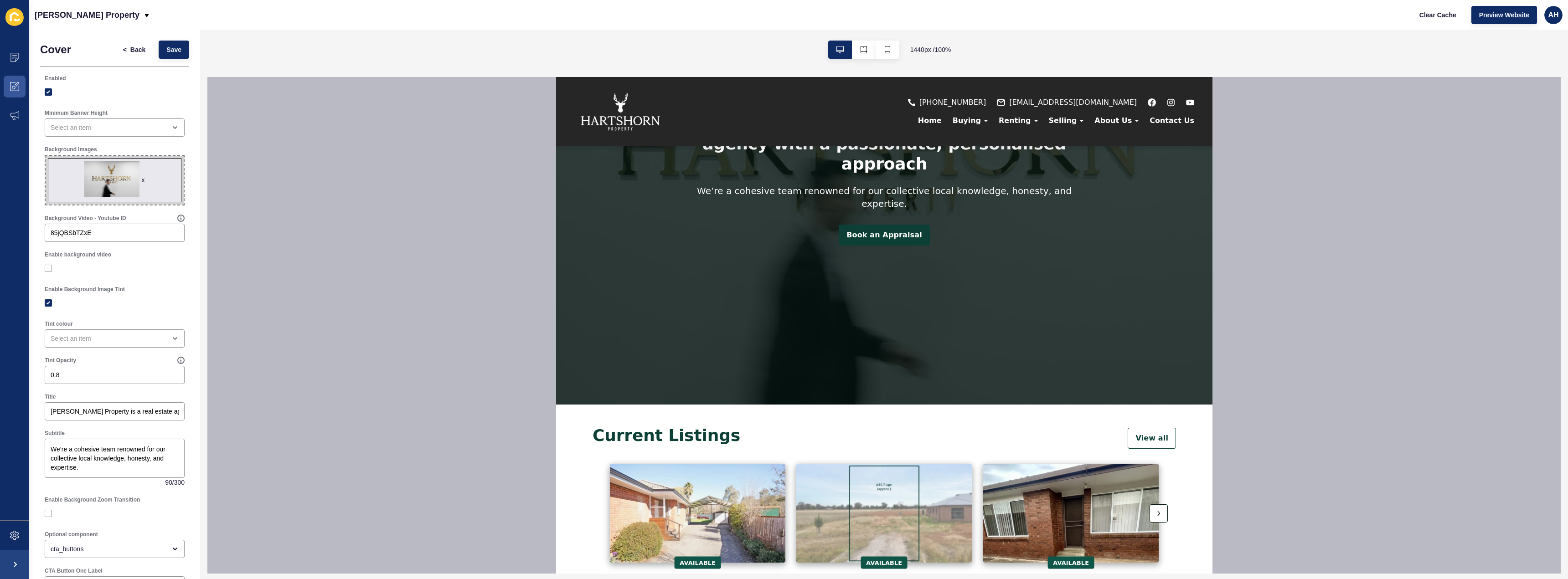
scroll to position [319, 0]
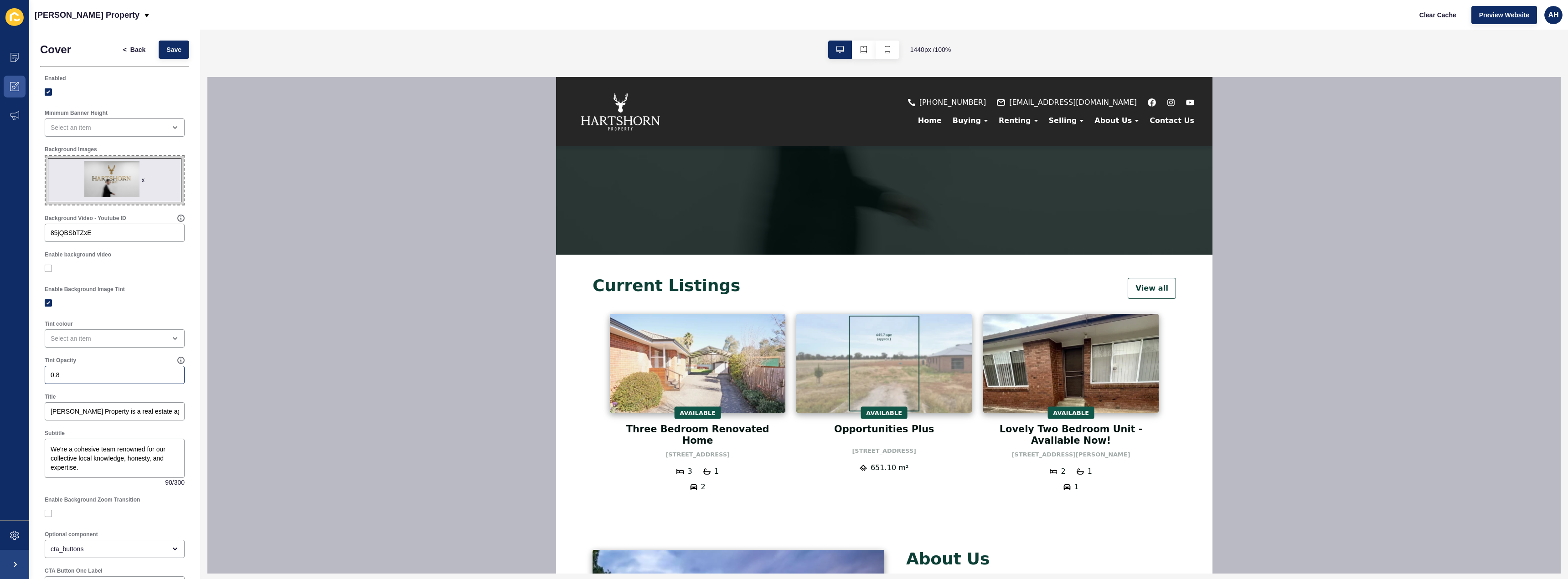
drag, startPoint x: 91, startPoint y: 366, endPoint x: 90, endPoint y: 371, distance: 5.1
click at [90, 371] on div "Tint Opacity 0.8" at bounding box center [114, 370] width 142 height 29
click at [88, 373] on input "0.8" at bounding box center [114, 375] width 128 height 9
click at [166, 53] on span "Save" at bounding box center [173, 49] width 15 height 9
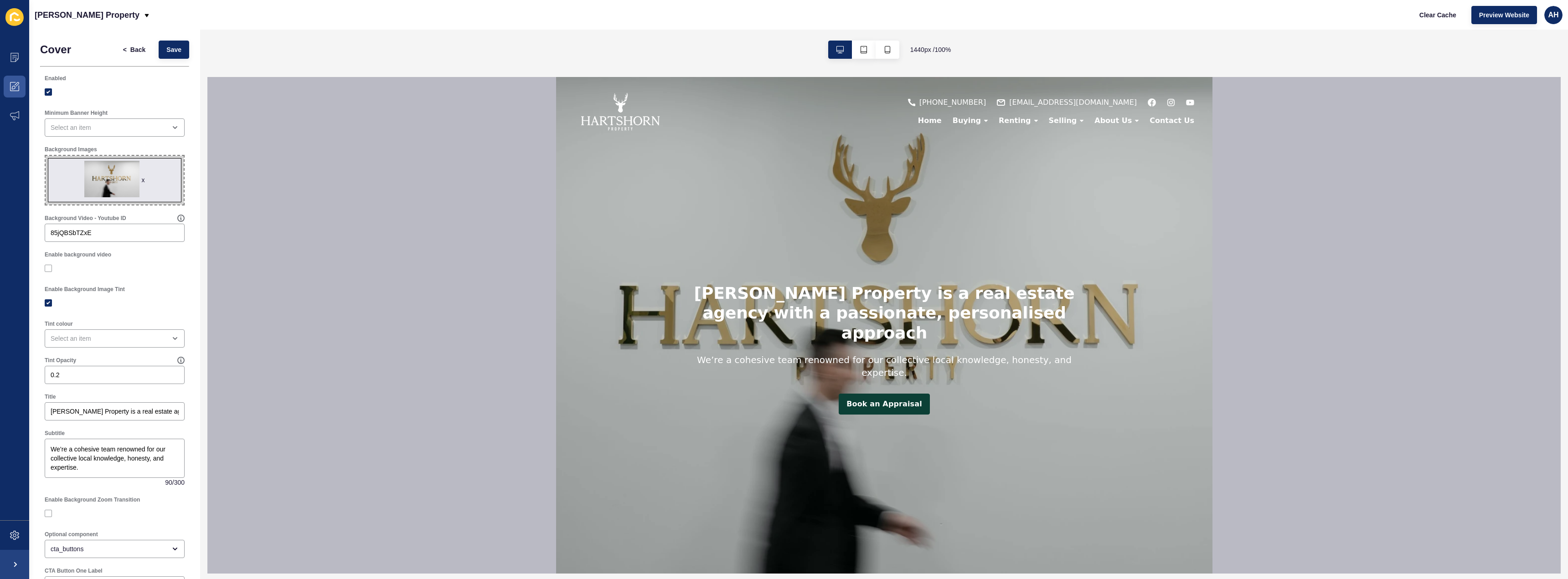
scroll to position [0, 0]
click at [71, 369] on div "0.2" at bounding box center [114, 375] width 140 height 18
type input "0.6"
click at [173, 50] on span "Save" at bounding box center [173, 49] width 15 height 9
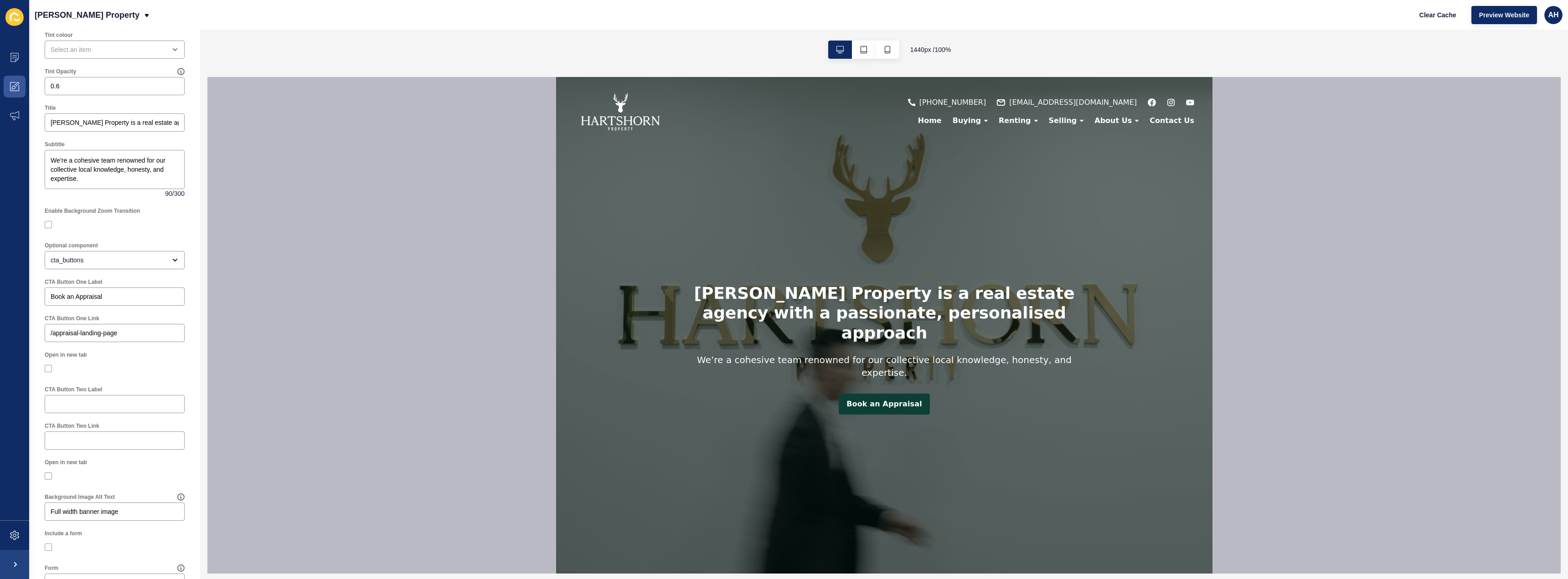
scroll to position [326, 0]
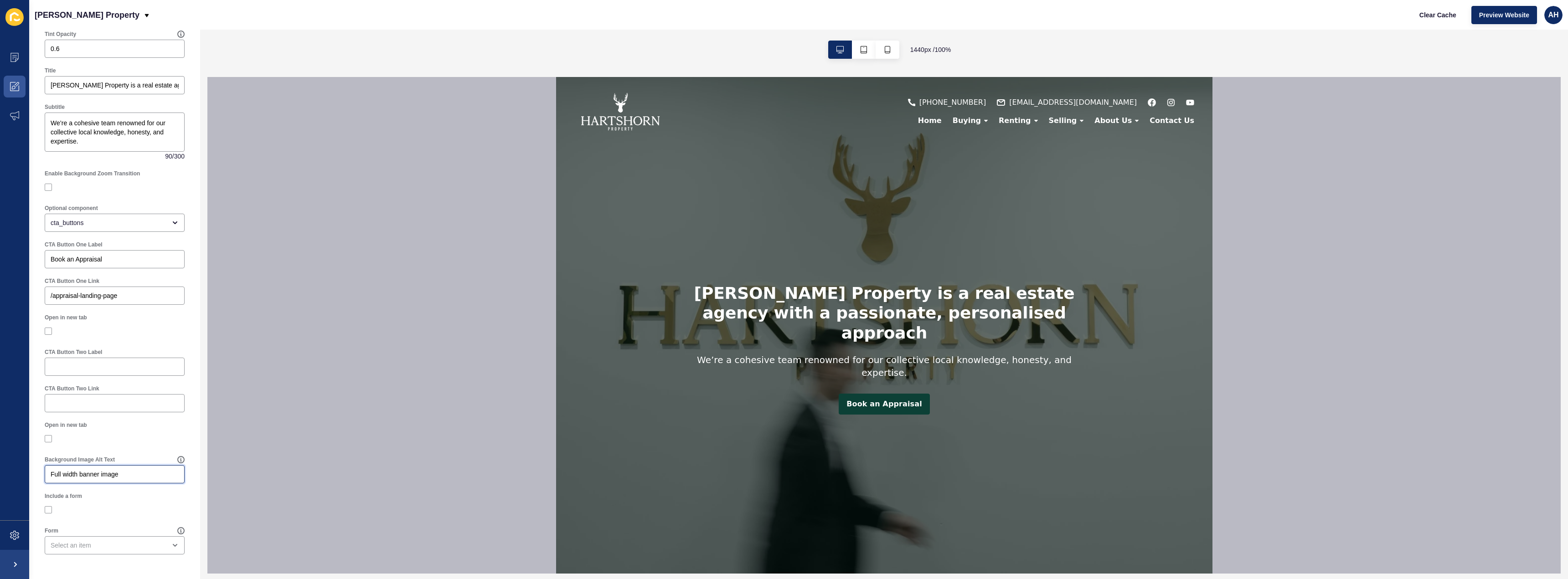
click at [129, 474] on input "Full width banner image" at bounding box center [114, 474] width 128 height 9
click at [145, 502] on div at bounding box center [114, 509] width 140 height 16
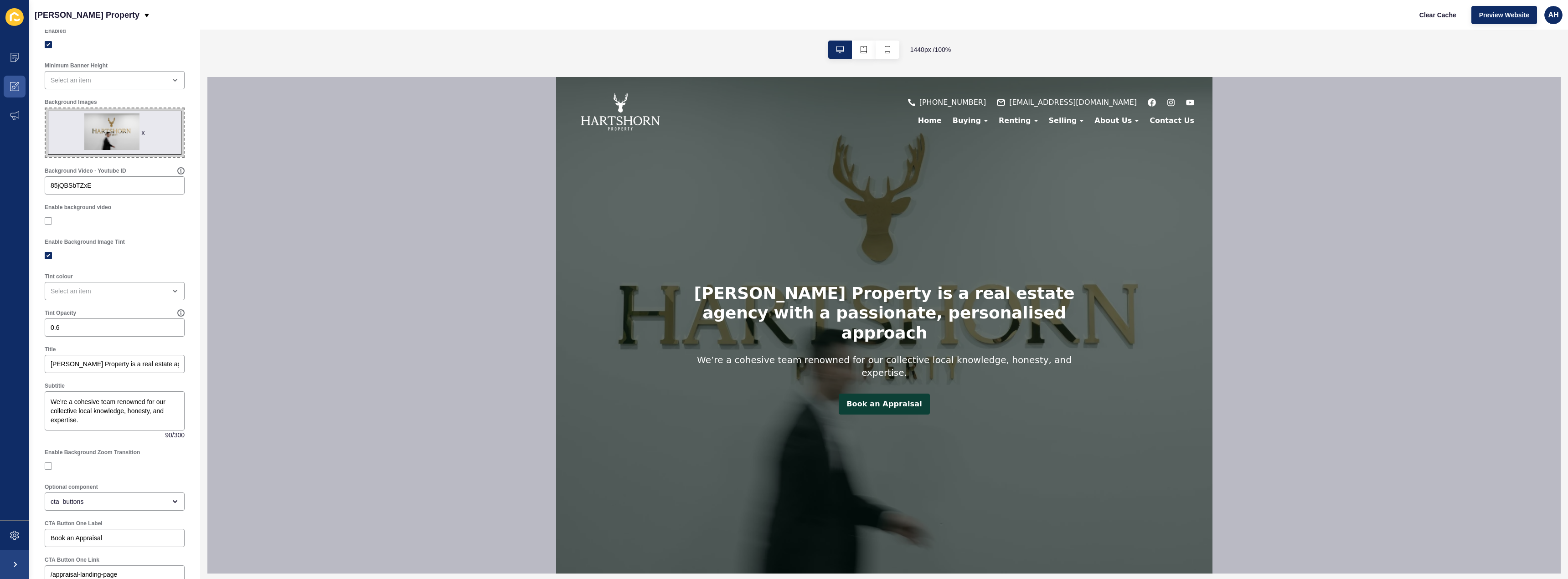
scroll to position [0, 0]
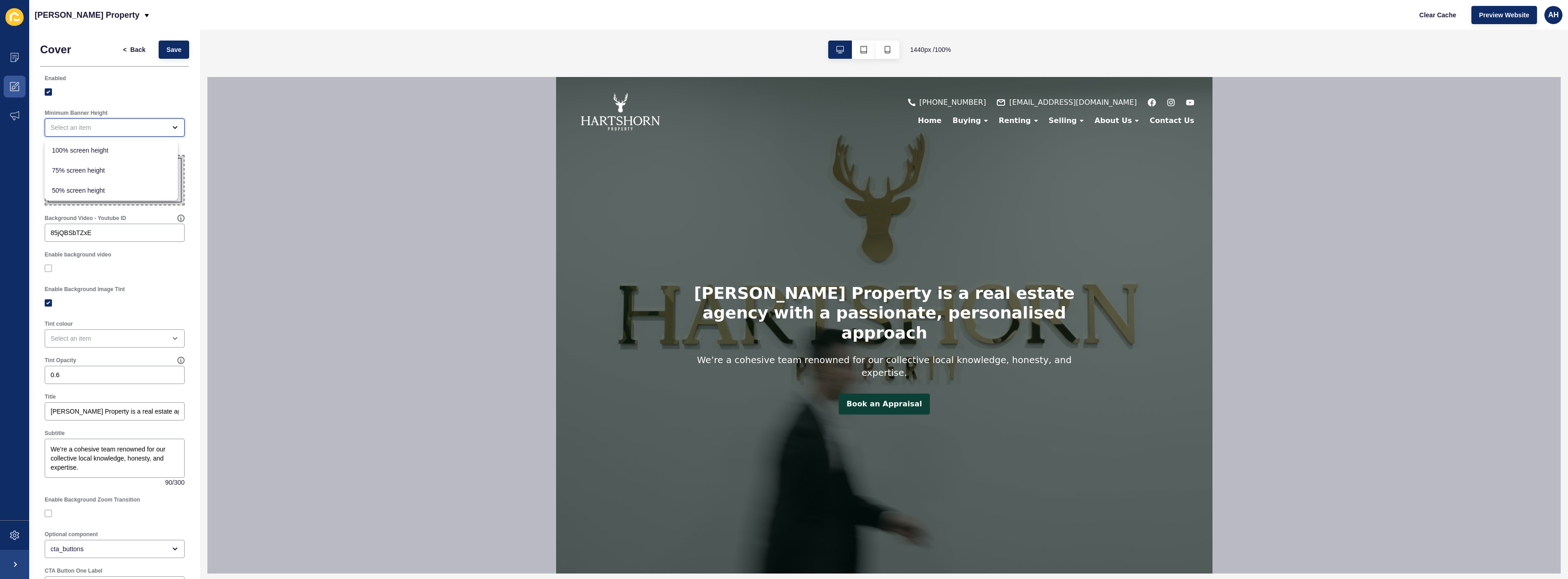
click at [104, 124] on div "close menu" at bounding box center [108, 127] width 115 height 9
click at [107, 166] on span "75% screen height" at bounding box center [111, 170] width 119 height 9
click at [168, 48] on span "Save" at bounding box center [173, 49] width 15 height 9
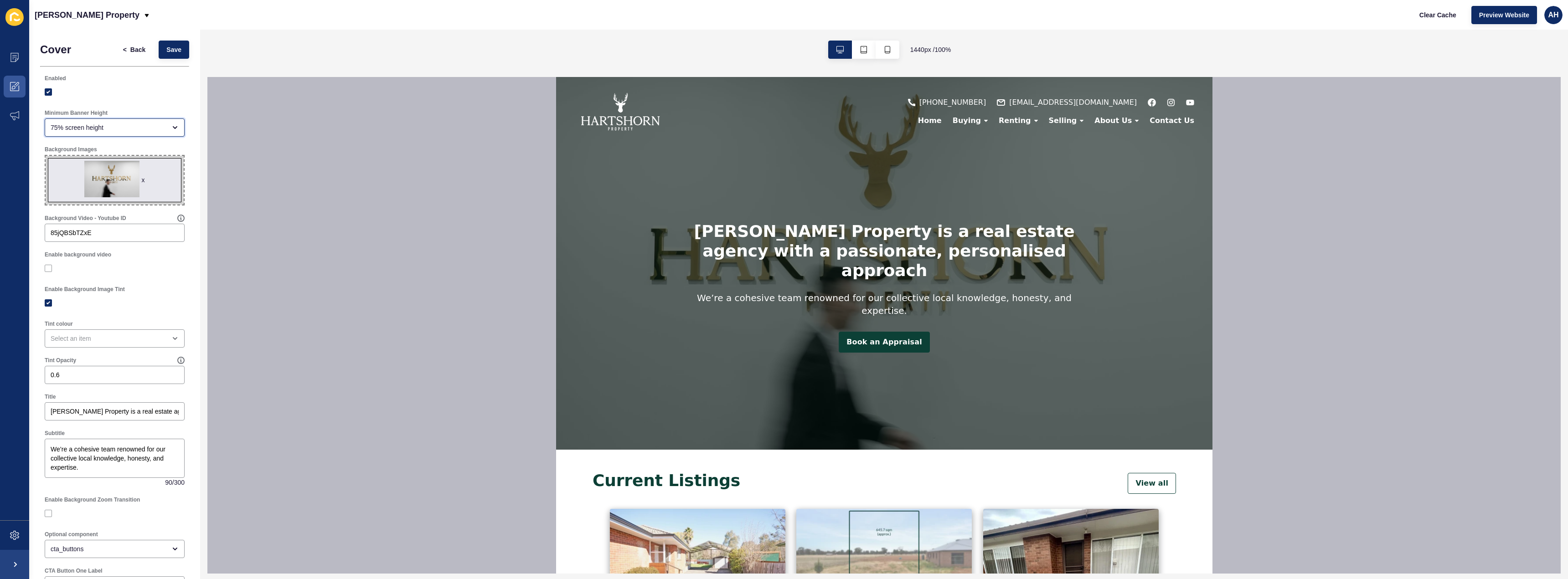
click at [114, 130] on div "75% screen height" at bounding box center [108, 127] width 115 height 9
click at [104, 151] on span "100% screen height" at bounding box center [111, 150] width 119 height 9
type input "100% screen height"
click at [178, 48] on button "Save" at bounding box center [174, 50] width 30 height 18
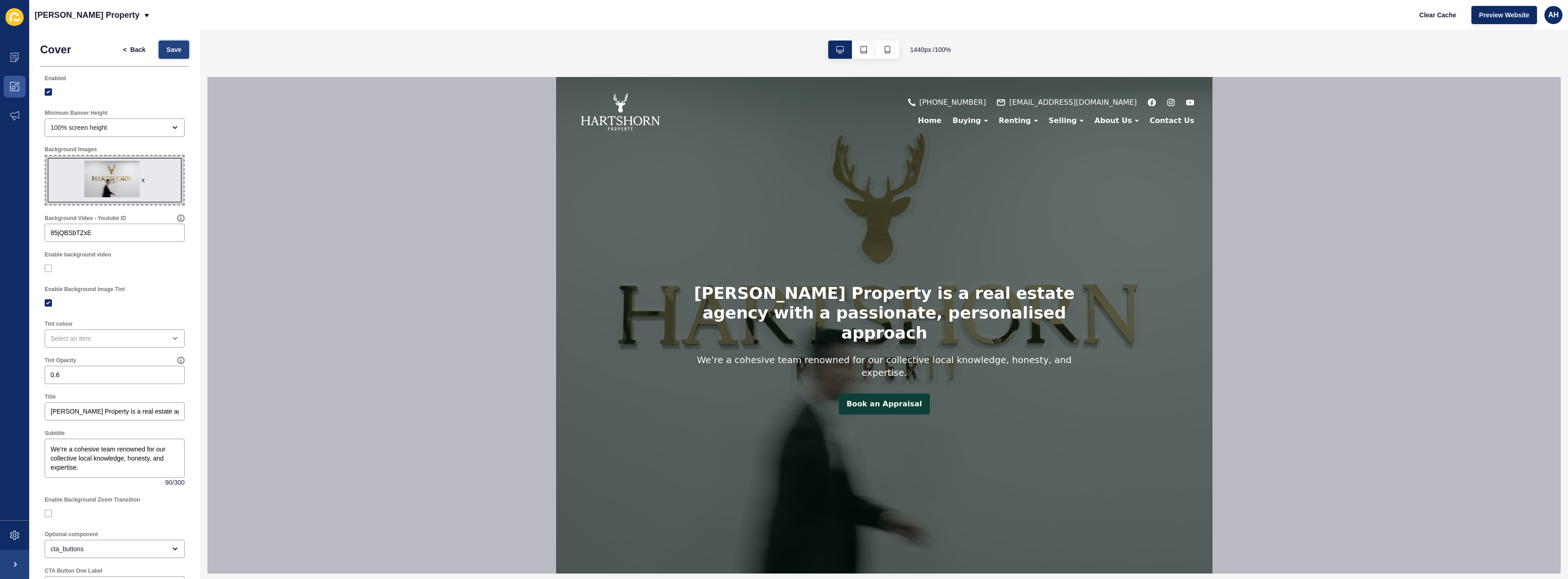
click at [180, 51] on button "Save" at bounding box center [174, 50] width 30 height 18
click at [10, 85] on icon at bounding box center [14, 86] width 9 height 9
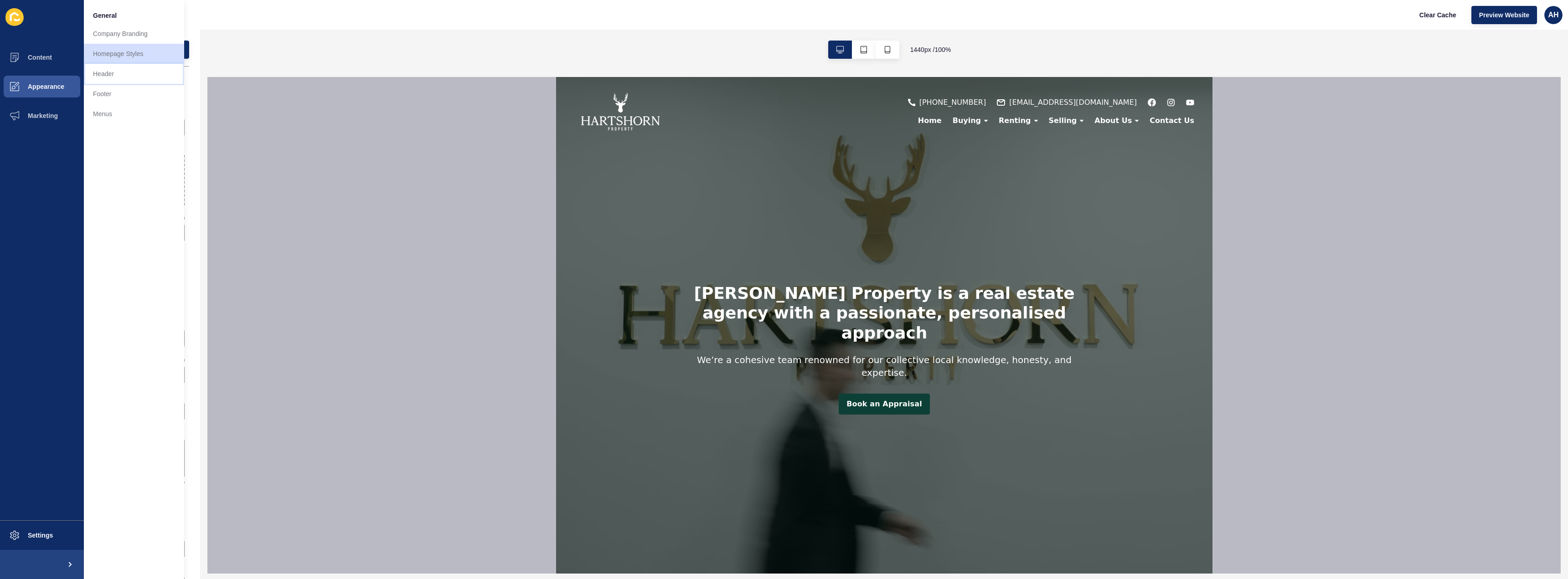
click at [110, 72] on link "Header" at bounding box center [134, 74] width 100 height 20
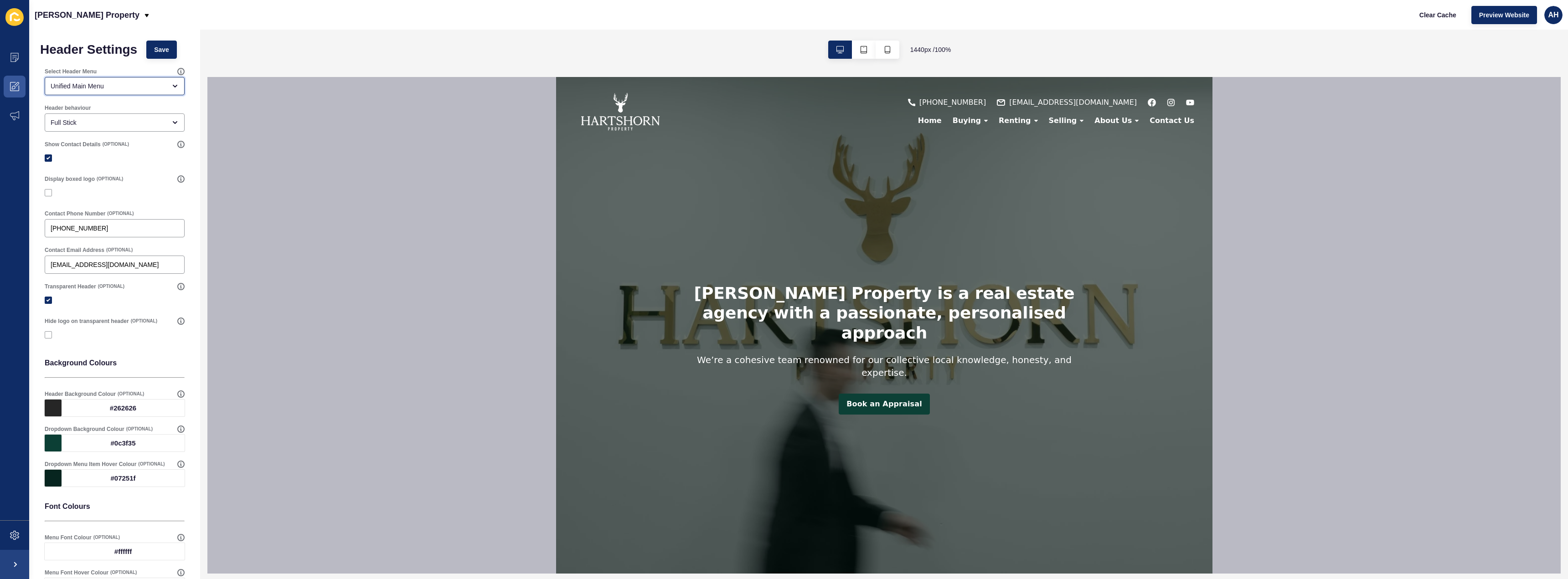
click at [104, 86] on div "Unified Main Menu" at bounding box center [108, 86] width 115 height 9
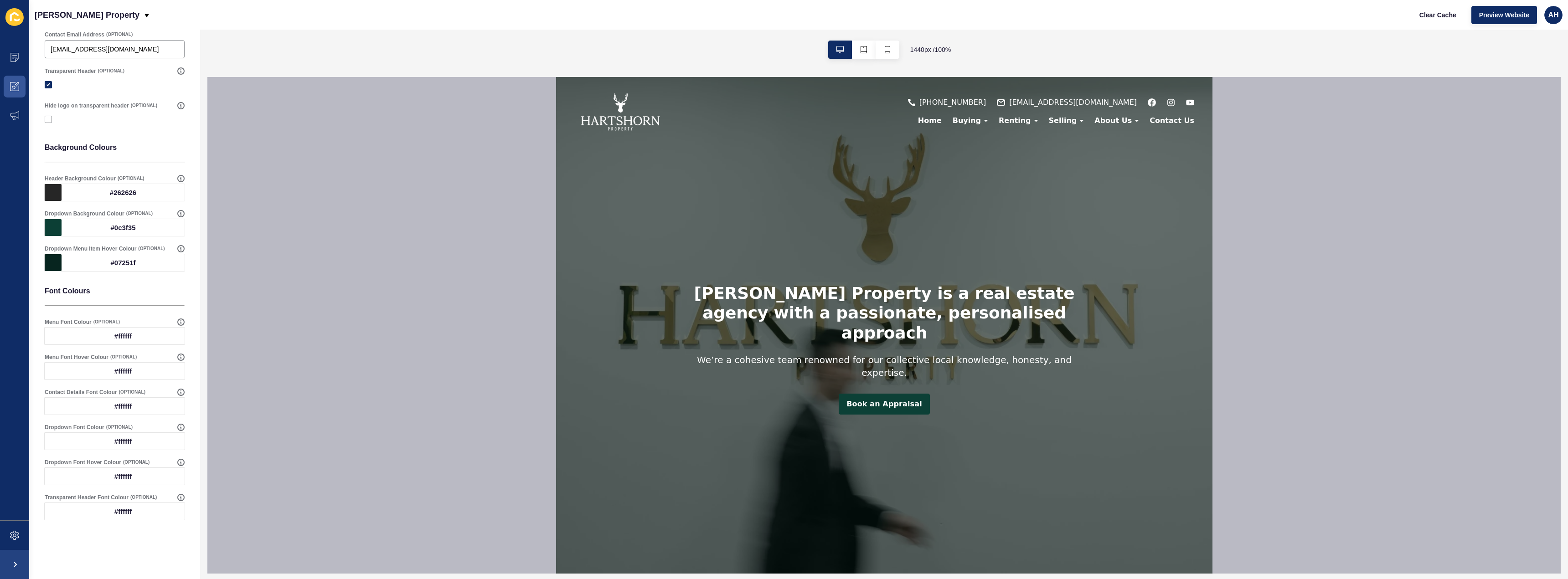
scroll to position [217, 0]
click at [12, 120] on span at bounding box center [15, 116] width 29 height 29
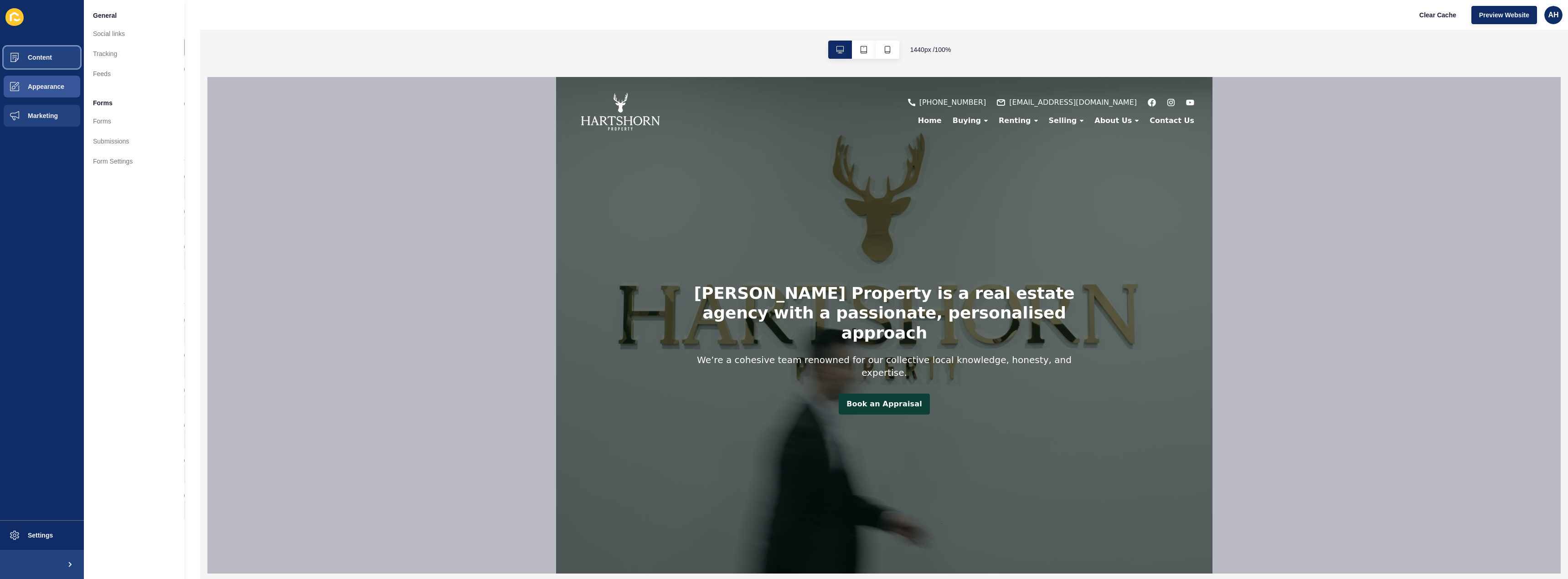
click at [63, 63] on button "Content" at bounding box center [42, 57] width 84 height 29
